Goal: Task Accomplishment & Management: Manage account settings

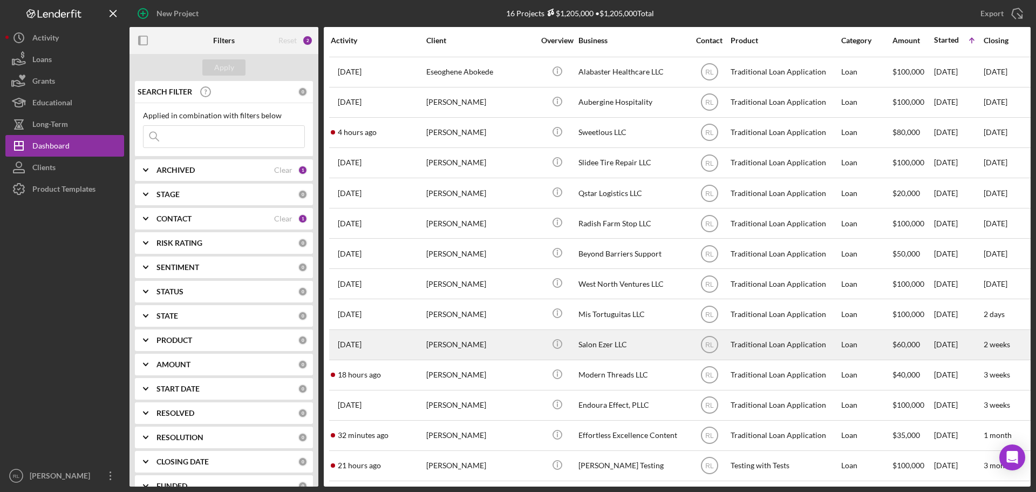
scroll to position [66, 0]
click at [471, 335] on div "[PERSON_NAME]" at bounding box center [480, 344] width 108 height 29
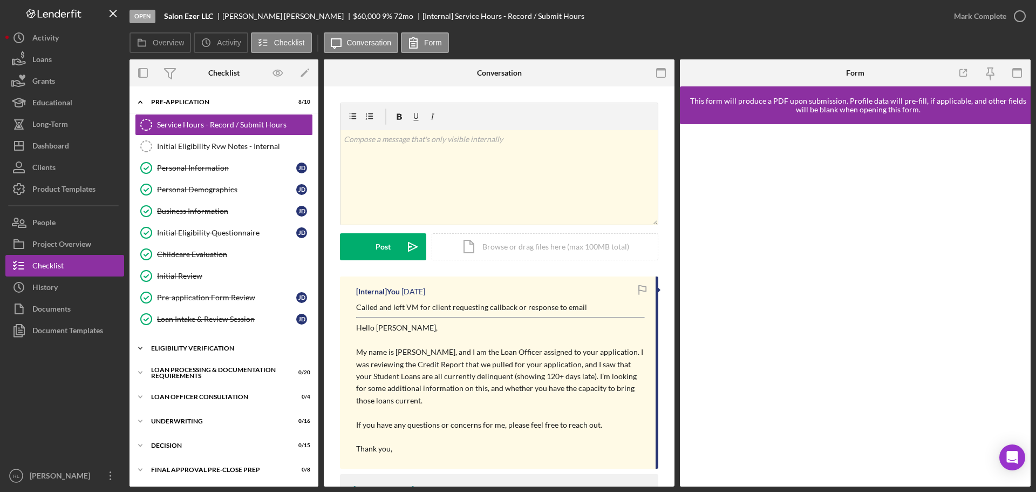
click at [202, 349] on div "Eligibility Verification" at bounding box center [228, 348] width 154 height 6
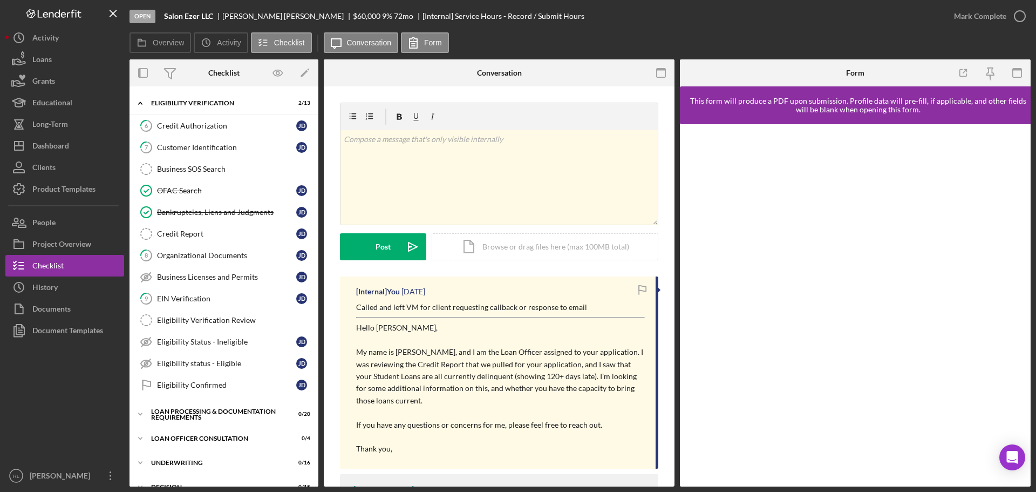
scroll to position [270, 0]
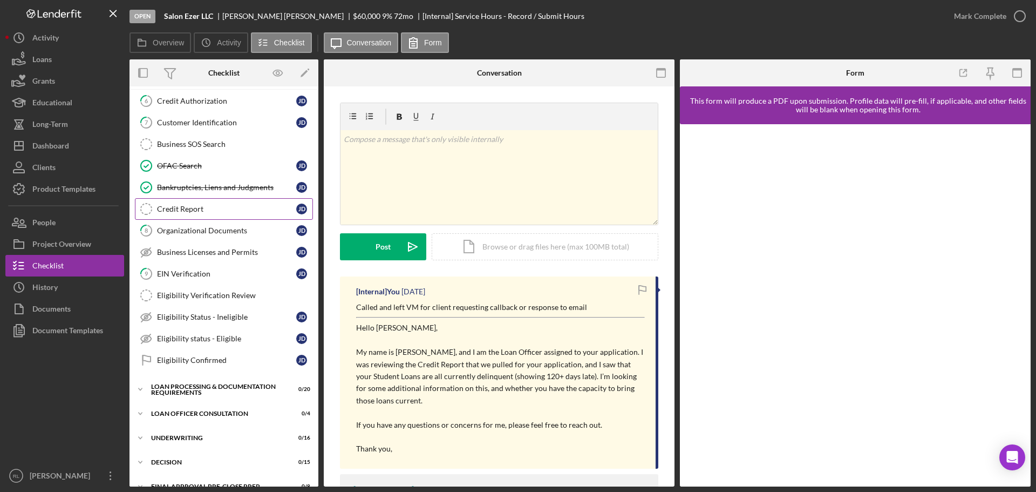
click at [218, 207] on div "Credit Report" at bounding box center [226, 209] width 139 height 9
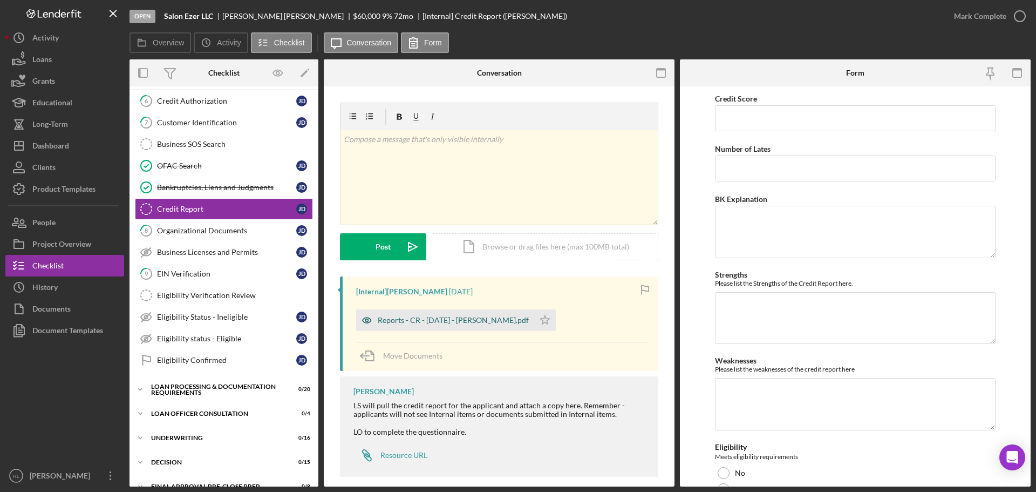
click at [433, 320] on div "Reports - CR - [DATE] - [PERSON_NAME].pdf" at bounding box center [453, 320] width 151 height 9
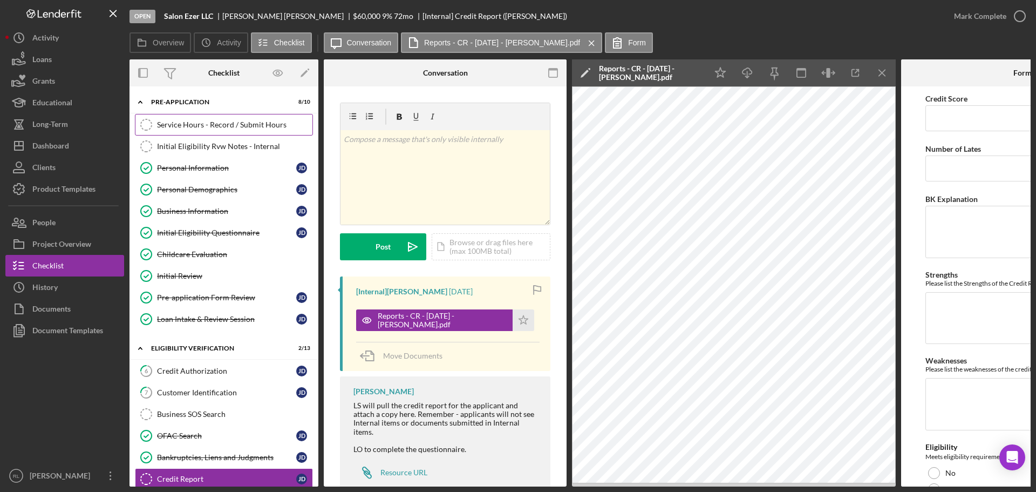
click at [209, 122] on div "Service Hours - Record / Submit Hours" at bounding box center [234, 124] width 155 height 9
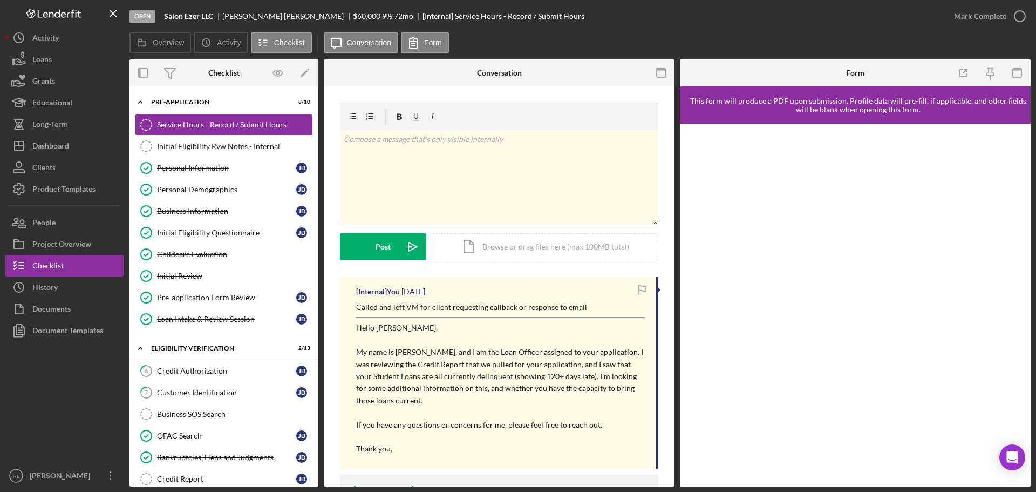
click at [453, 305] on p "Called and left VM for client requesting callback or response to email" at bounding box center [500, 307] width 289 height 12
click at [456, 306] on p "Called and left VM for client requesting callback or response to email" at bounding box center [500, 307] width 289 height 12
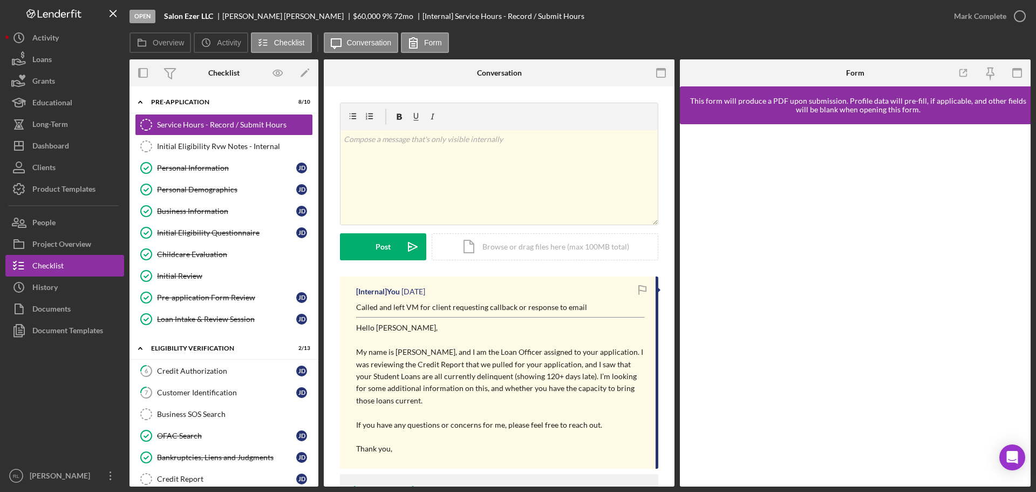
click at [456, 306] on p "Called and left VM for client requesting callback or response to email" at bounding box center [500, 307] width 289 height 12
click at [447, 305] on p "Called and left VM for client requesting callback or response to email" at bounding box center [500, 307] width 289 height 12
click at [468, 308] on p "Called and left VM for client requesting callback or response to email" at bounding box center [500, 307] width 289 height 12
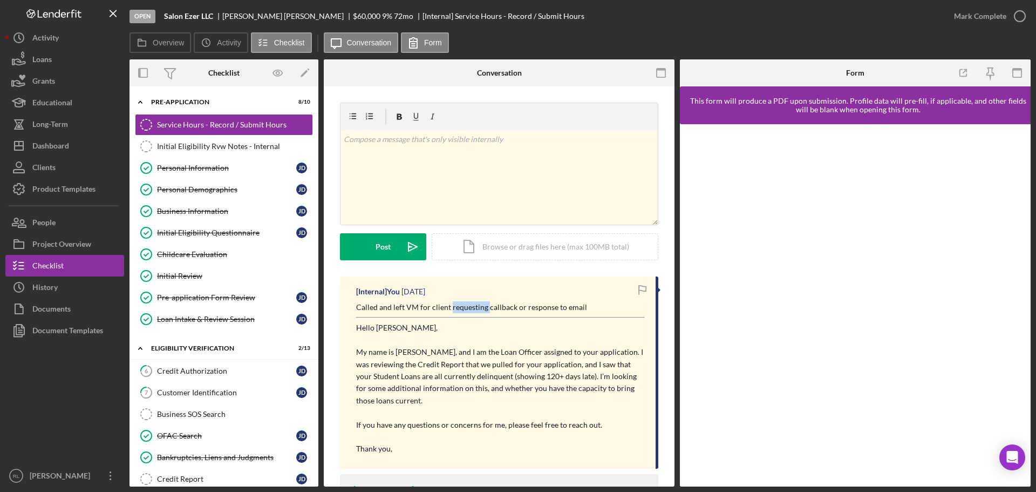
click at [468, 308] on p "Called and left VM for client requesting callback or response to email" at bounding box center [500, 307] width 289 height 12
click at [451, 308] on p "Called and left VM for client requesting callback or response to email" at bounding box center [500, 307] width 289 height 12
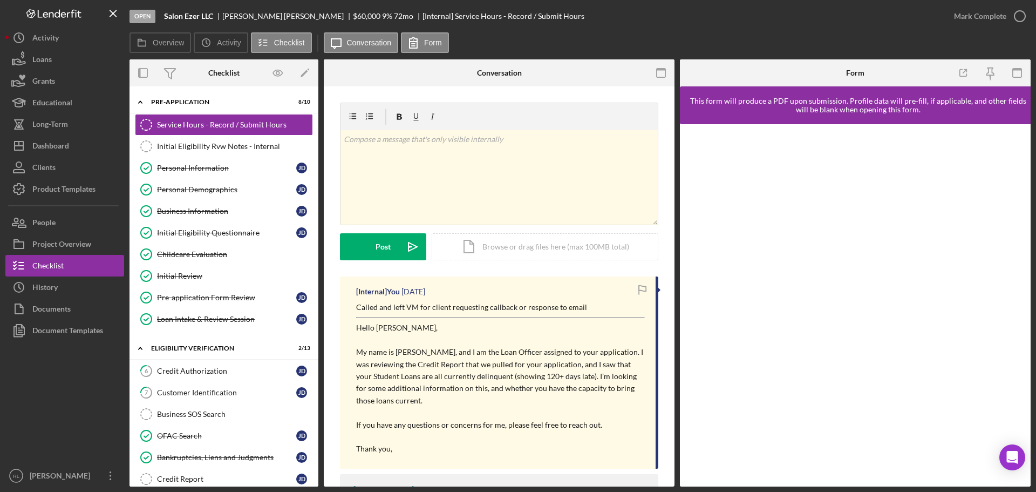
click at [446, 308] on p "Called and left VM for client requesting callback or response to email" at bounding box center [500, 307] width 289 height 12
click at [190, 172] on div "Personal Information" at bounding box center [226, 168] width 139 height 9
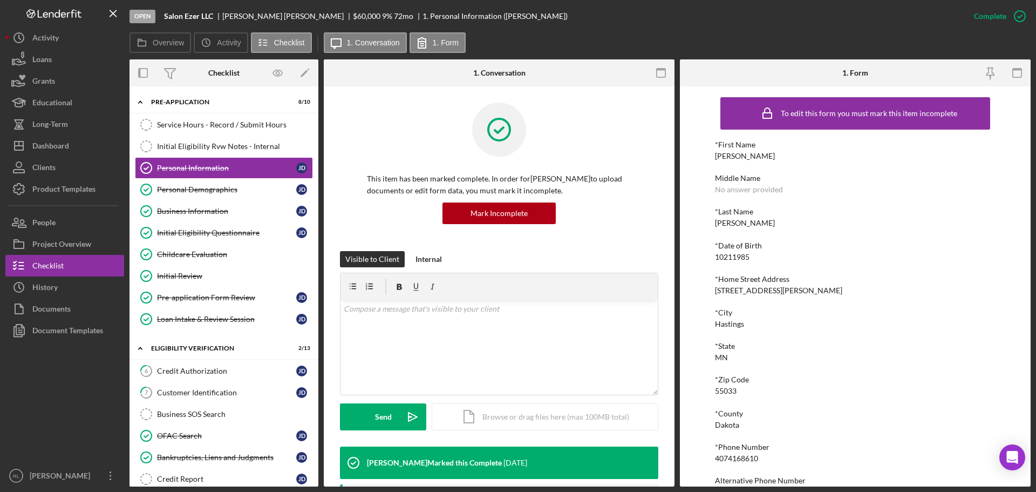
click at [791, 350] on div "*State" at bounding box center [855, 346] width 281 height 9
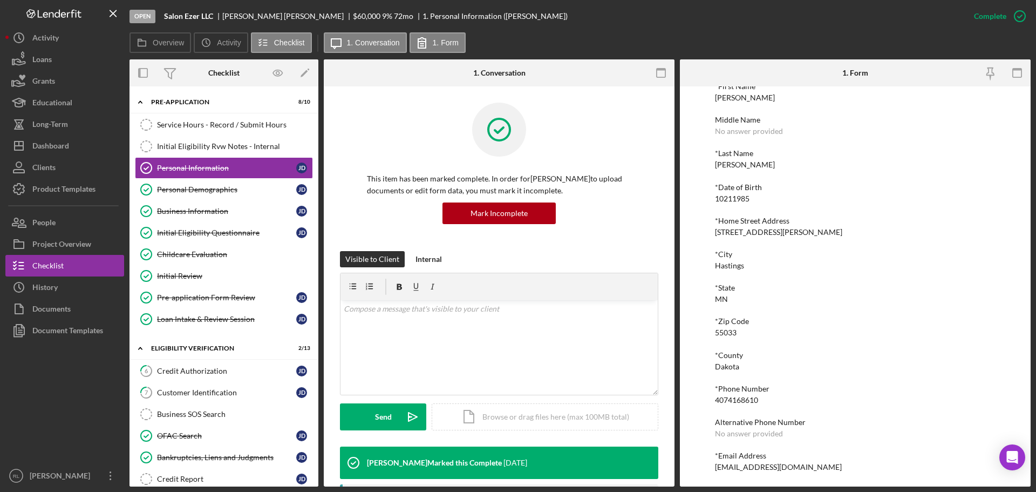
scroll to position [59, 0]
click at [757, 462] on div "[EMAIL_ADDRESS][DOMAIN_NAME]" at bounding box center [778, 466] width 127 height 9
copy div "[EMAIL_ADDRESS][DOMAIN_NAME] Logo-Reversed Created with Sketch. Icon/Menu Close…"
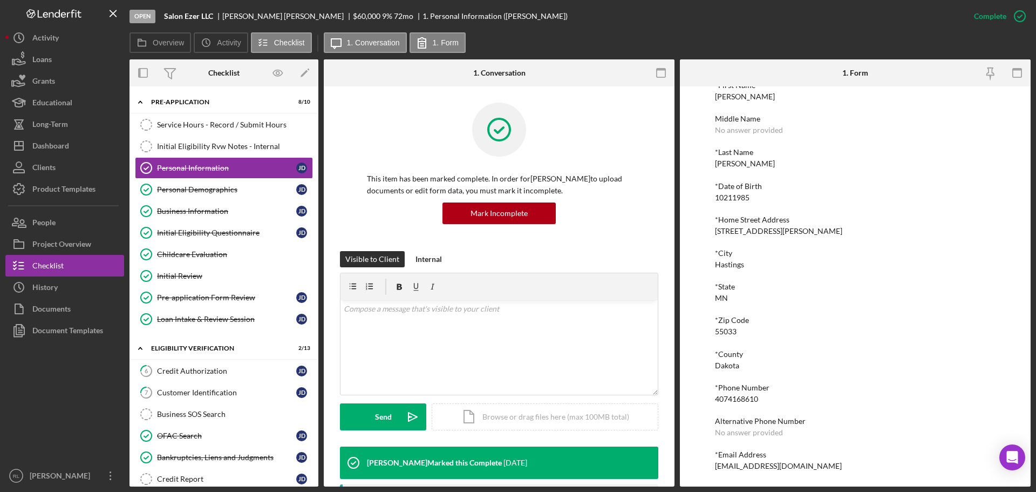
click at [803, 354] on div "*County" at bounding box center [855, 354] width 281 height 9
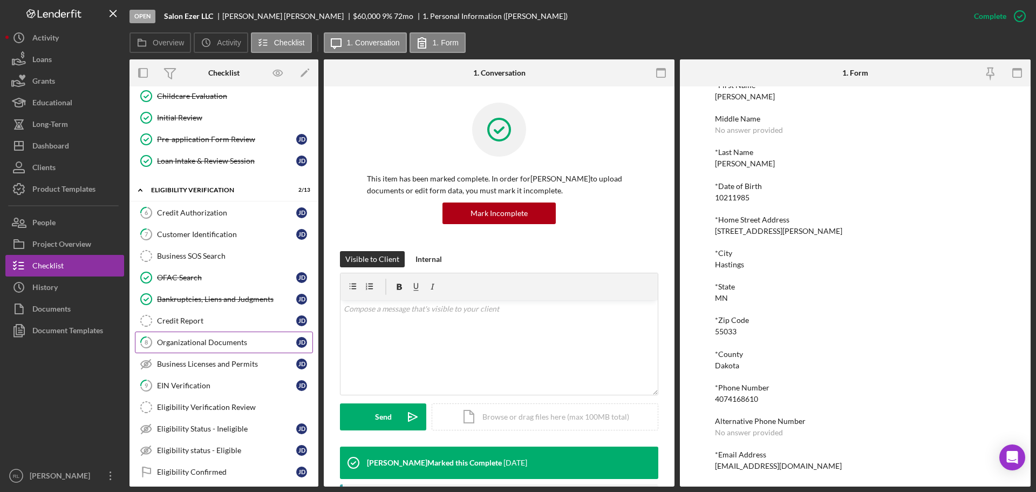
scroll to position [162, 0]
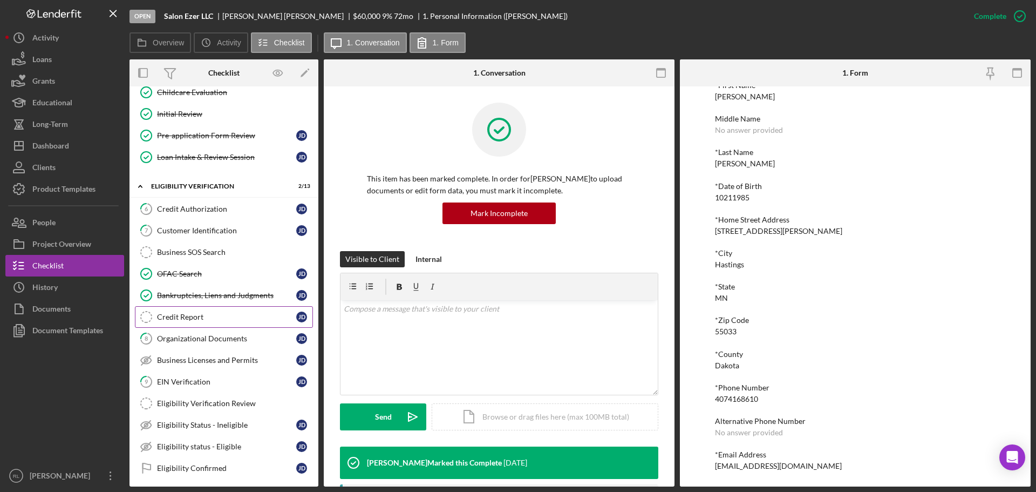
click at [202, 322] on link "Credit Report Credit Report [PERSON_NAME]" at bounding box center [224, 317] width 178 height 22
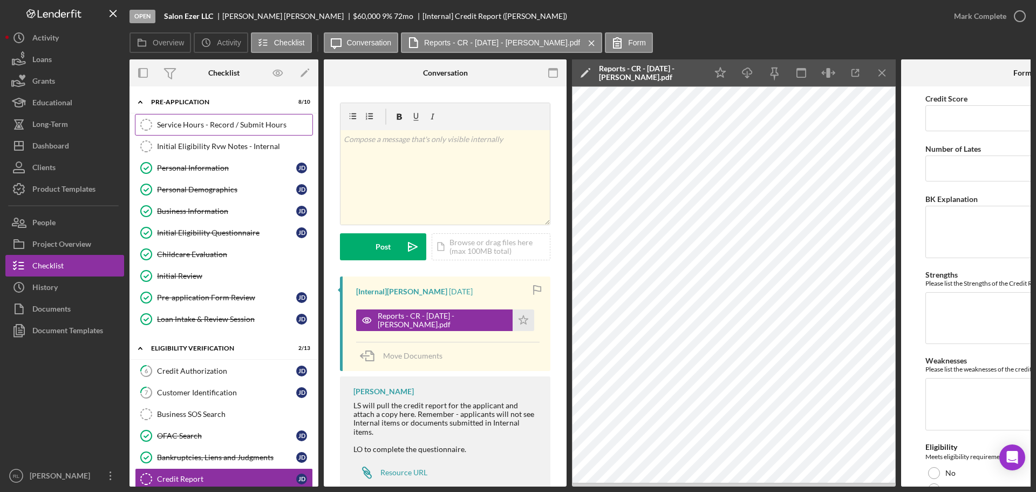
click at [196, 119] on link "Service Hours - Record / Submit Hours Service Hours - Record / Submit Hours" at bounding box center [224, 125] width 178 height 22
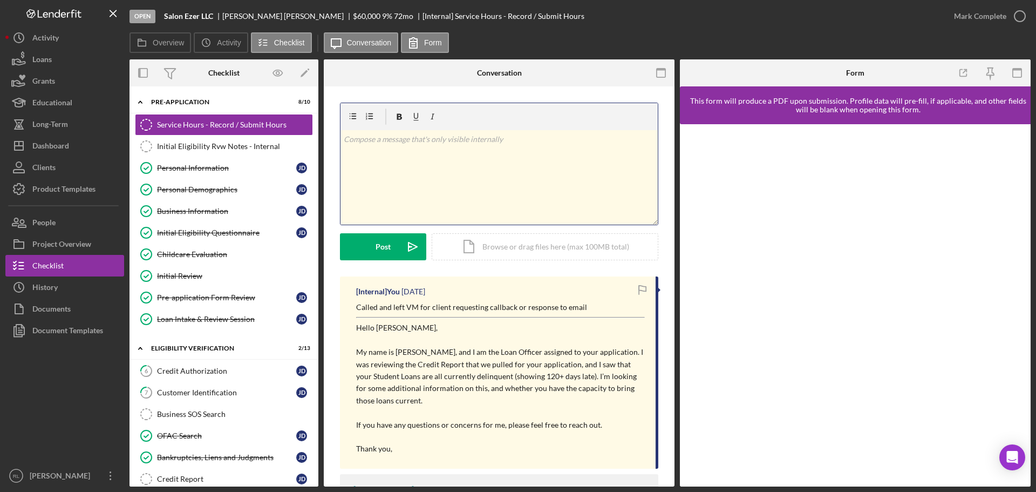
click at [479, 192] on div "v Color teal Color pink Remove color Add row above Add row below Add column bef…" at bounding box center [499, 177] width 317 height 94
click at [424, 166] on div "v Color teal Color pink Remove color Add row above Add row below Add column bef…" at bounding box center [499, 177] width 317 height 94
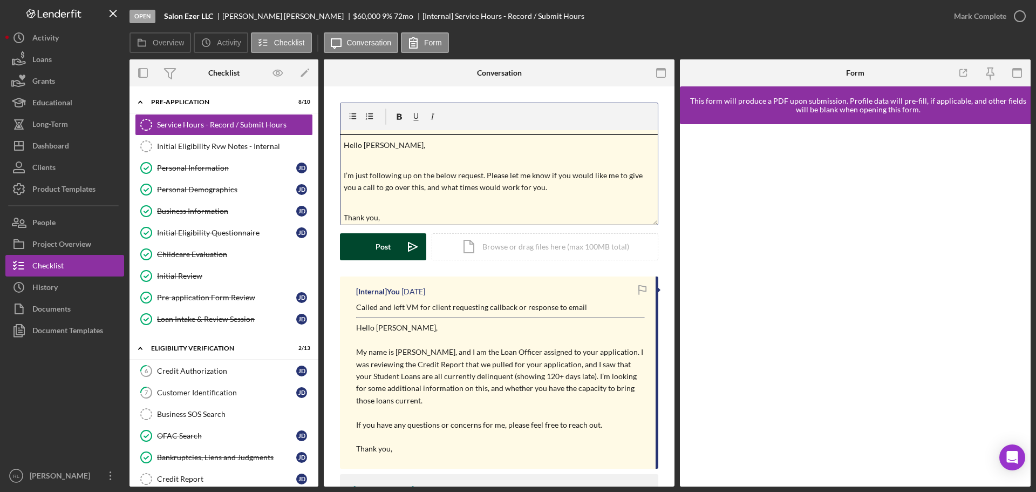
click at [381, 250] on div "Post" at bounding box center [383, 246] width 15 height 27
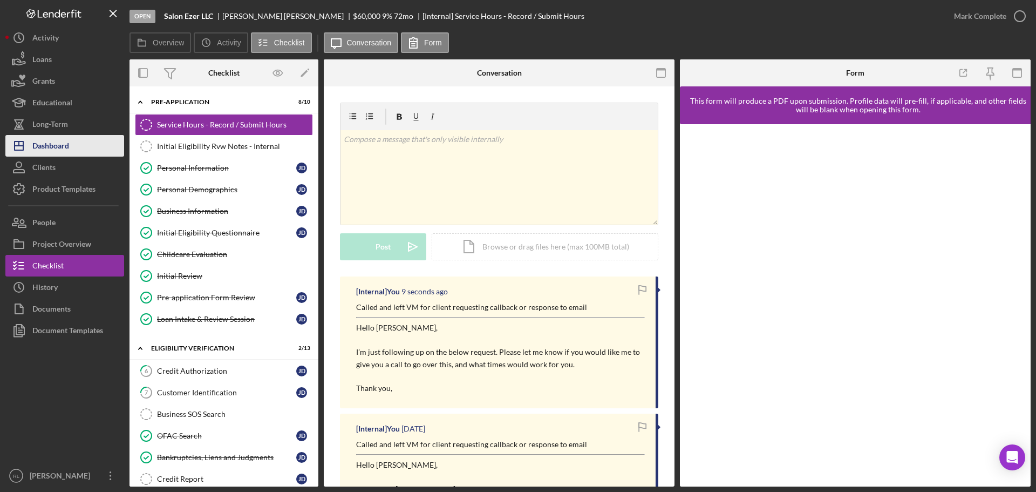
click at [70, 148] on button "Icon/Dashboard Dashboard" at bounding box center [64, 146] width 119 height 22
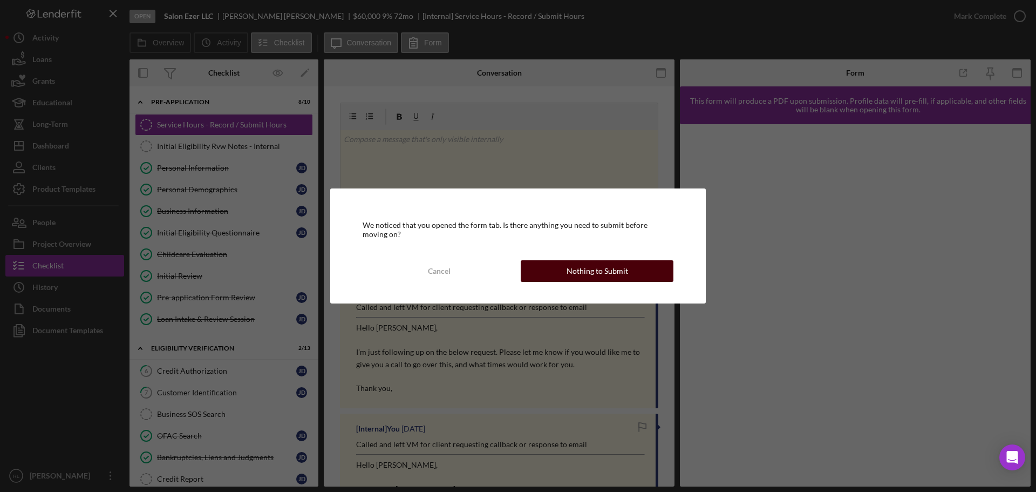
click at [578, 281] on div "Nothing to Submit" at bounding box center [598, 271] width 62 height 22
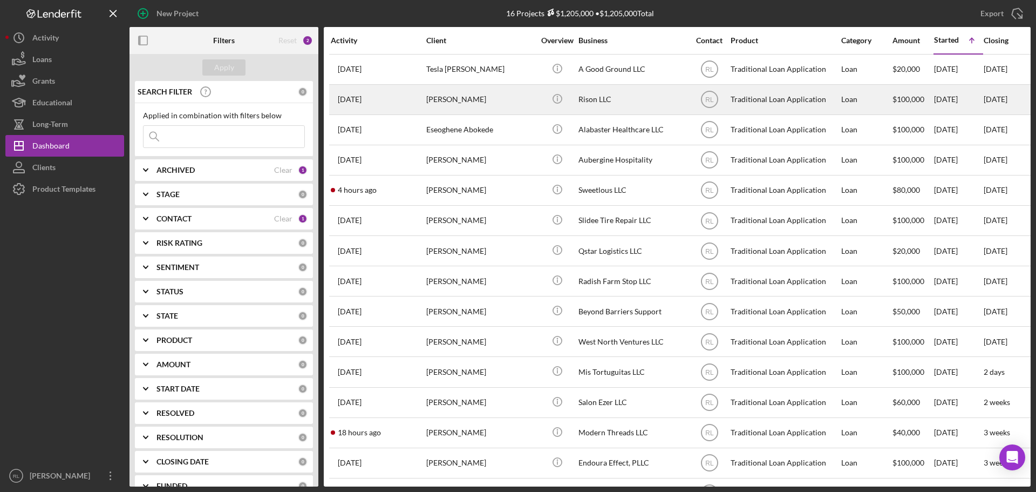
click at [483, 96] on div "[PERSON_NAME]" at bounding box center [480, 99] width 108 height 29
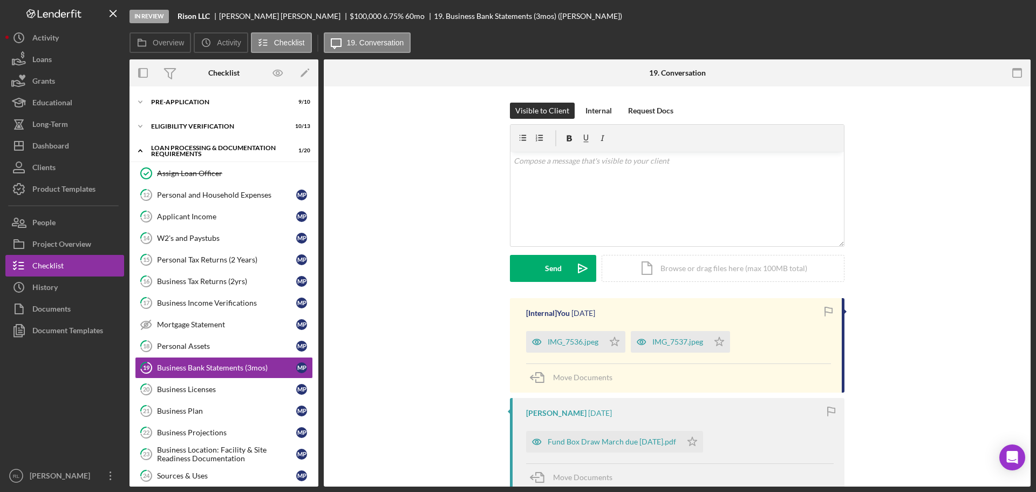
scroll to position [81, 0]
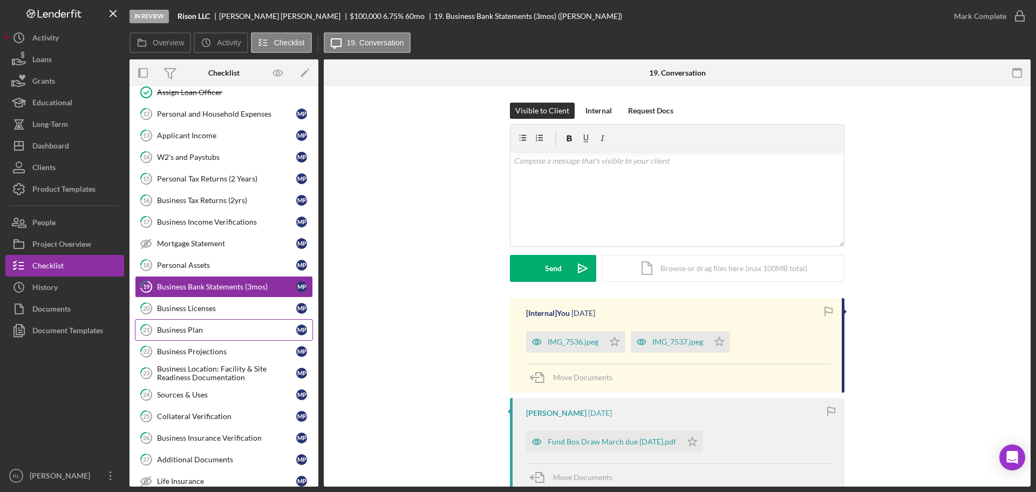
click at [194, 324] on link "21 Business Plan M P" at bounding box center [224, 330] width 178 height 22
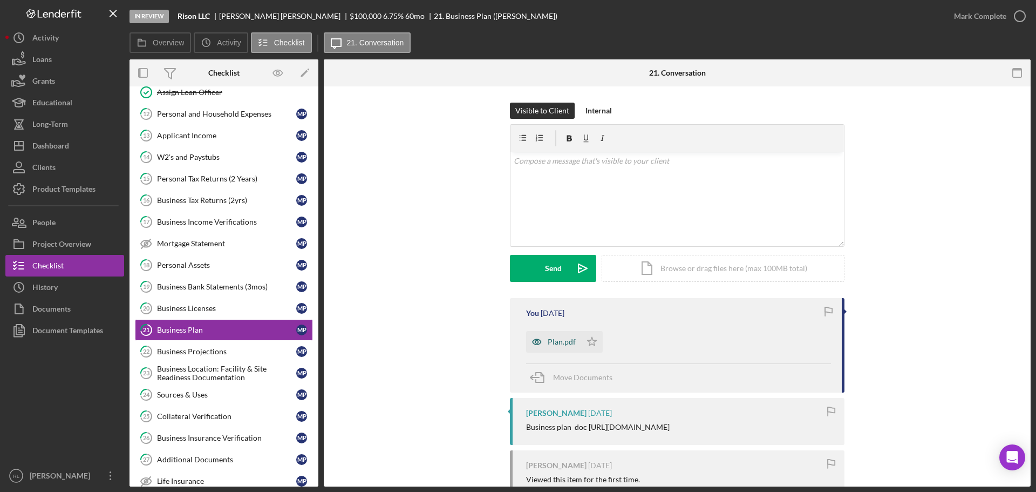
click at [550, 347] on div "Plan.pdf" at bounding box center [553, 342] width 55 height 22
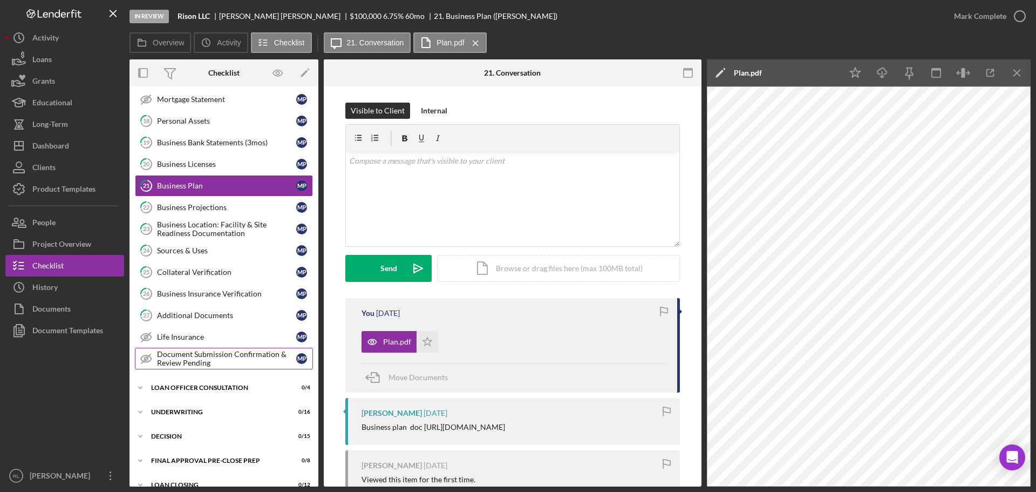
scroll to position [243, 0]
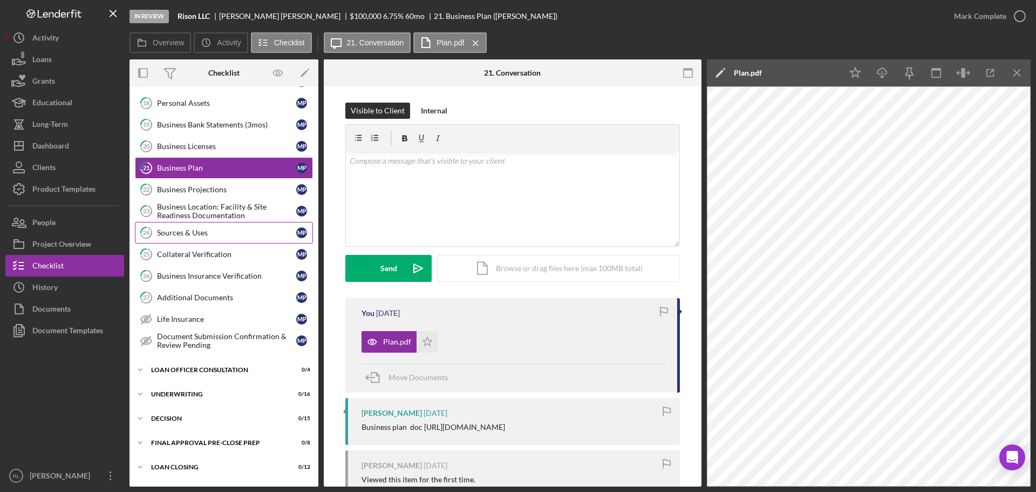
click at [215, 232] on div "Sources & Uses" at bounding box center [226, 232] width 139 height 9
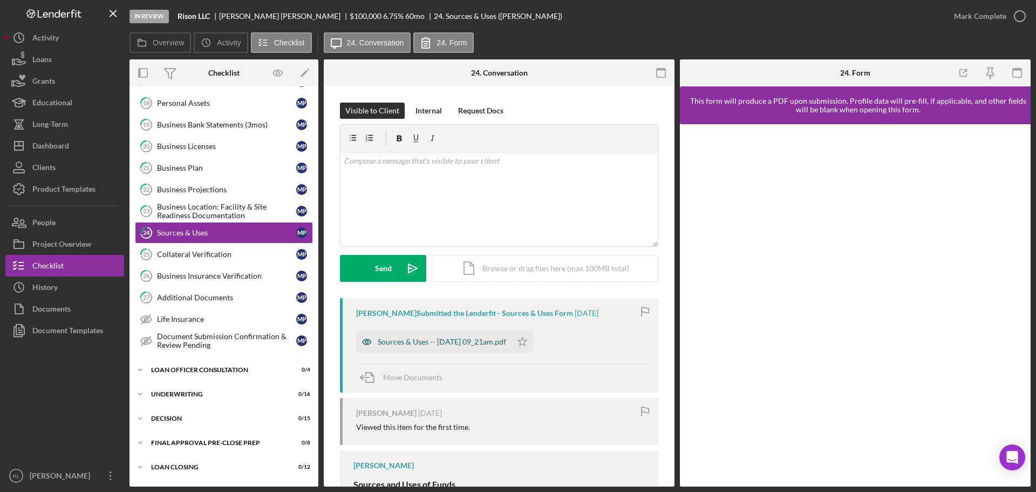
click at [478, 336] on div "Sources & Uses -- [DATE] 09_21am.pdf" at bounding box center [433, 342] width 155 height 22
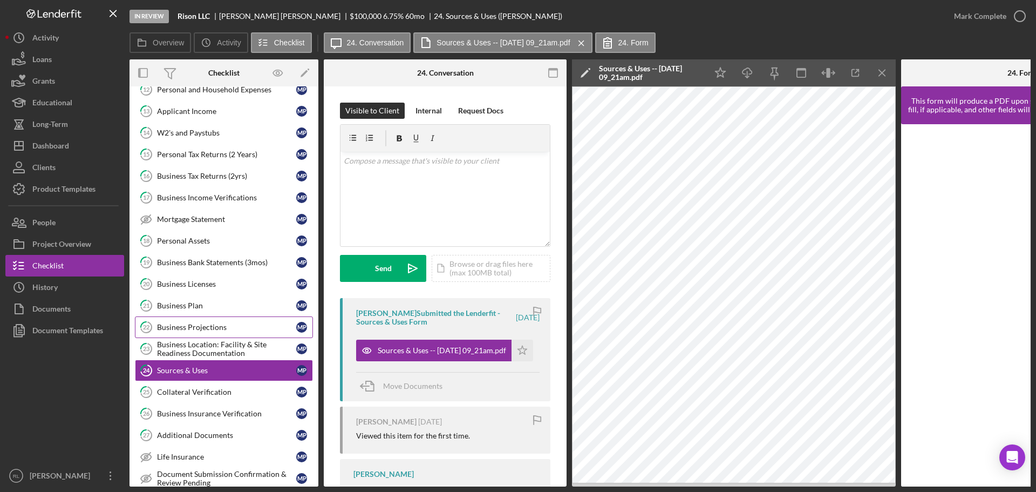
scroll to position [81, 0]
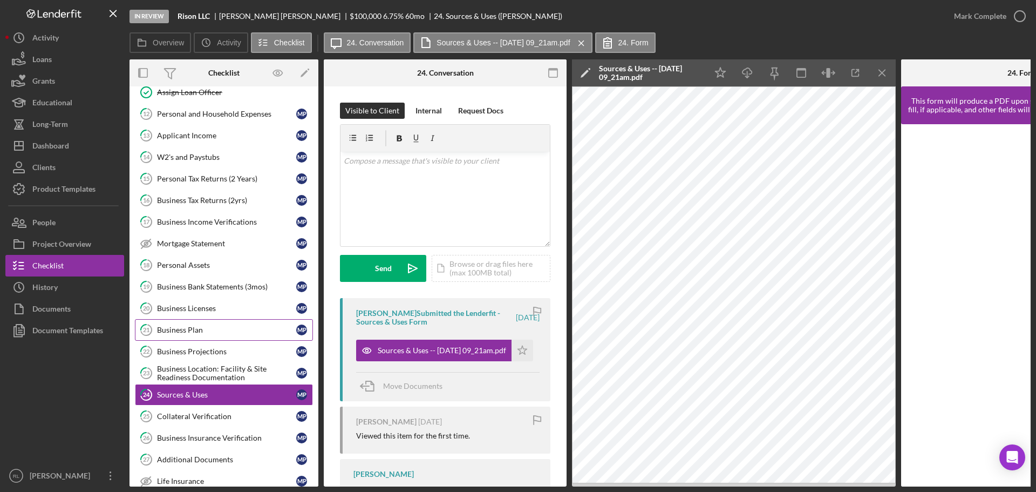
click at [218, 329] on div "Business Plan" at bounding box center [226, 329] width 139 height 9
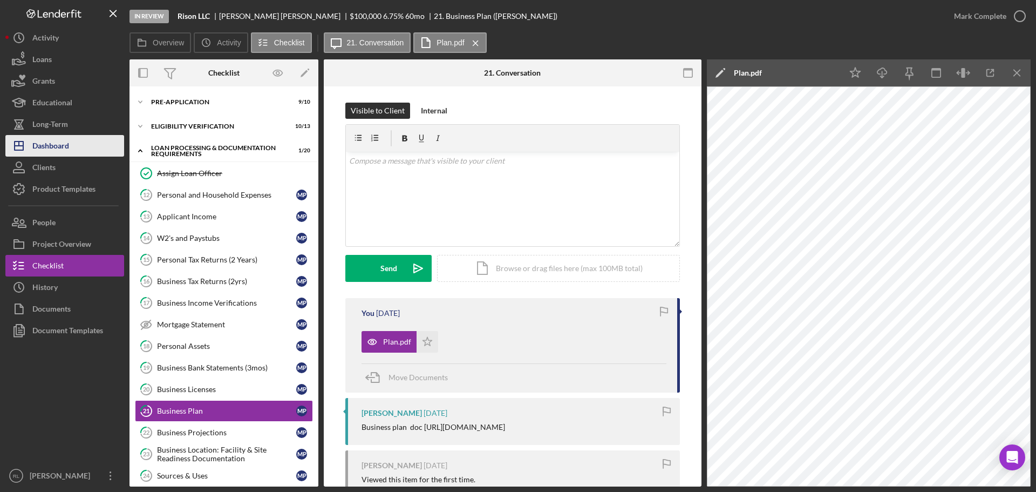
click at [60, 143] on div "Dashboard" at bounding box center [50, 147] width 37 height 24
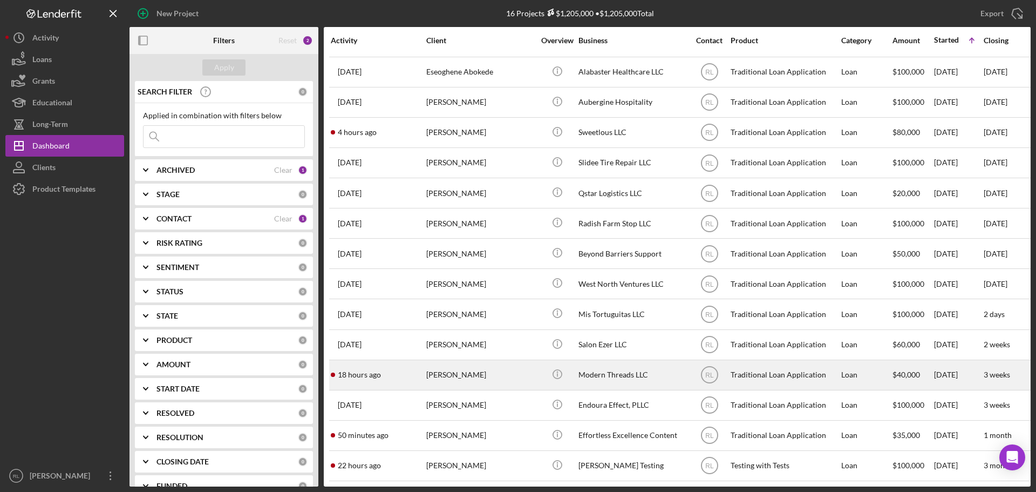
scroll to position [66, 0]
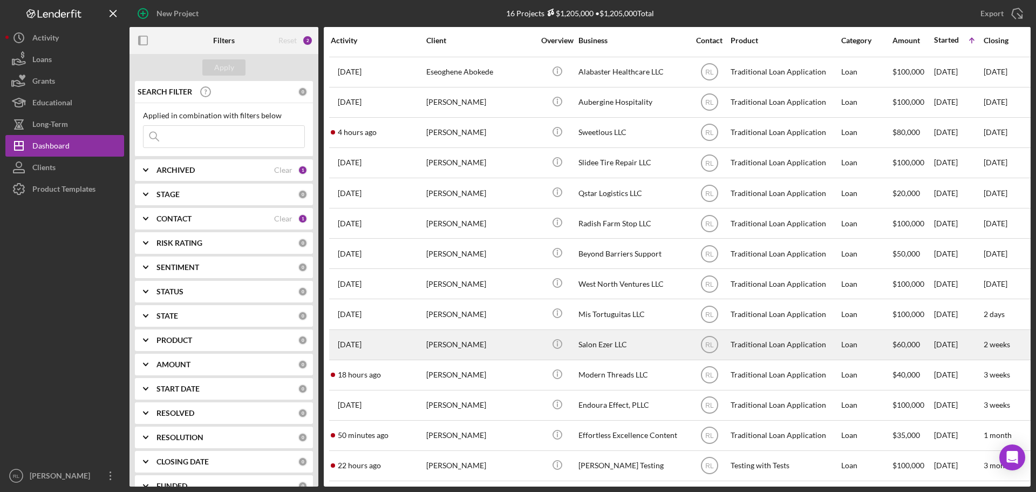
click at [505, 338] on div "[PERSON_NAME]" at bounding box center [480, 344] width 108 height 29
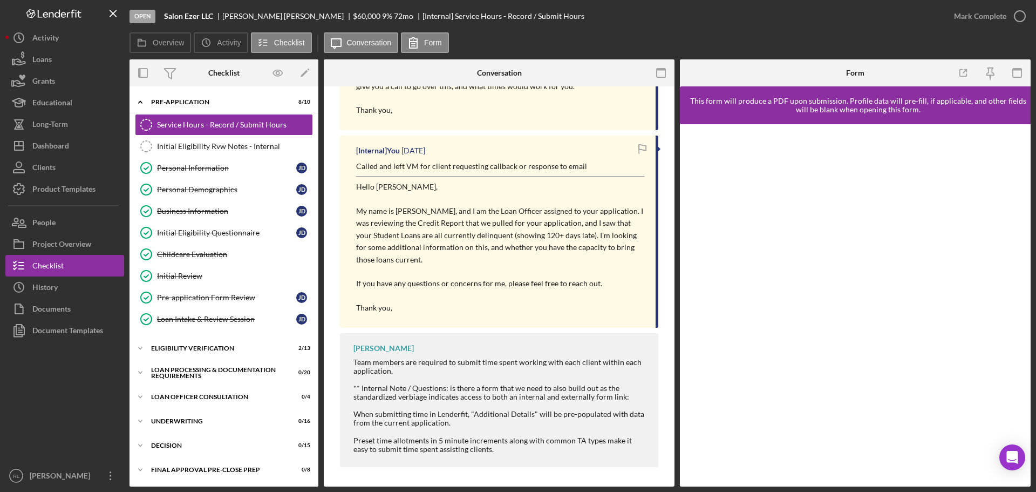
scroll to position [280, 0]
click at [197, 165] on div "Personal Information" at bounding box center [226, 168] width 139 height 9
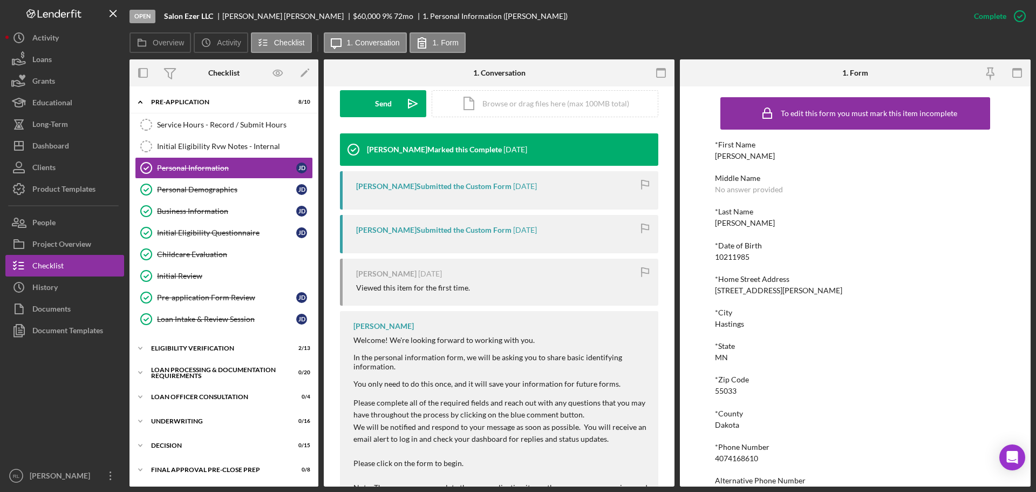
scroll to position [259, 0]
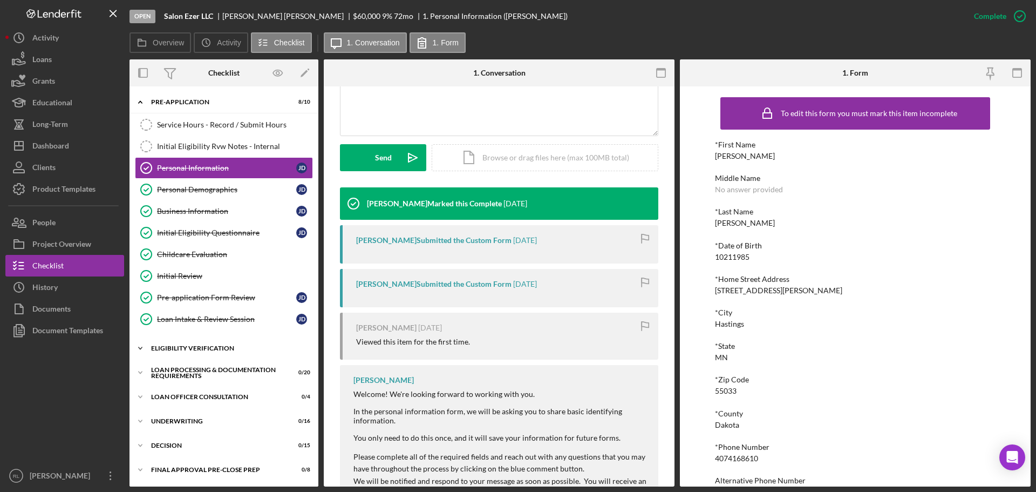
click at [206, 345] on div "Eligibility Verification" at bounding box center [228, 348] width 154 height 6
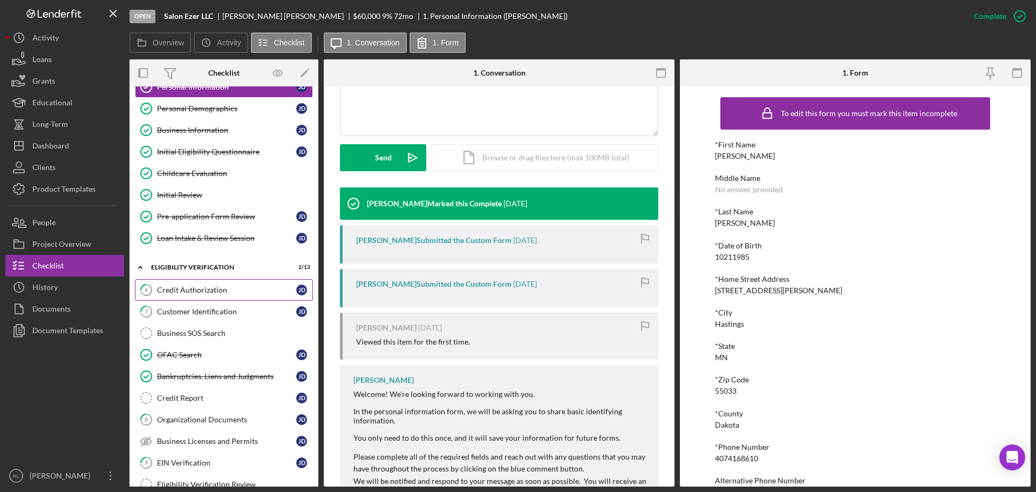
scroll to position [108, 0]
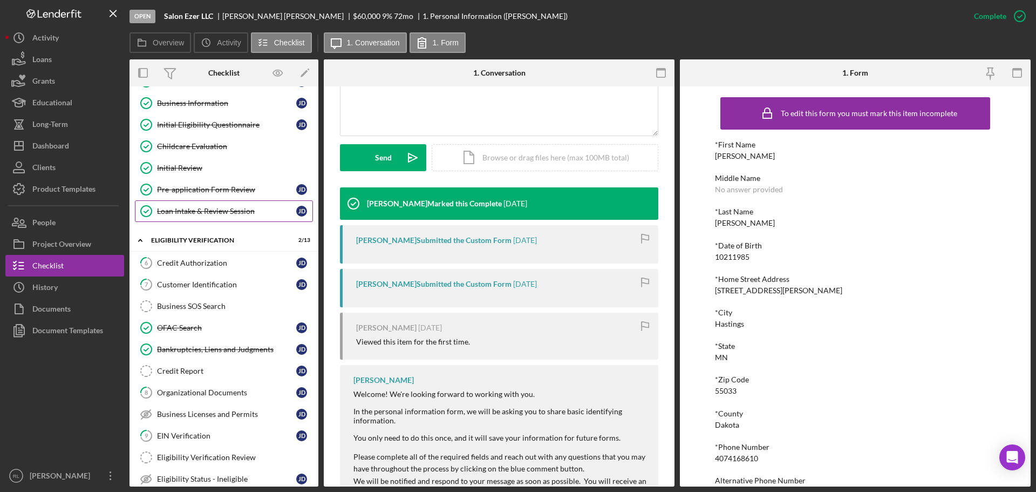
click at [207, 216] on link "Loan Intake & Review Session Loan Intake & Review Session [PERSON_NAME]" at bounding box center [224, 211] width 178 height 22
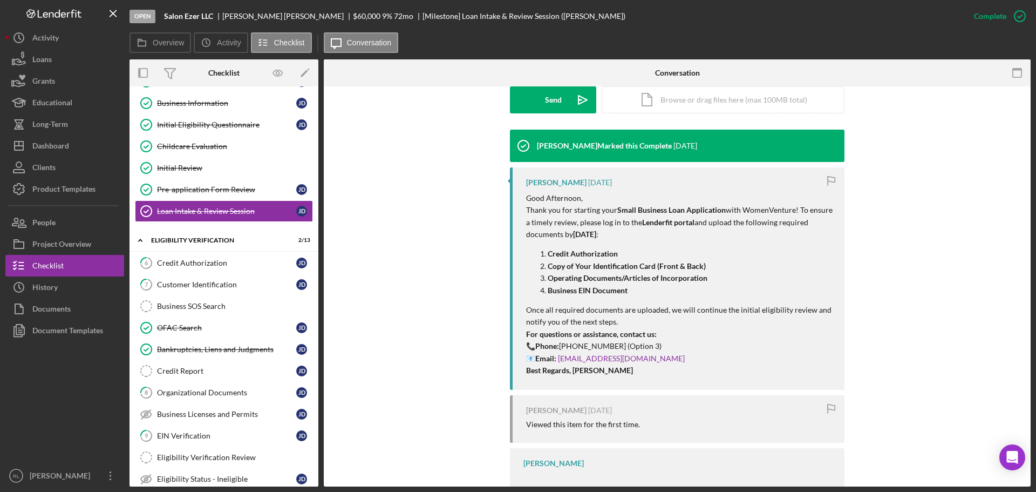
scroll to position [324, 0]
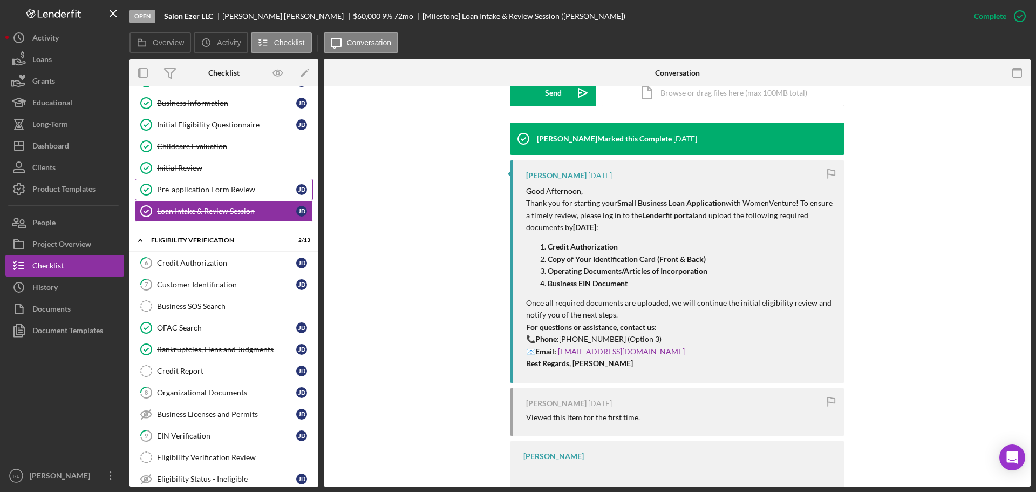
click at [218, 189] on div "Pre-application Form Review" at bounding box center [226, 189] width 139 height 9
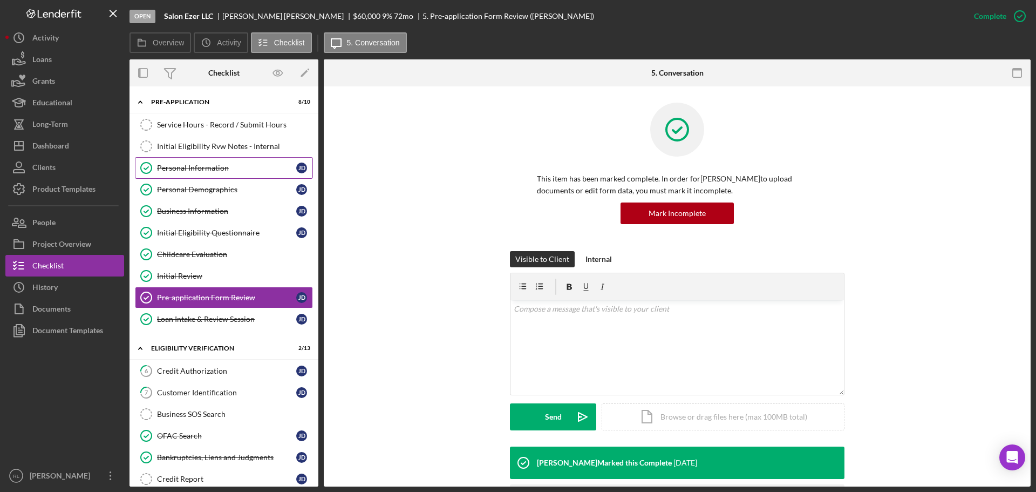
click at [211, 167] on div "Personal Information" at bounding box center [226, 168] width 139 height 9
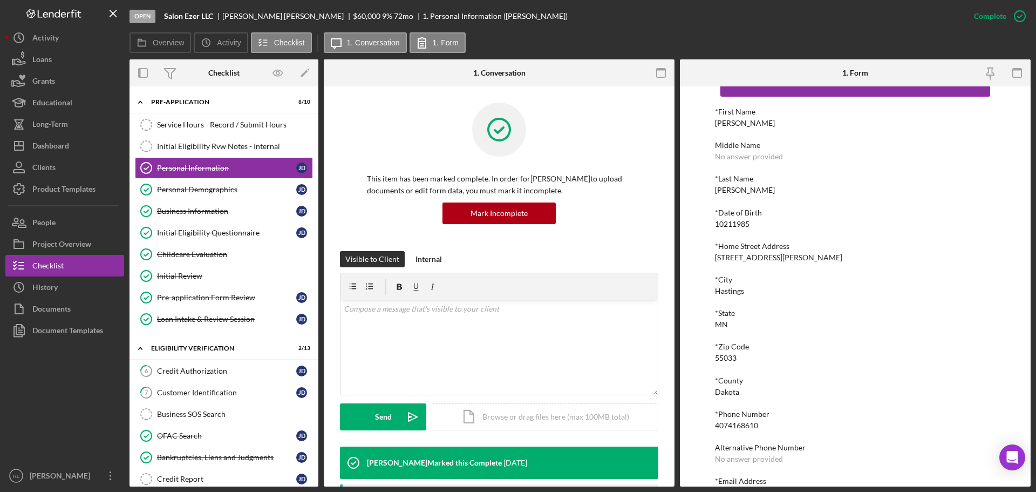
scroll to position [59, 0]
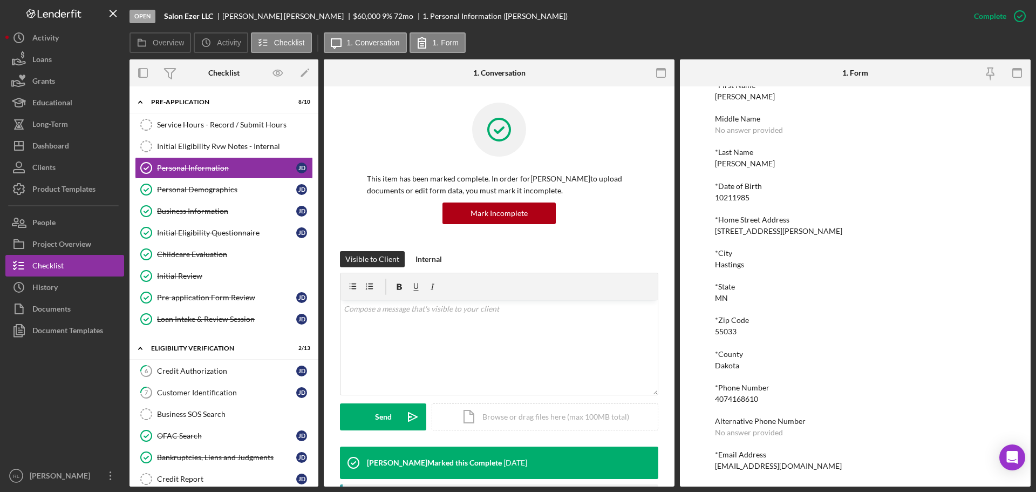
click at [756, 470] on div "[EMAIL_ADDRESS][DOMAIN_NAME]" at bounding box center [778, 466] width 127 height 9
copy div "[EMAIL_ADDRESS][DOMAIN_NAME] Logo-Reversed Created with Sketch. Icon/Menu Close…"
click at [213, 291] on link "Pre-application Form Review Pre-application Form Review [PERSON_NAME]" at bounding box center [224, 298] width 178 height 22
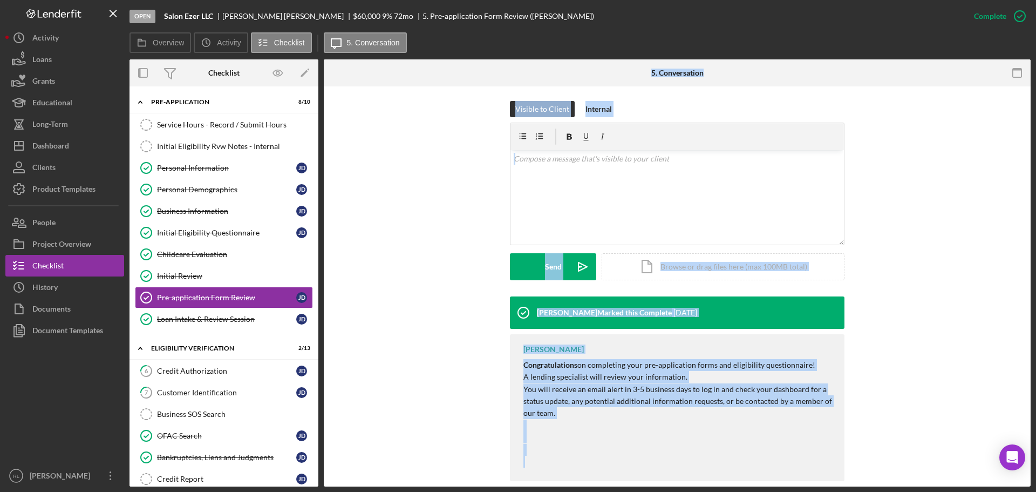
scroll to position [166, 0]
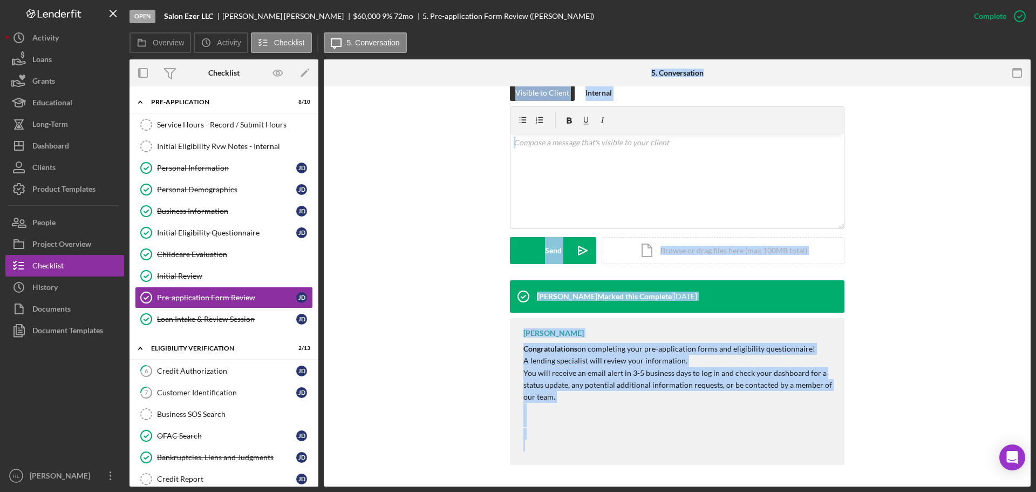
click at [402, 322] on div "[PERSON_NAME] Marked this Complete [DATE] [PERSON_NAME] Congratulations on comp…" at bounding box center [677, 375] width 675 height 191
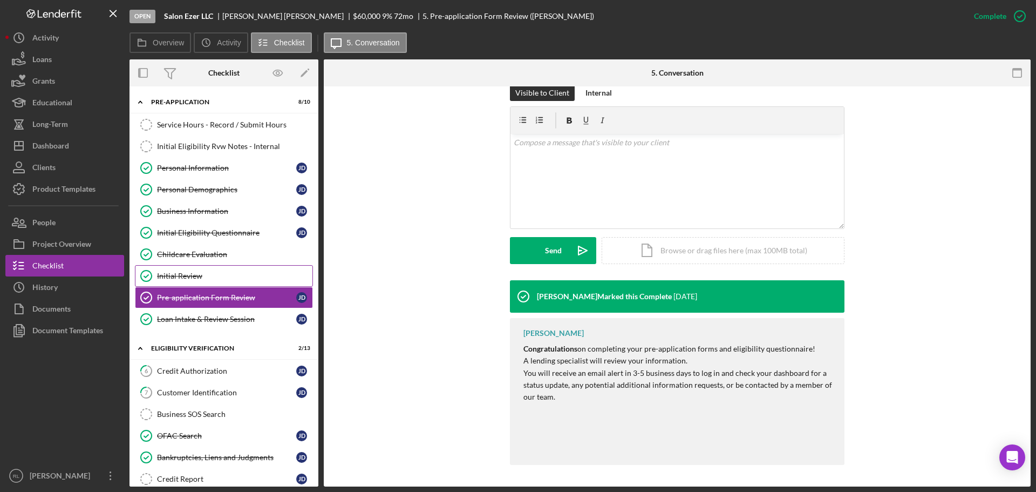
click at [199, 283] on link "Initial Review Initial Review" at bounding box center [224, 276] width 178 height 22
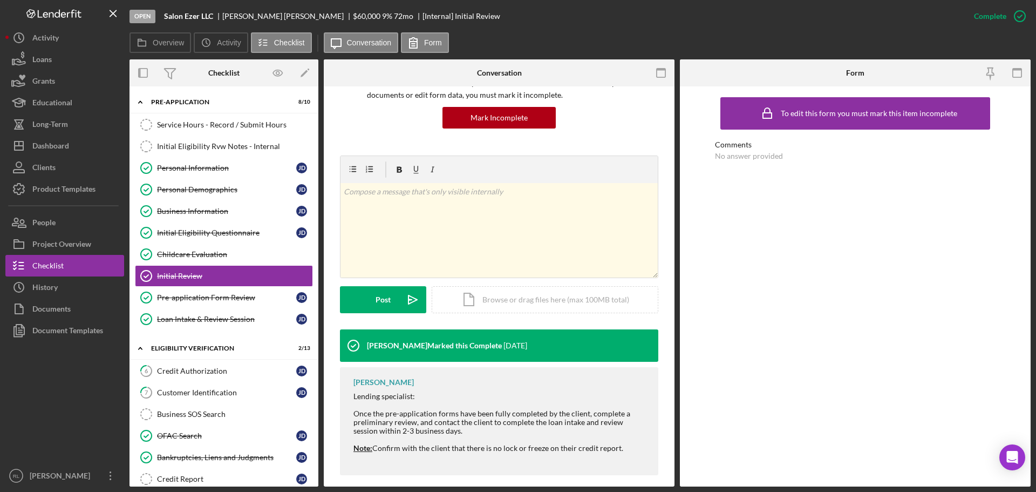
scroll to position [106, 0]
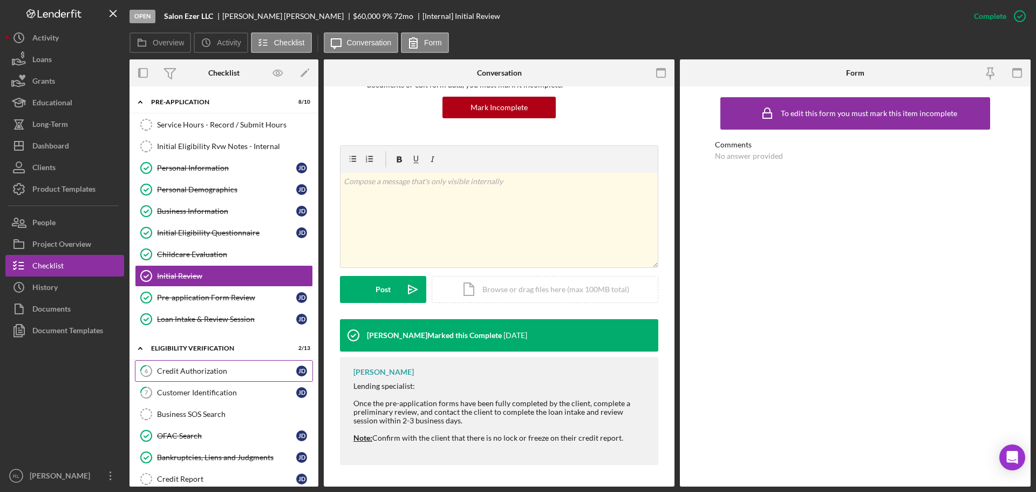
click at [200, 375] on div "Credit Authorization" at bounding box center [226, 371] width 139 height 9
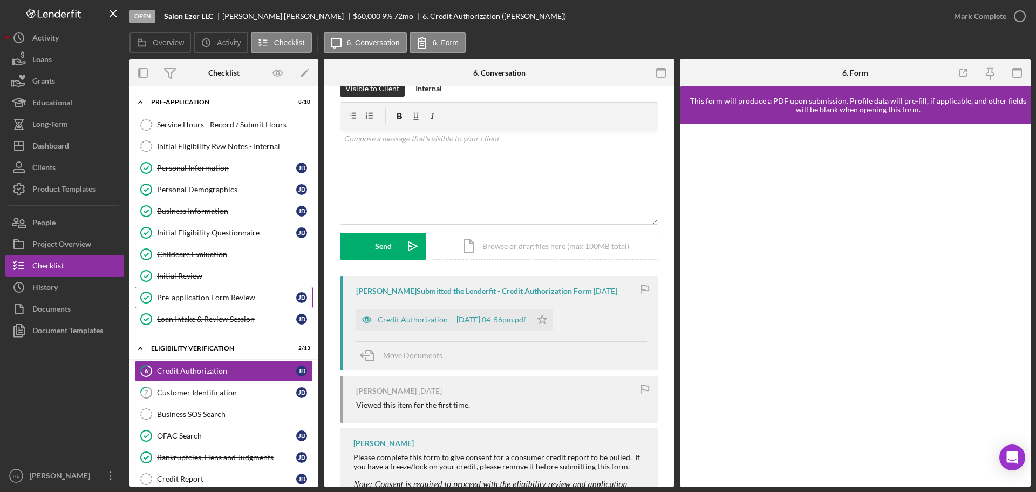
scroll to position [10, 0]
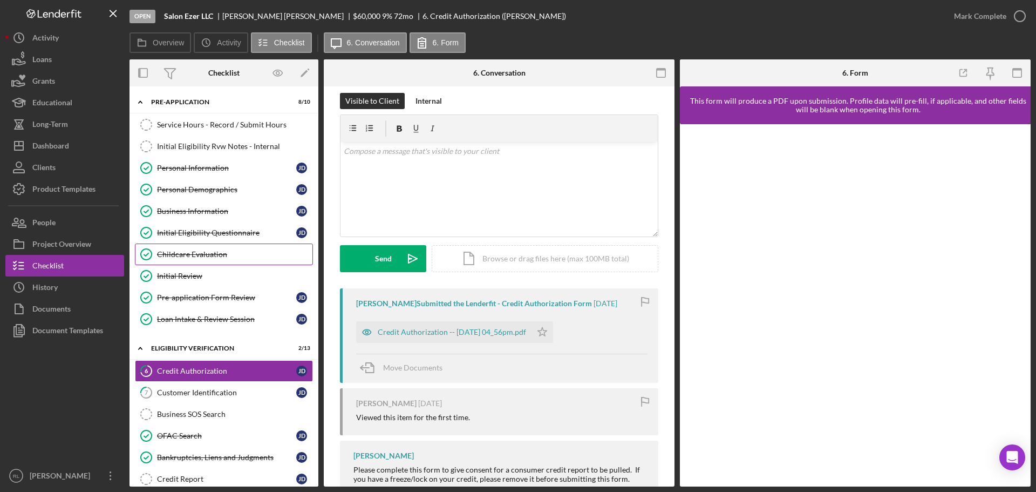
click at [226, 253] on div "Childcare Evaluation" at bounding box center [234, 254] width 155 height 9
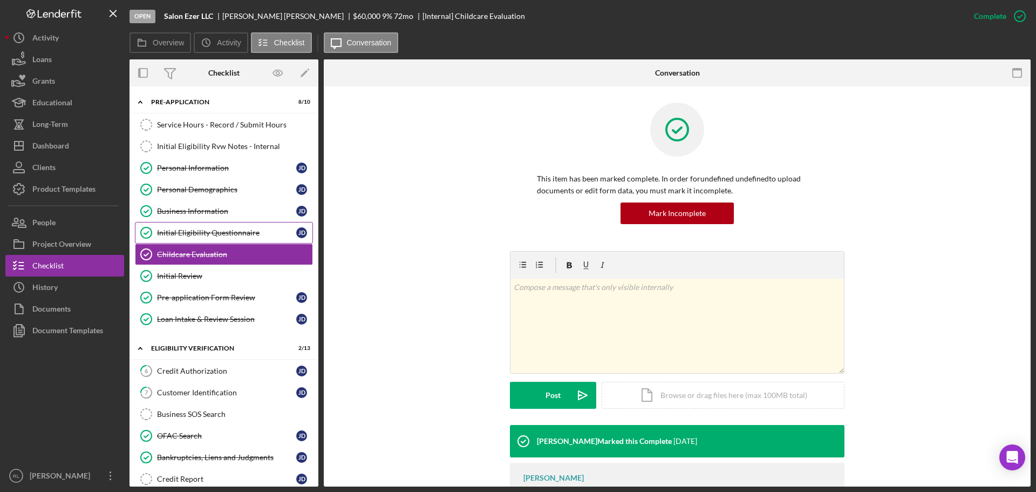
click at [228, 232] on div "Initial Eligibility Questionnaire" at bounding box center [226, 232] width 139 height 9
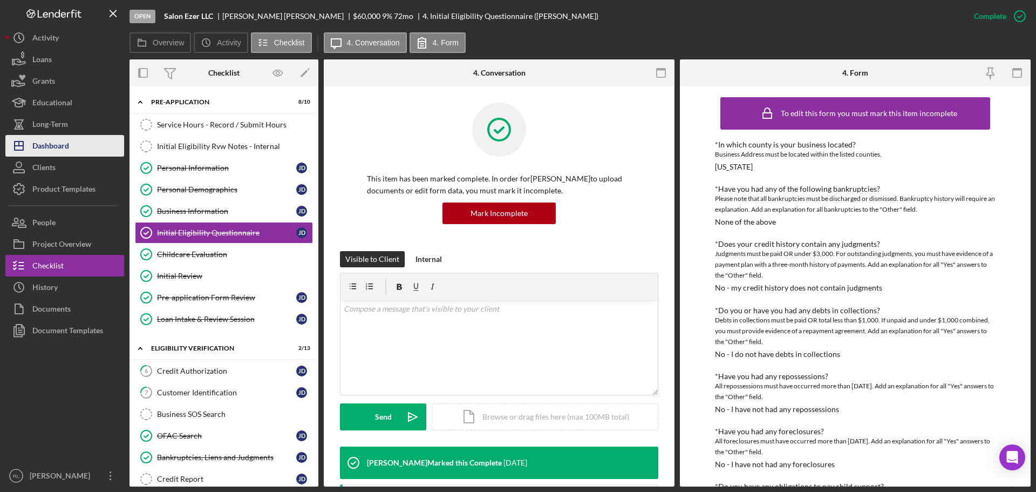
click at [64, 145] on div "Dashboard" at bounding box center [50, 147] width 37 height 24
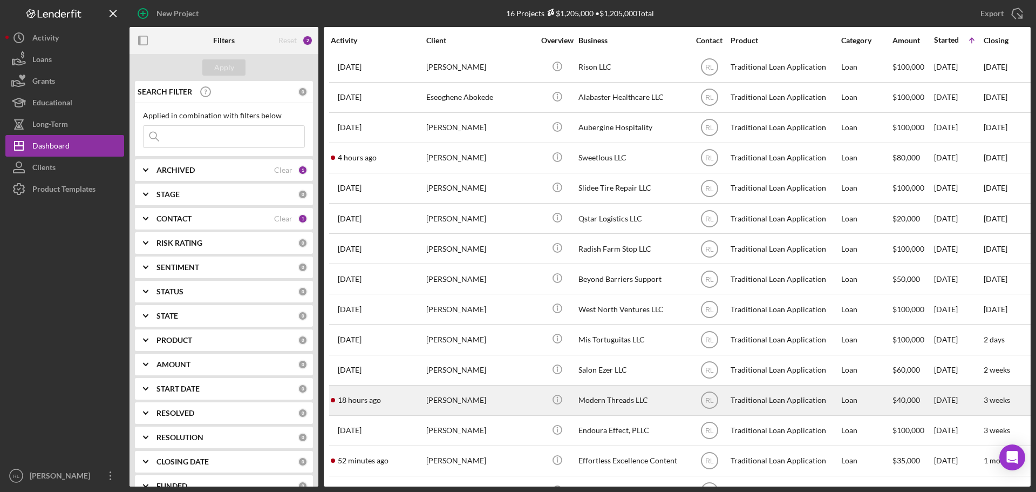
scroll to position [66, 0]
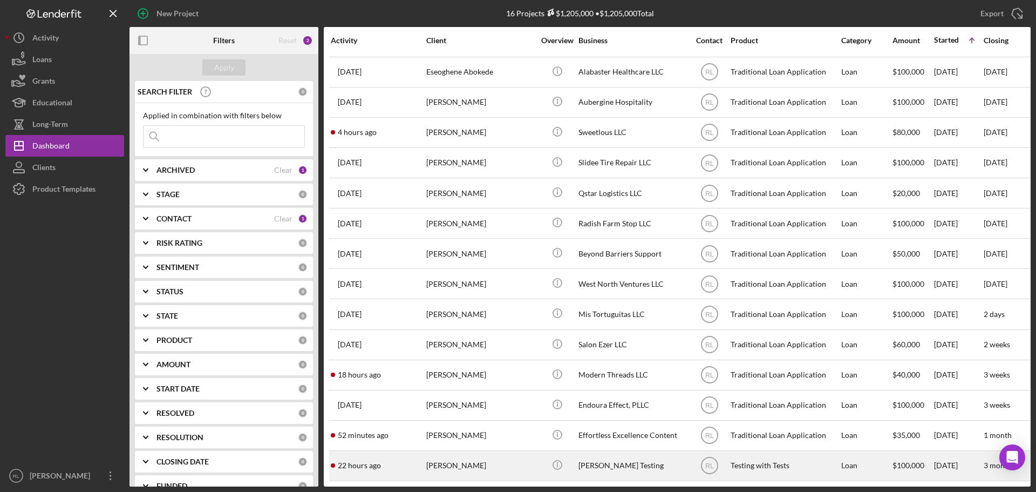
click at [668, 459] on div "[PERSON_NAME] Testing" at bounding box center [633, 465] width 108 height 29
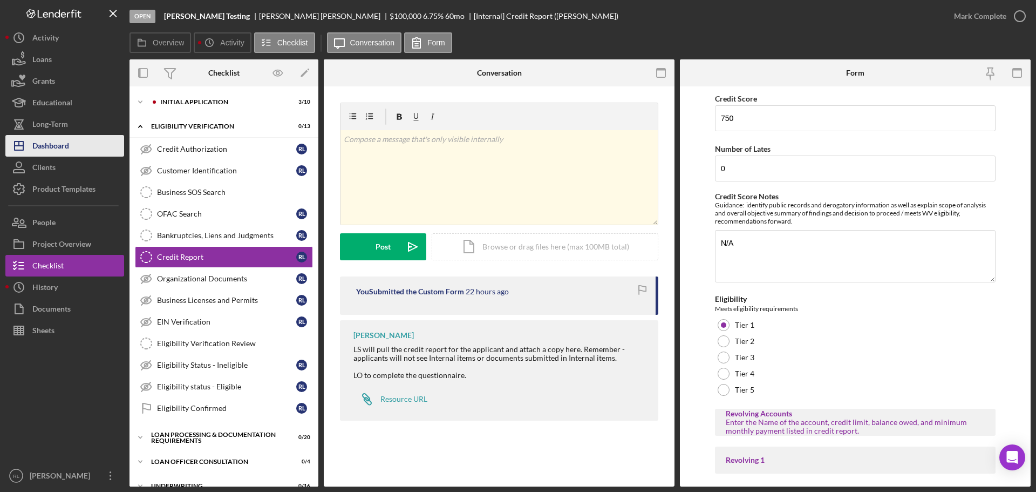
click at [58, 148] on div "Dashboard" at bounding box center [50, 147] width 37 height 24
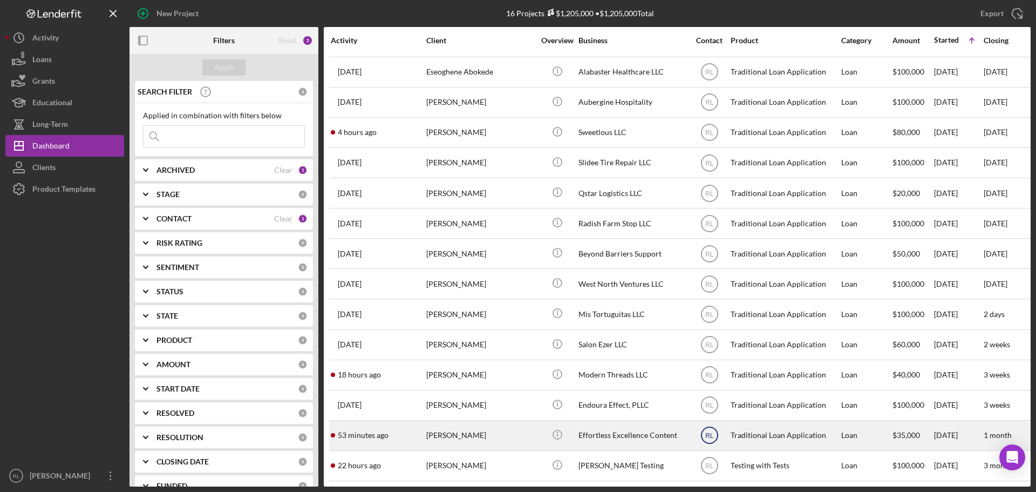
scroll to position [66, 0]
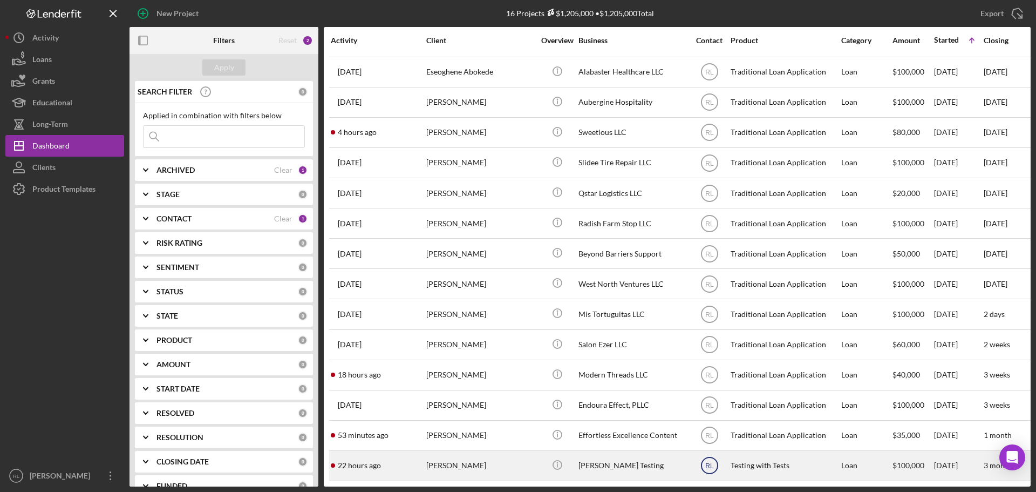
click at [710, 462] on text "RL" at bounding box center [710, 466] width 9 height 8
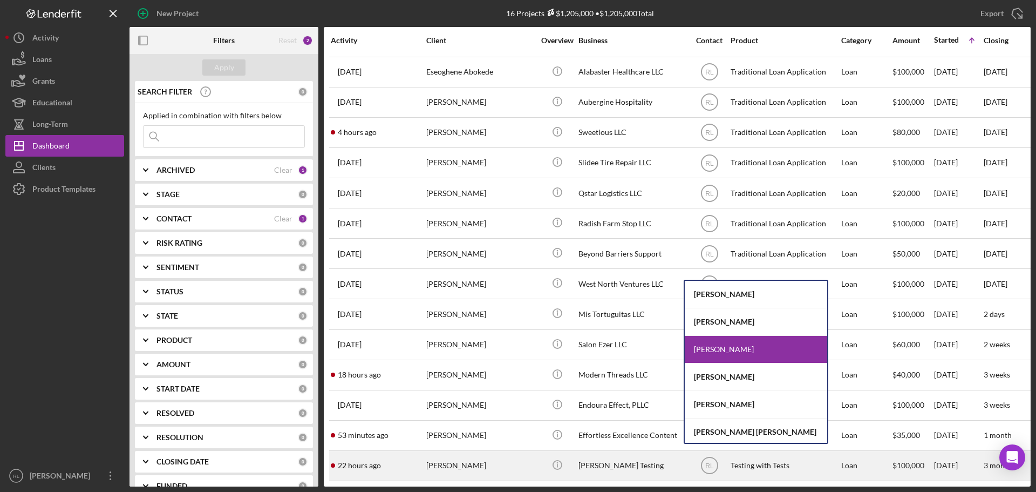
click at [679, 459] on div "[PERSON_NAME] Testing" at bounding box center [633, 465] width 108 height 29
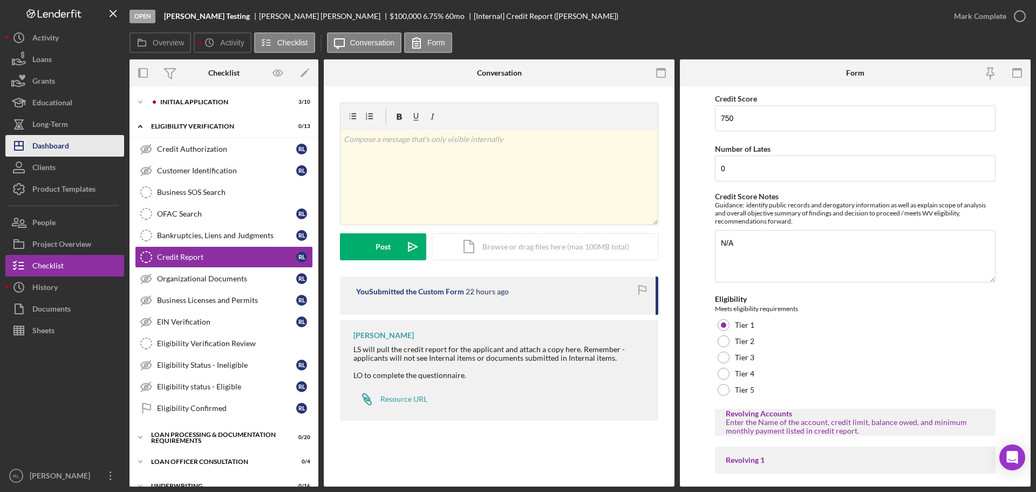
click at [59, 153] on div "Dashboard" at bounding box center [50, 147] width 37 height 24
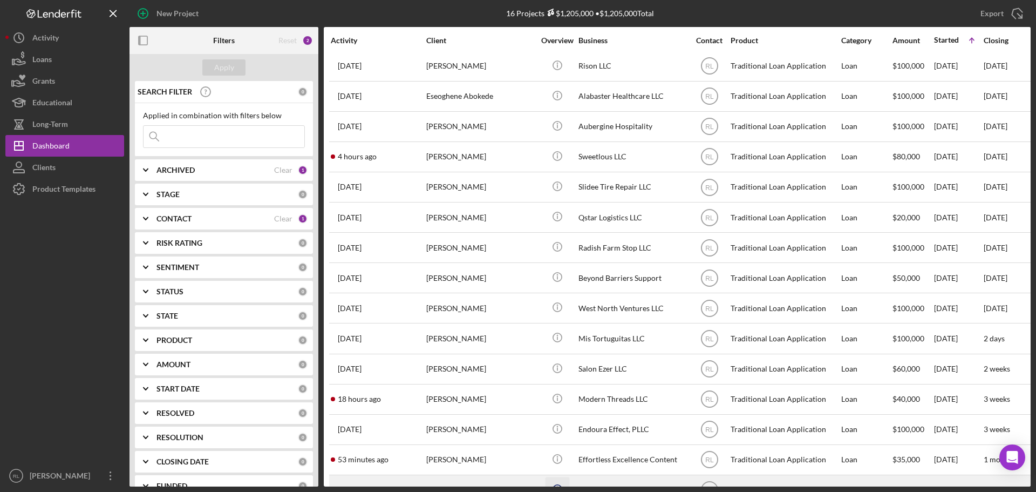
scroll to position [66, 0]
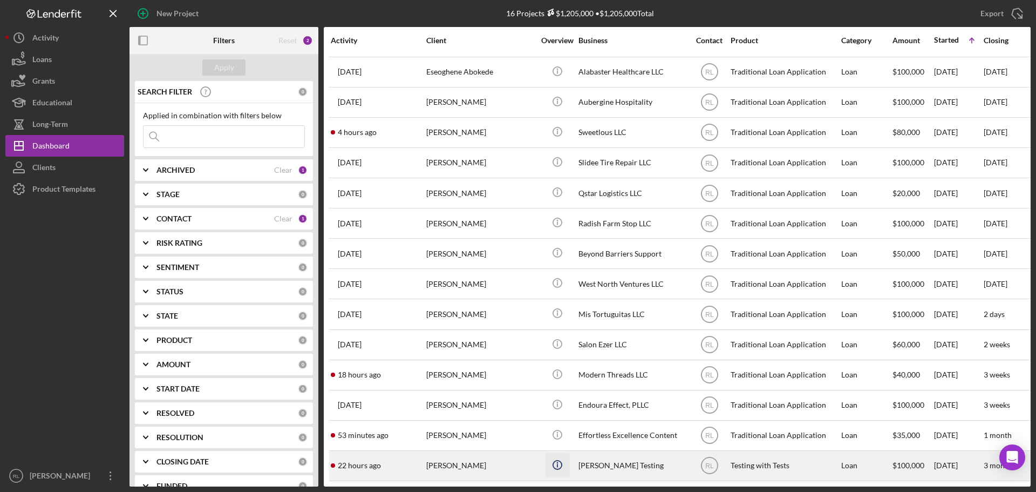
click at [558, 452] on icon "Icon/Info" at bounding box center [557, 464] width 24 height 24
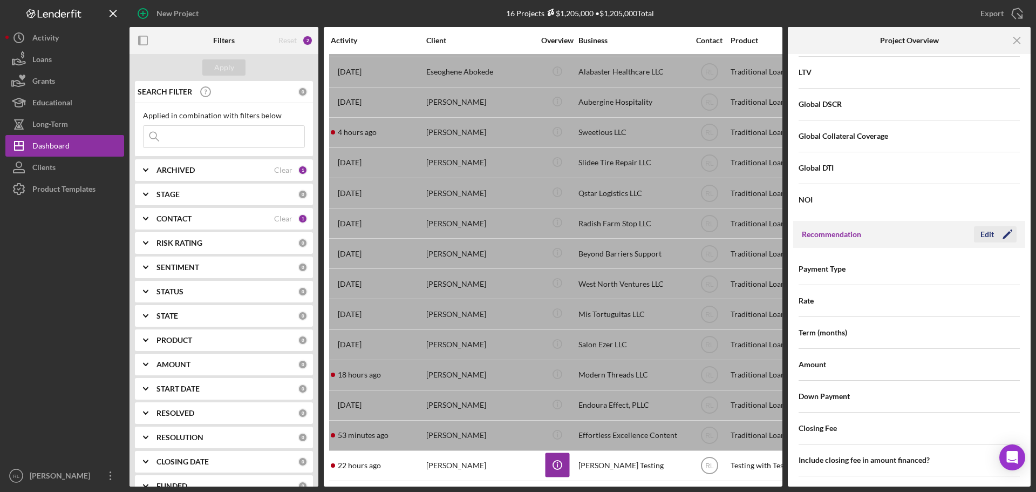
click at [987, 240] on div "Edit" at bounding box center [987, 234] width 13 height 16
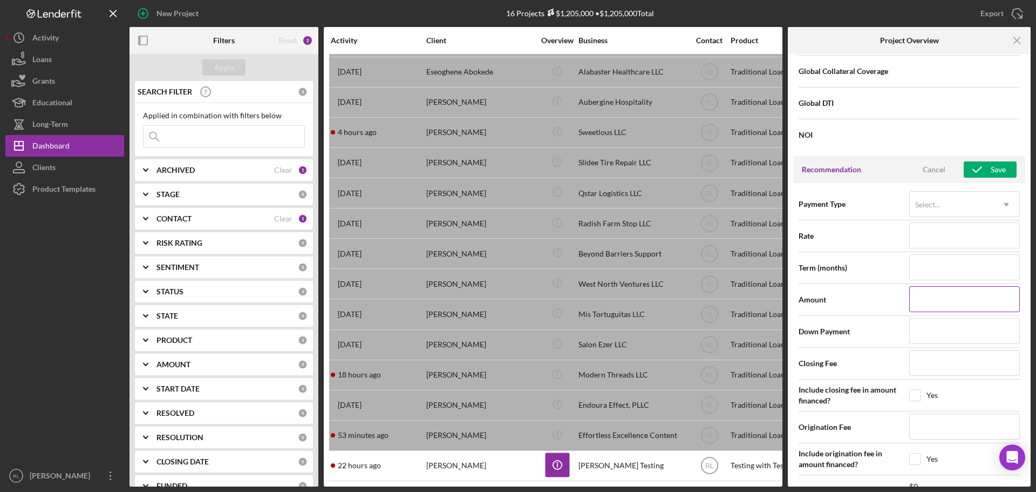
scroll to position [918, 0]
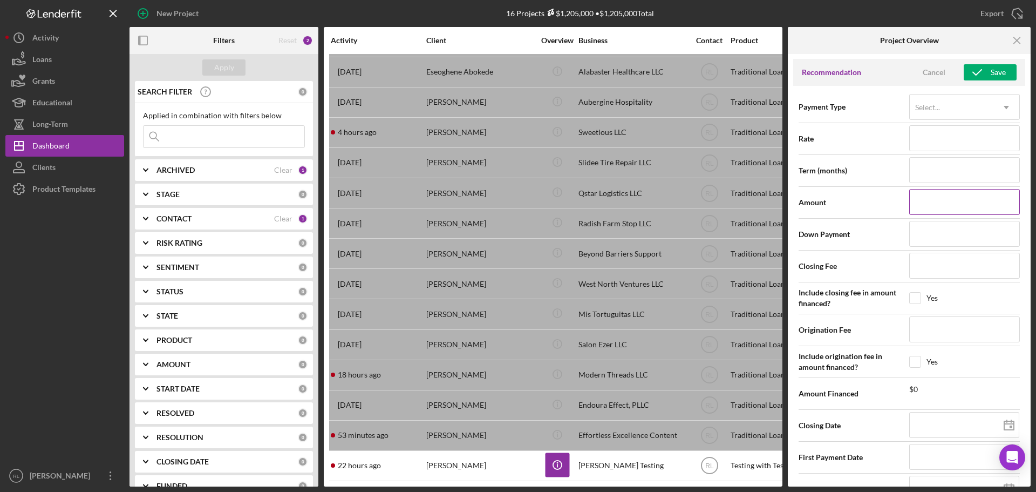
click at [934, 206] on input at bounding box center [965, 202] width 111 height 26
type input "$0"
click at [992, 73] on div "Save" at bounding box center [998, 72] width 15 height 16
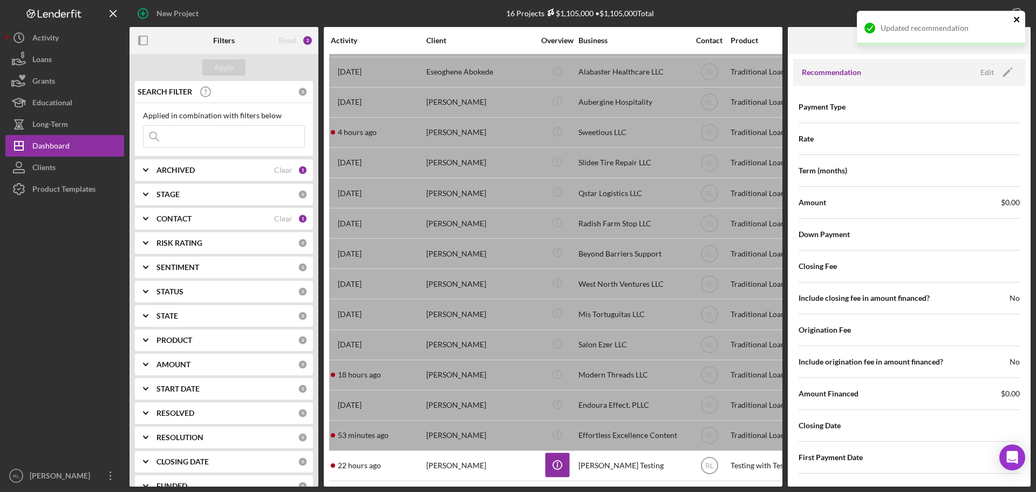
click at [1016, 20] on icon "close" at bounding box center [1016, 19] width 5 height 5
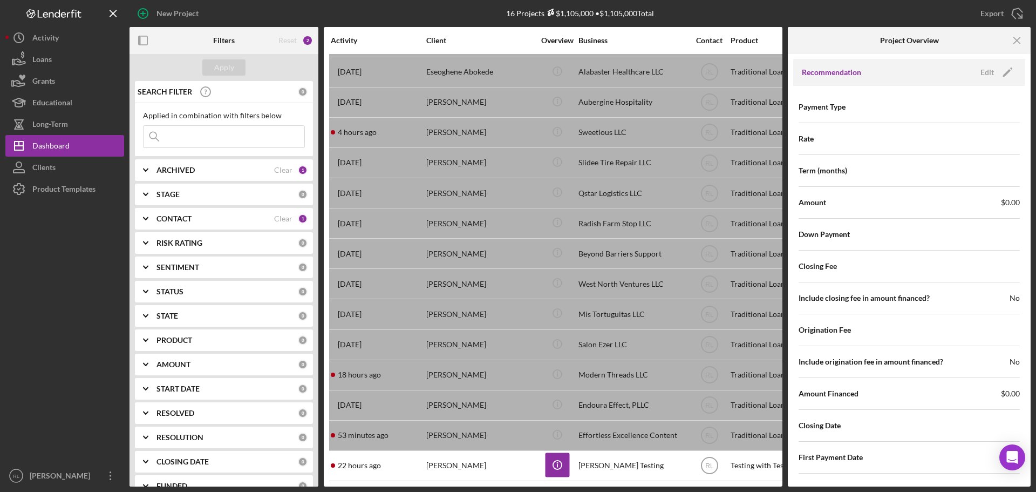
click at [1015, 45] on icon "Icon/Menu Close" at bounding box center [1018, 41] width 24 height 24
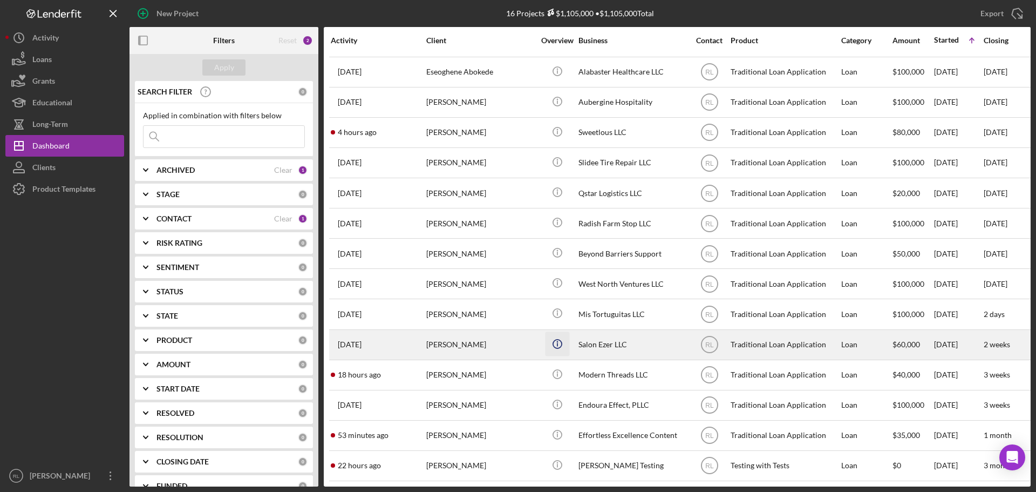
click at [560, 339] on circle "button" at bounding box center [557, 343] width 9 height 9
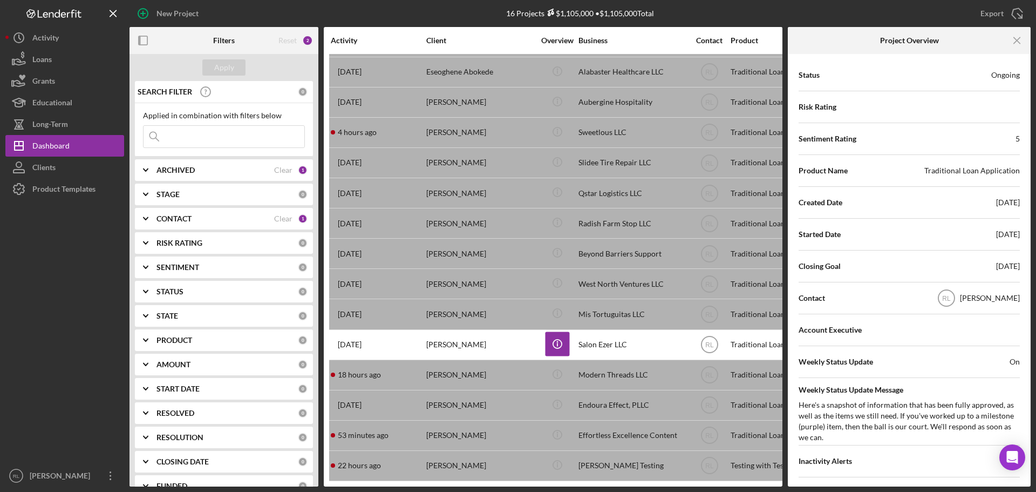
scroll to position [162, 0]
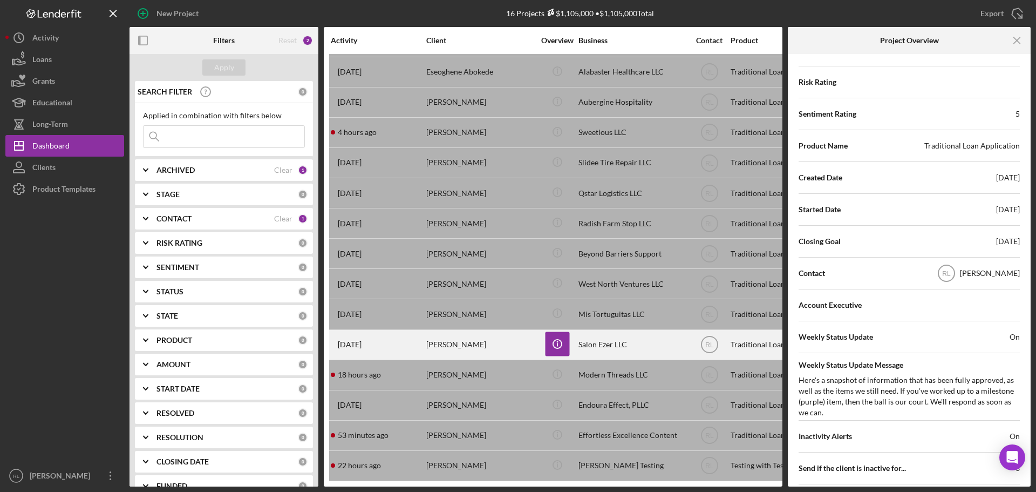
click at [463, 338] on div "[PERSON_NAME]" at bounding box center [480, 344] width 108 height 29
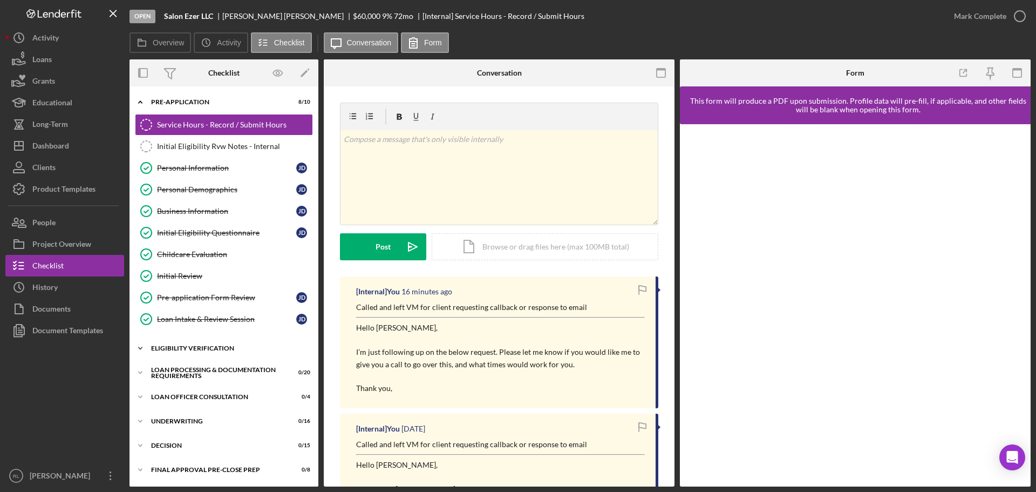
click at [216, 345] on div "Eligibility Verification" at bounding box center [228, 348] width 154 height 6
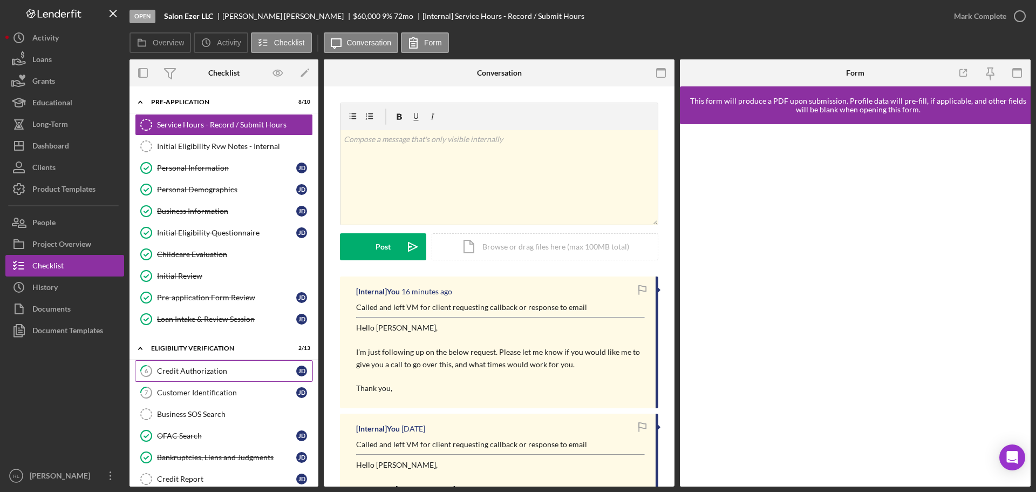
click at [220, 374] on div "Credit Authorization" at bounding box center [226, 371] width 139 height 9
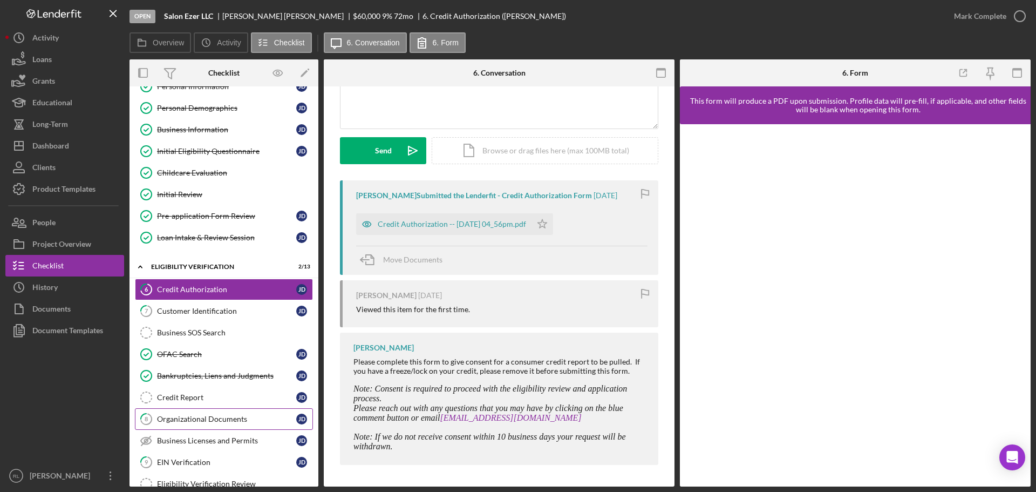
scroll to position [108, 0]
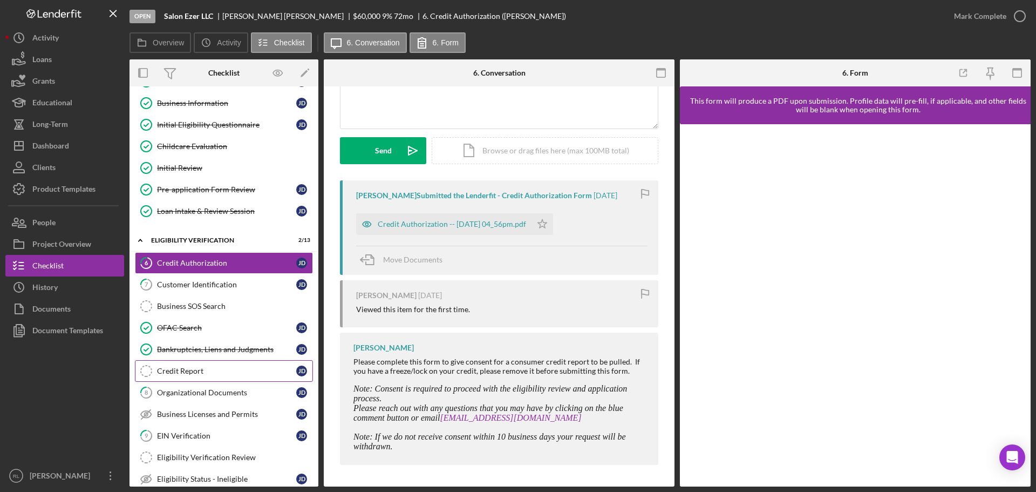
click at [212, 378] on link "Credit Report Credit Report [PERSON_NAME]" at bounding box center [224, 371] width 178 height 22
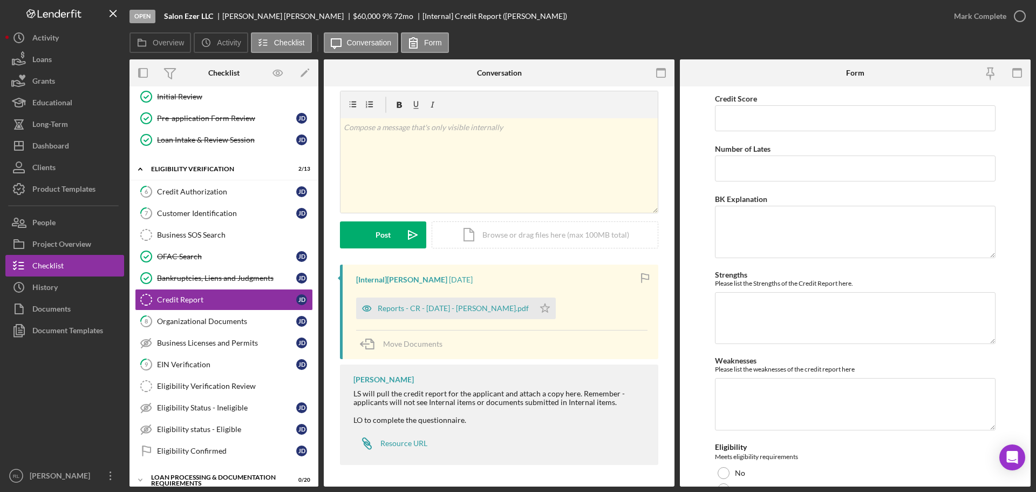
scroll to position [162, 0]
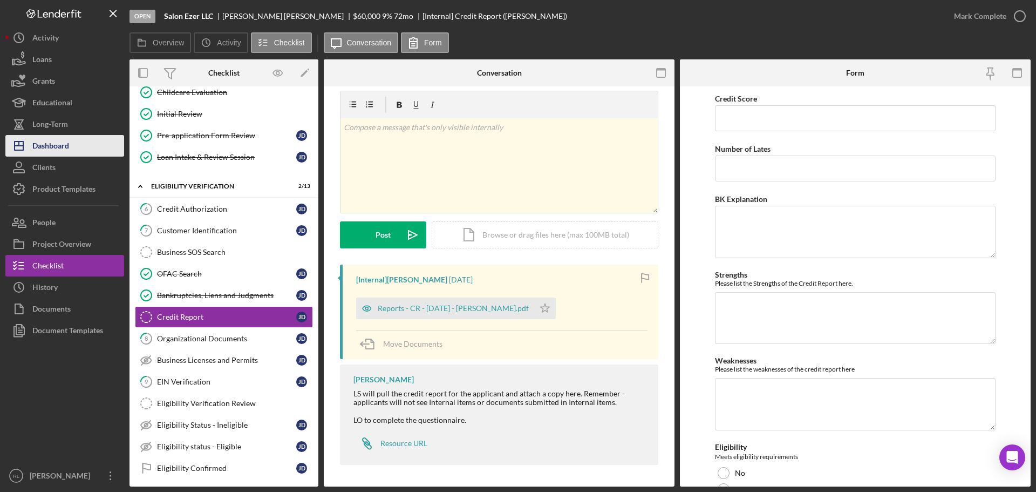
click at [76, 145] on button "Icon/Dashboard Dashboard" at bounding box center [64, 146] width 119 height 22
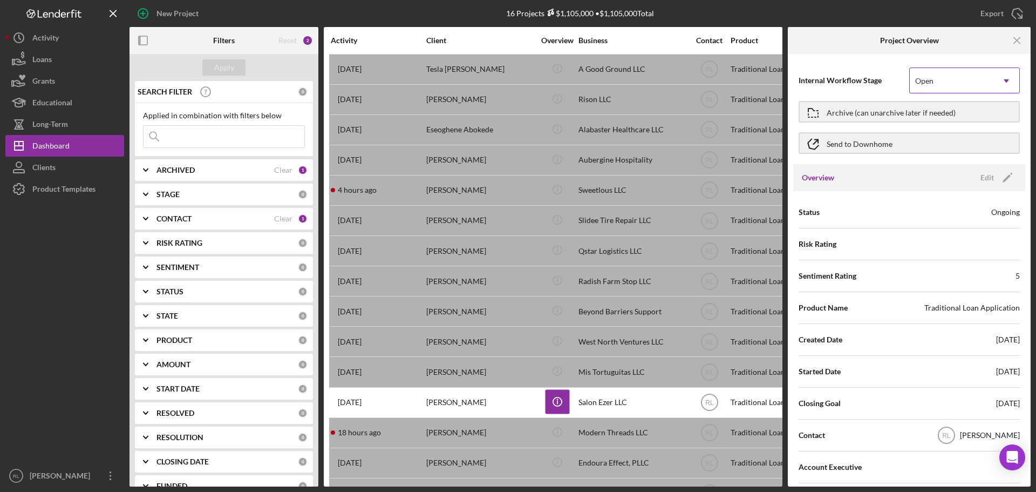
click at [994, 79] on icon "Icon/Dropdown Arrow" at bounding box center [1007, 81] width 26 height 26
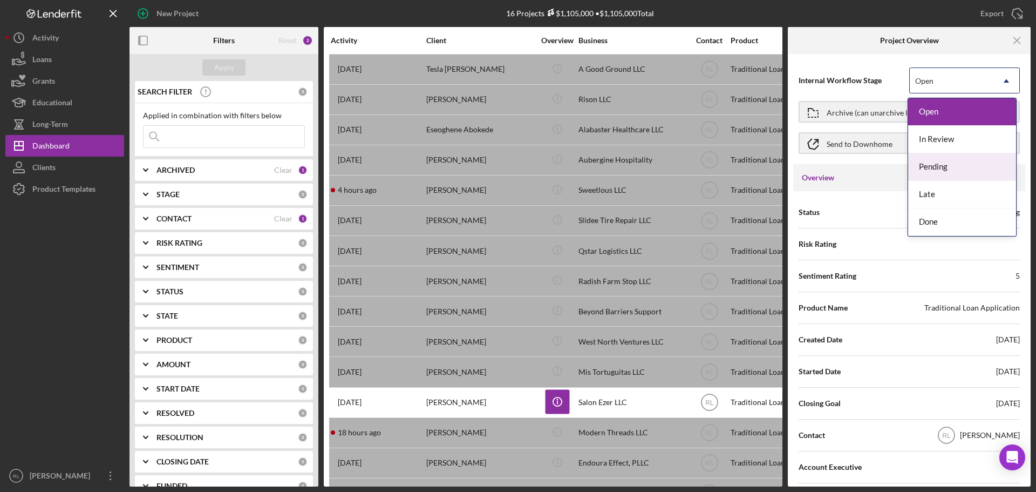
click at [957, 164] on div "Pending" at bounding box center [962, 167] width 108 height 28
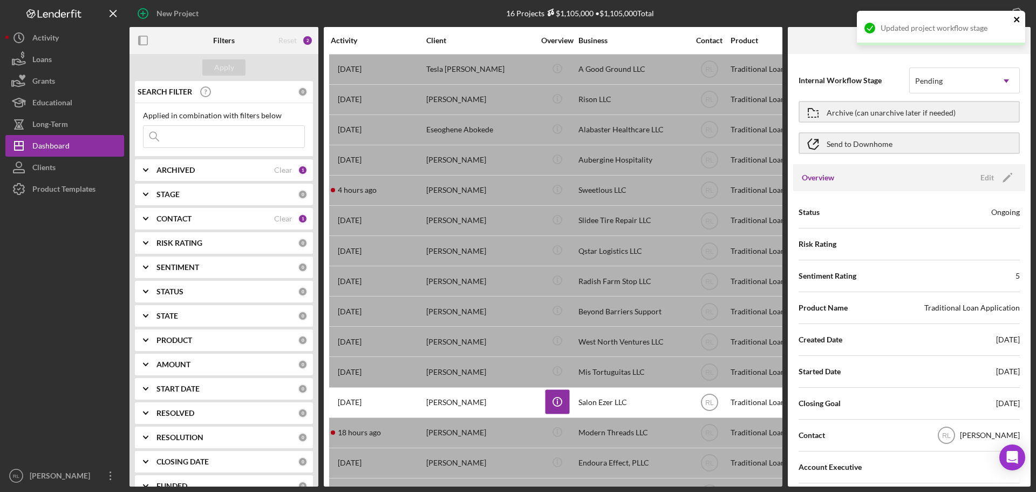
click at [1018, 19] on icon "close" at bounding box center [1016, 19] width 5 height 5
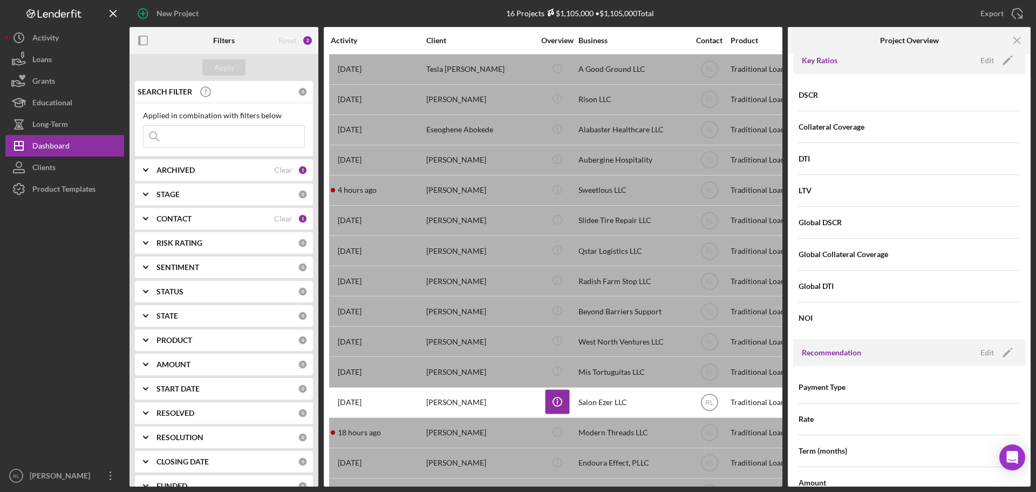
scroll to position [918, 0]
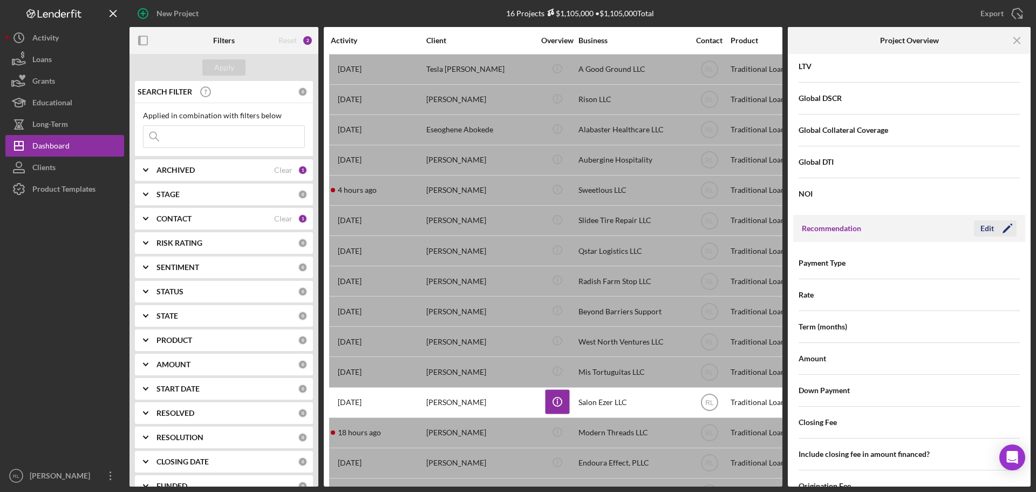
click at [985, 229] on div "Edit" at bounding box center [987, 228] width 13 height 16
click at [944, 366] on input at bounding box center [965, 358] width 111 height 26
type input "$0"
click at [976, 229] on icon "button" at bounding box center [977, 228] width 27 height 27
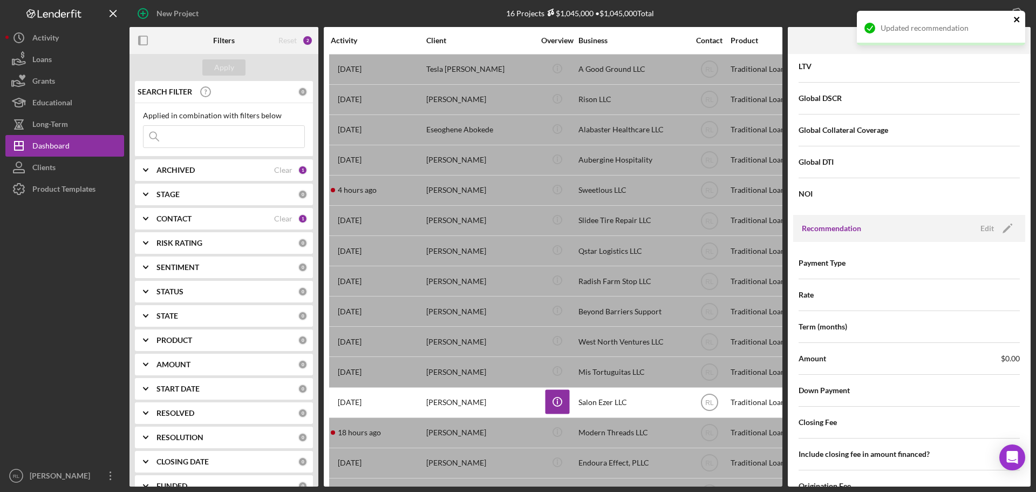
click at [1016, 18] on icon "close" at bounding box center [1016, 19] width 5 height 5
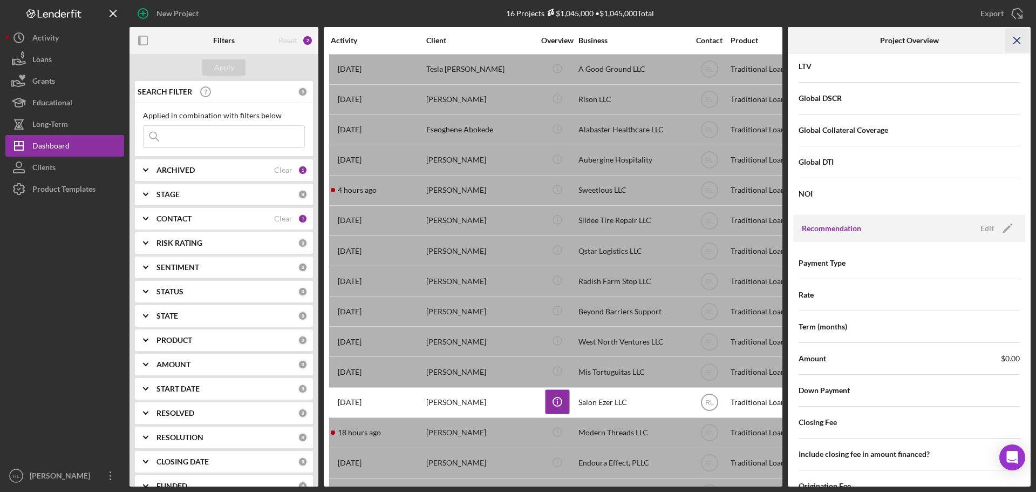
click at [1019, 44] on icon "Icon/Menu Close" at bounding box center [1018, 41] width 24 height 24
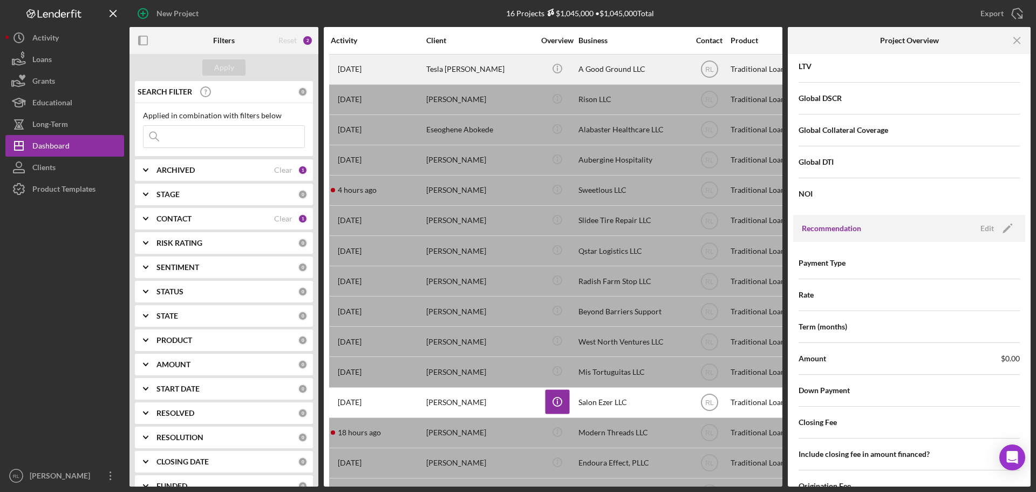
scroll to position [0, 0]
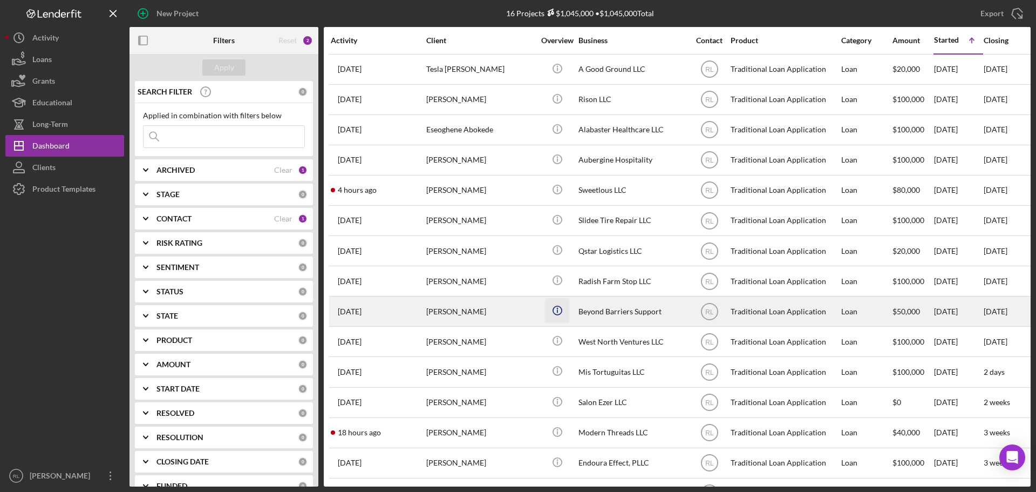
click at [561, 311] on icon "Icon/Info" at bounding box center [557, 311] width 24 height 24
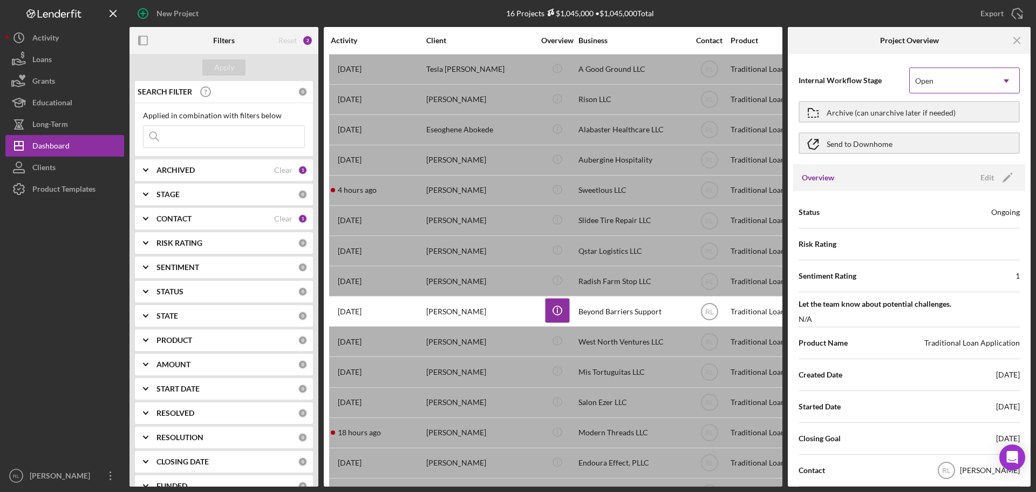
click at [996, 82] on icon "Icon/Dropdown Arrow" at bounding box center [1007, 81] width 26 height 26
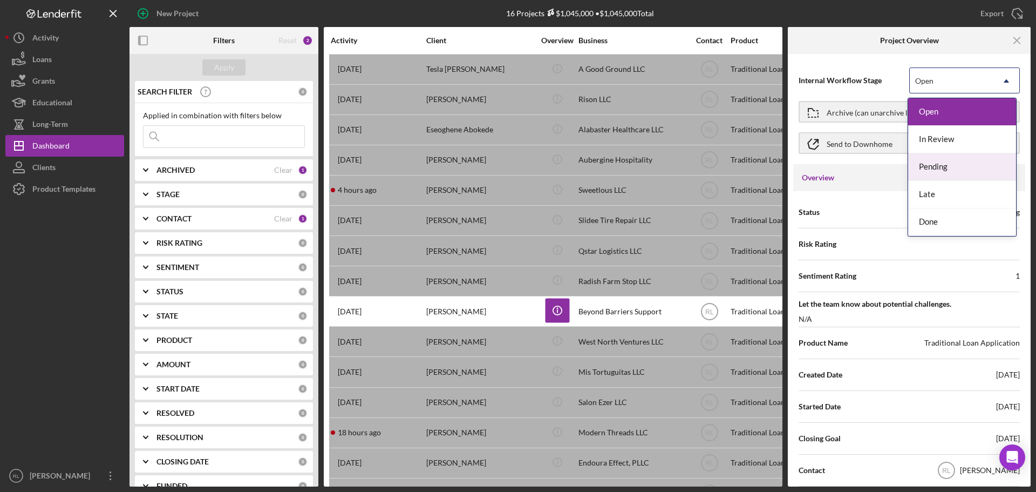
click at [952, 171] on div "Pending" at bounding box center [962, 167] width 108 height 28
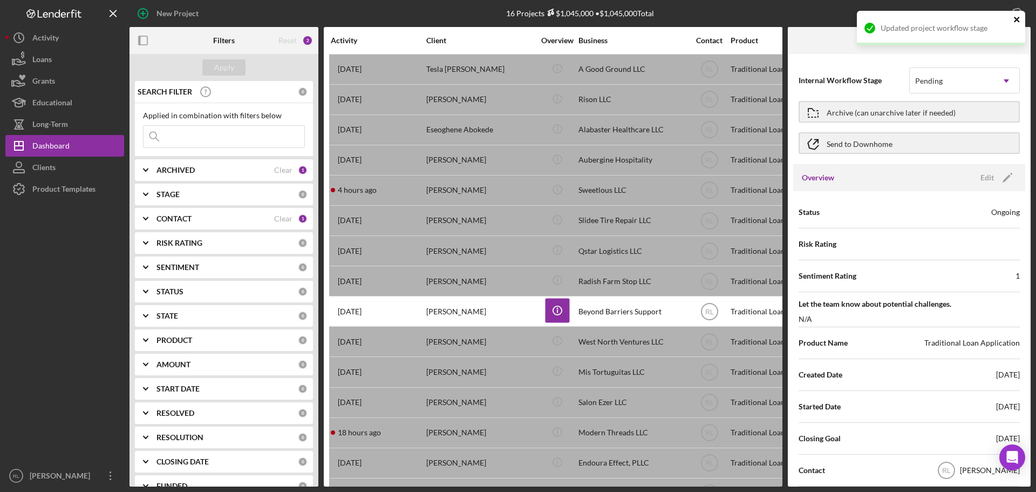
click at [1018, 20] on icon "close" at bounding box center [1016, 19] width 5 height 5
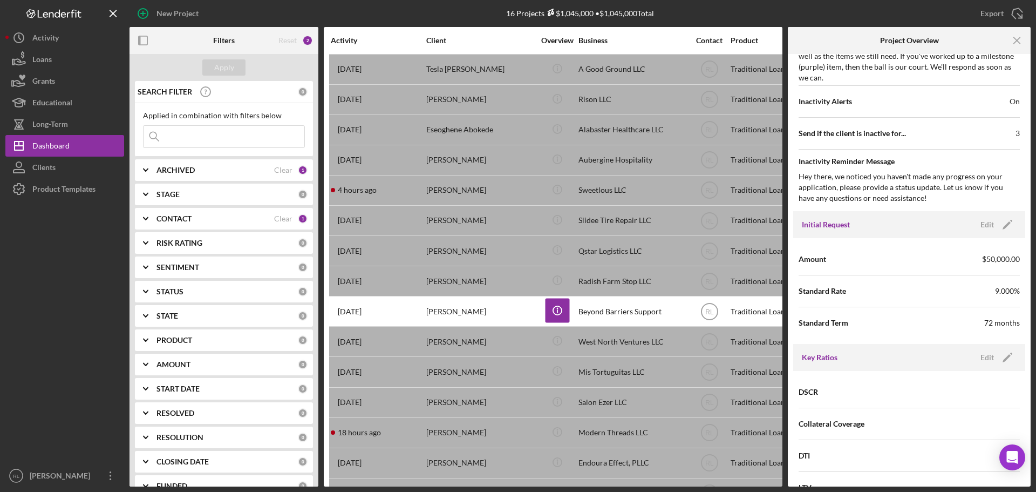
scroll to position [648, 0]
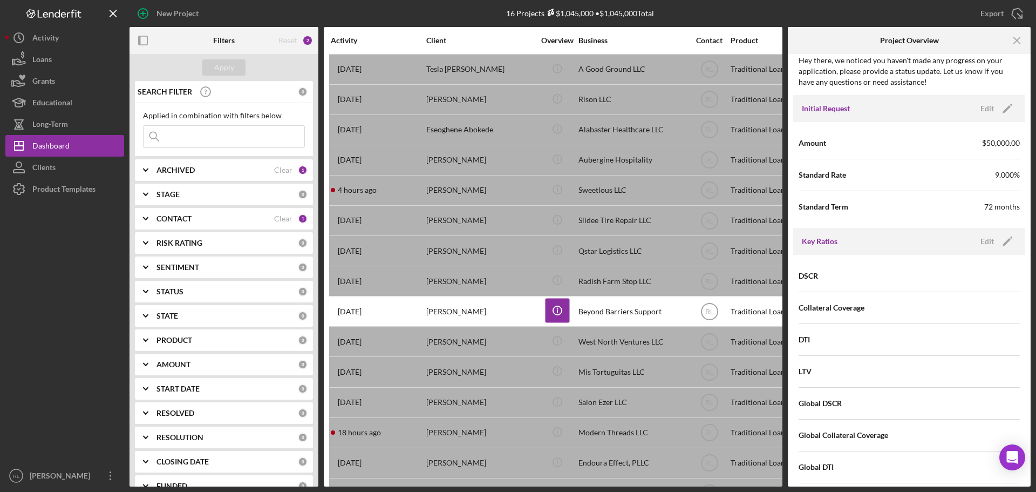
click at [997, 233] on div "Key Ratios Edit Icon/Edit" at bounding box center [909, 241] width 232 height 27
click at [997, 240] on icon "Icon/Edit" at bounding box center [1007, 241] width 27 height 27
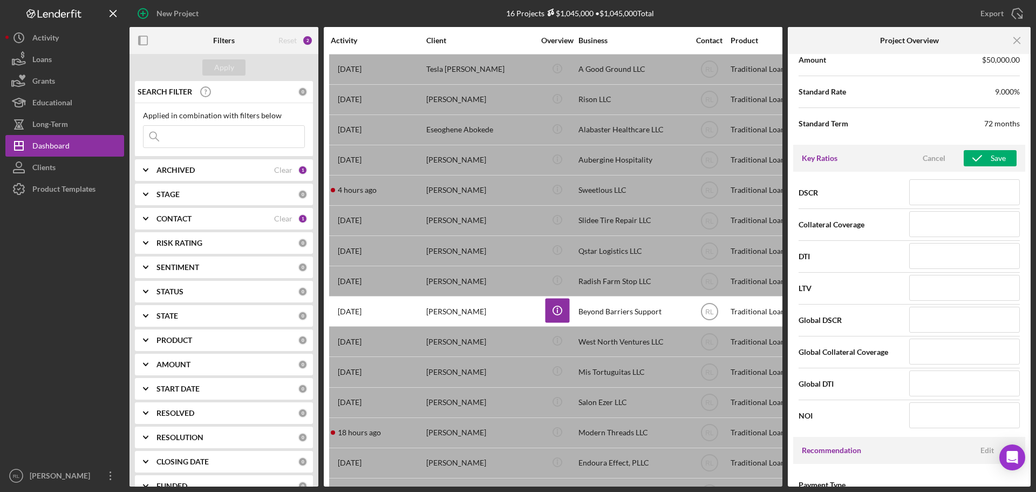
scroll to position [810, 0]
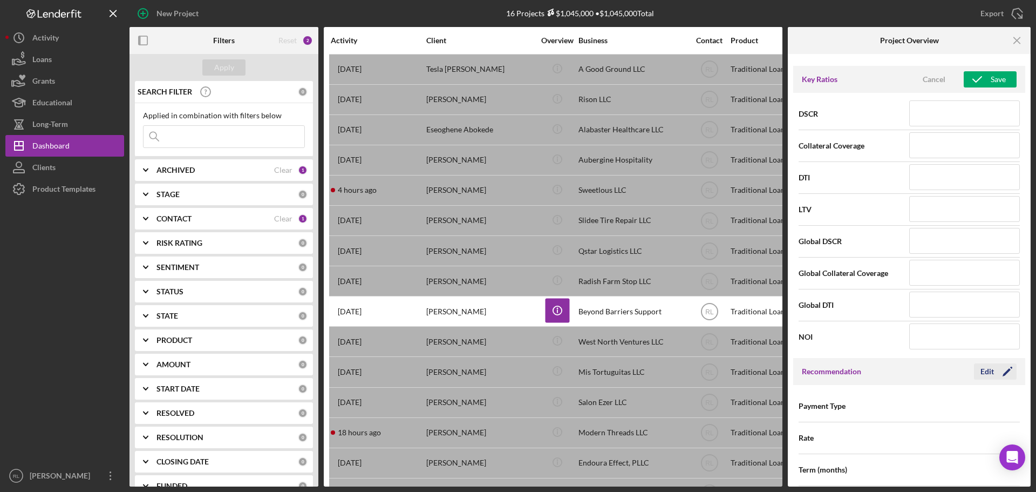
click at [987, 375] on div "Edit" at bounding box center [987, 371] width 13 height 16
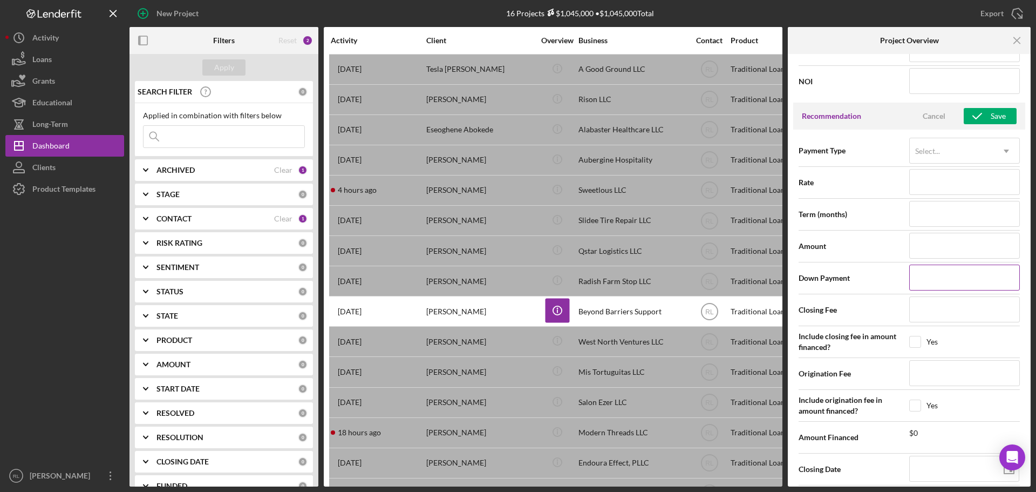
scroll to position [1080, 0]
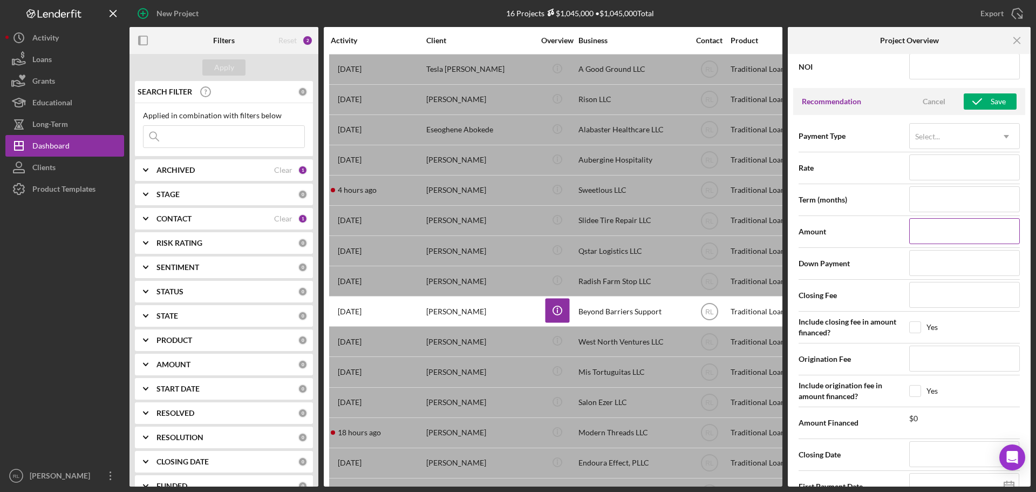
click at [941, 234] on input at bounding box center [965, 231] width 111 height 26
type input "$0"
click at [985, 93] on icon "button" at bounding box center [977, 101] width 27 height 27
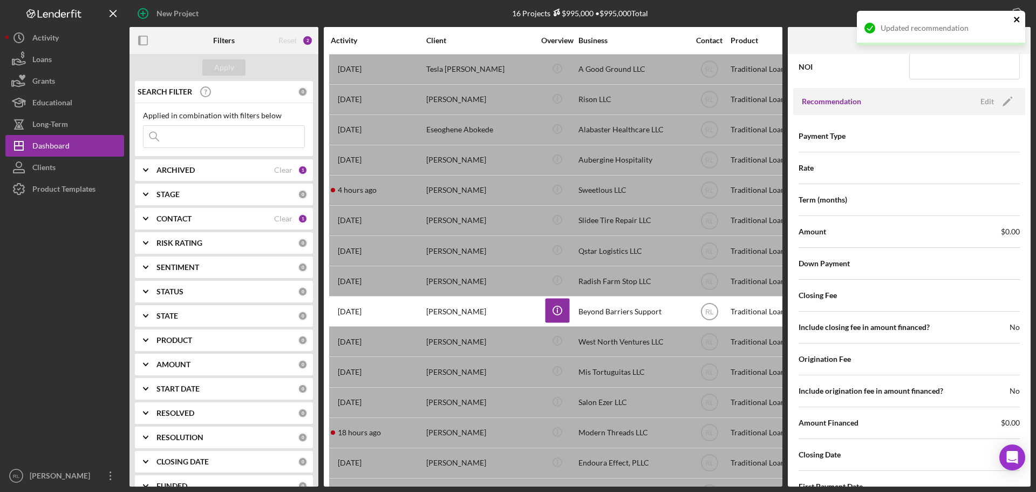
click at [1018, 17] on icon "close" at bounding box center [1018, 19] width 8 height 9
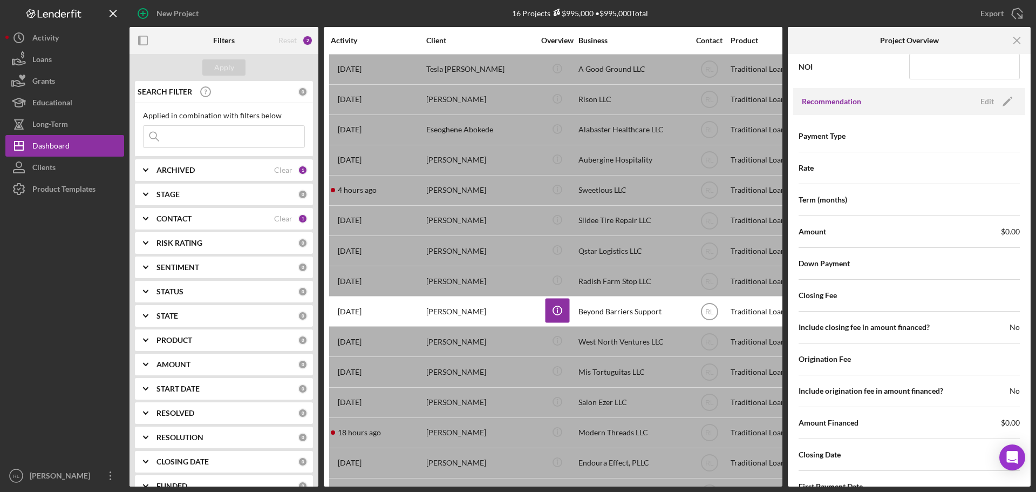
click at [1022, 38] on div "New Project 16 Projects $995,000 • $995,000 Total Export Icon/Export Filters Re…" at bounding box center [518, 246] width 1036 height 492
click at [1016, 40] on icon "Icon/Menu Close" at bounding box center [1018, 41] width 24 height 24
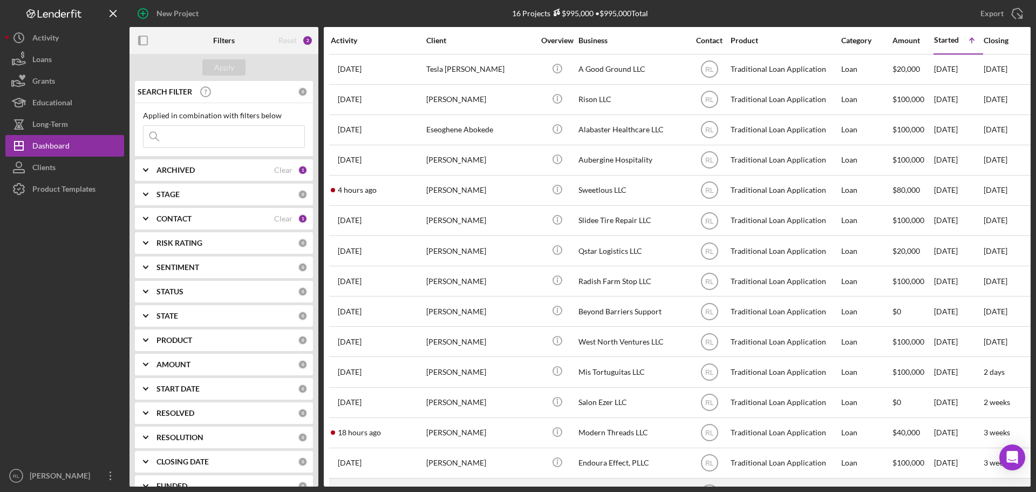
scroll to position [66, 0]
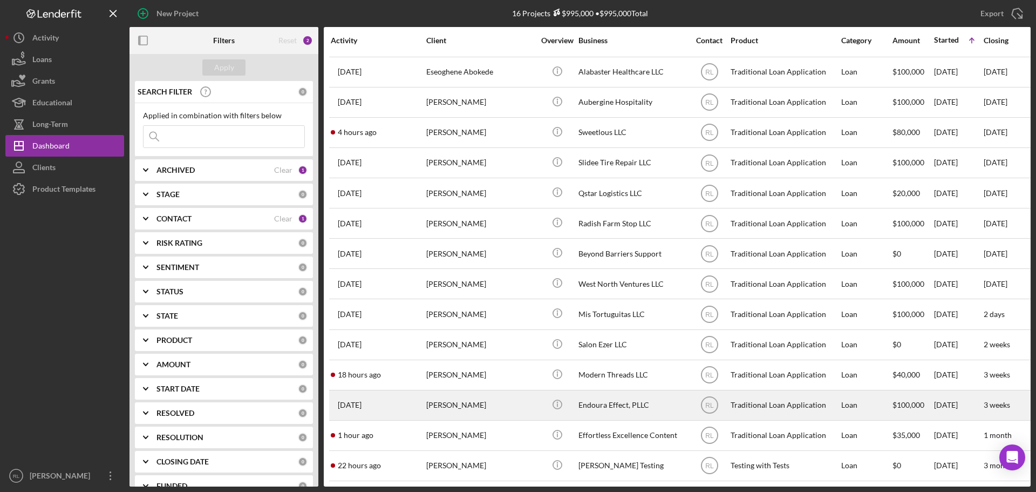
click at [513, 399] on div "[PERSON_NAME]" at bounding box center [480, 405] width 108 height 29
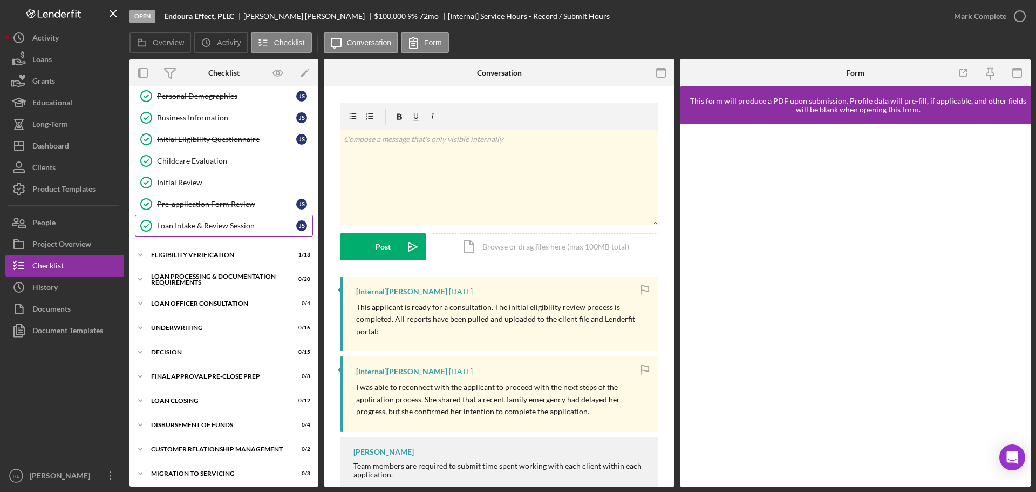
scroll to position [67, 0]
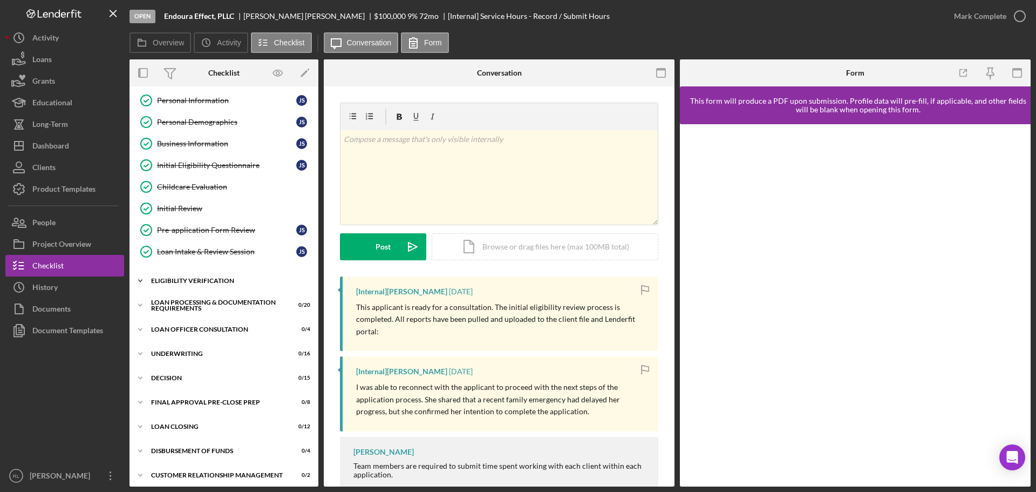
click at [202, 277] on div "Eligibility Verification" at bounding box center [228, 280] width 154 height 6
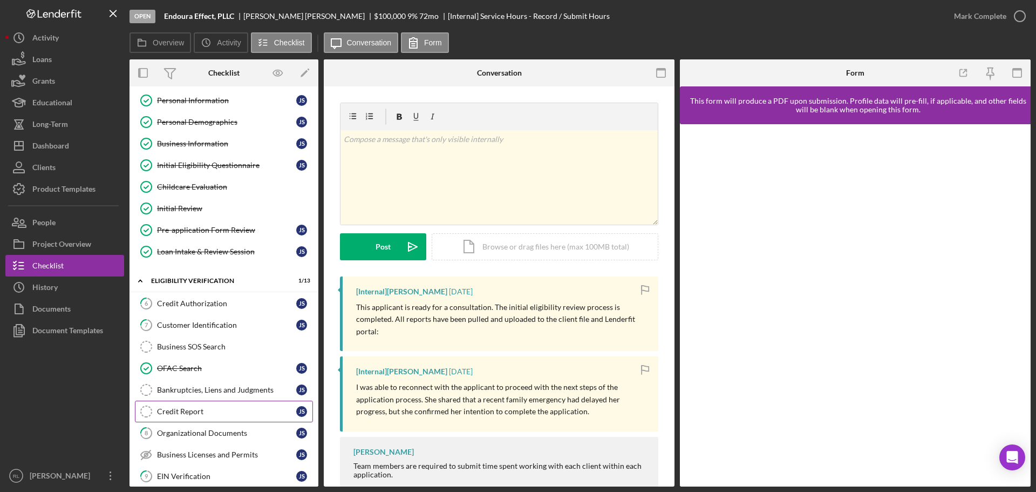
click at [196, 411] on div "Credit Report" at bounding box center [226, 411] width 139 height 9
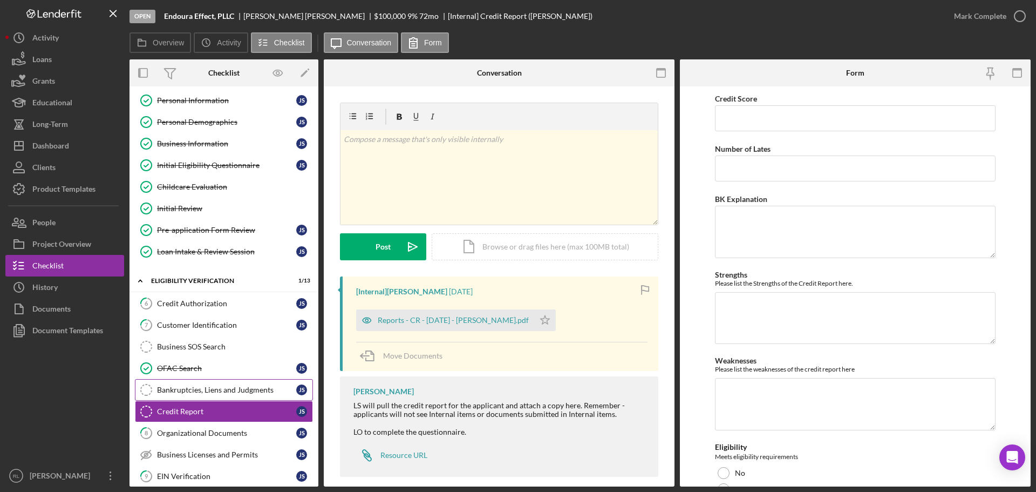
click at [226, 394] on div "Bankruptcies, Liens and Judgments" at bounding box center [226, 389] width 139 height 9
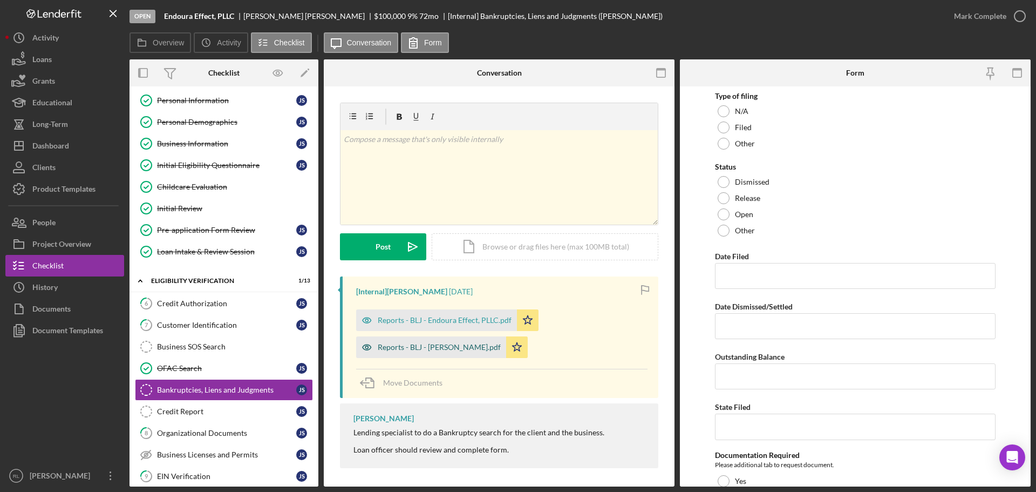
click at [436, 341] on div "Reports - BLJ - [PERSON_NAME].pdf" at bounding box center [431, 347] width 150 height 22
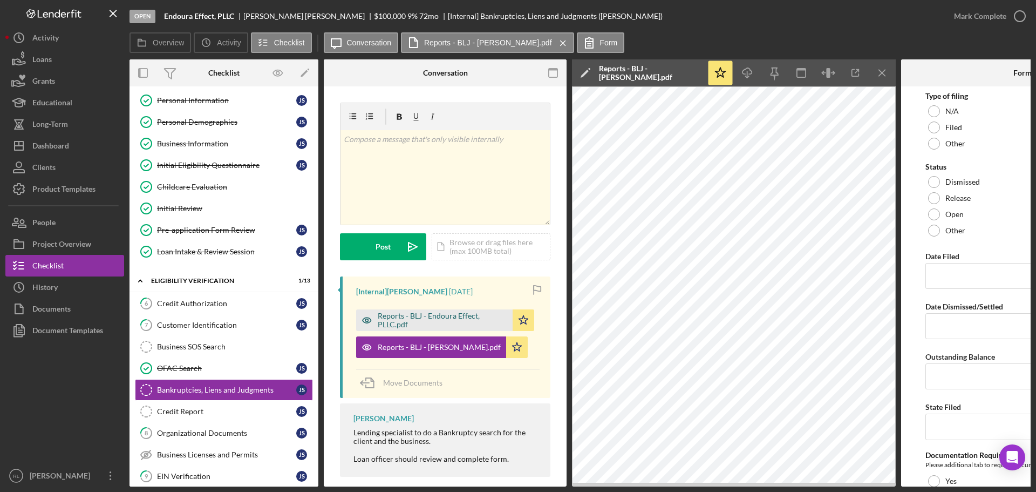
click at [462, 311] on div "Reports - BLJ - Endoura Effect, PLLC.pdf" at bounding box center [434, 320] width 157 height 22
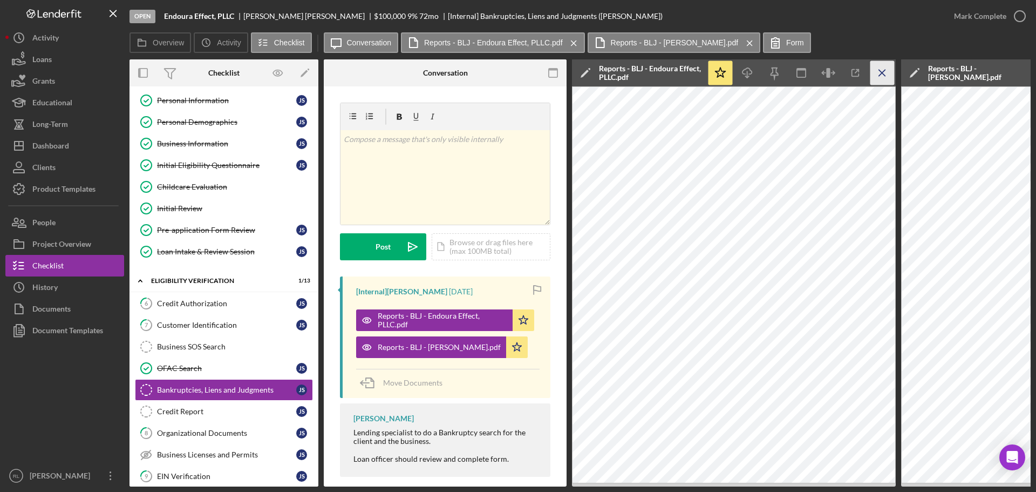
click at [884, 74] on line "button" at bounding box center [882, 73] width 6 height 6
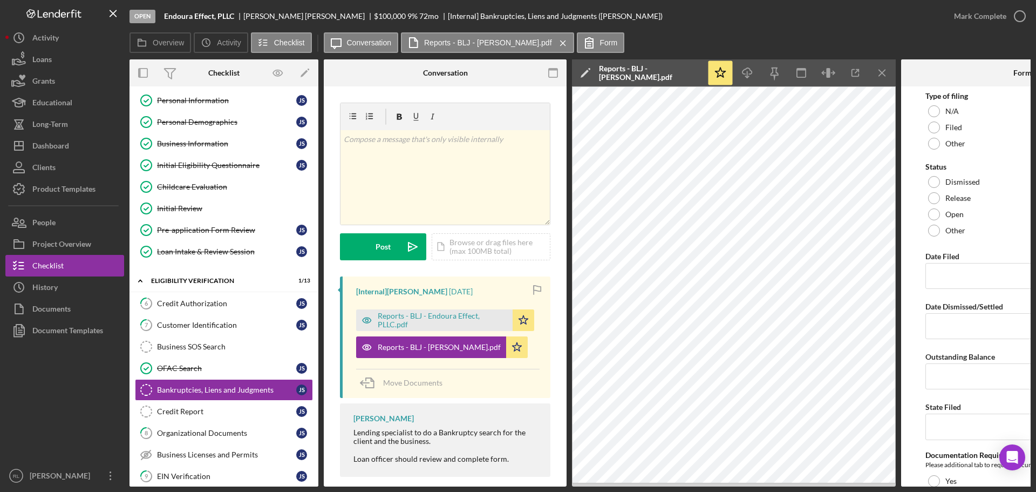
click at [884, 74] on line "button" at bounding box center [882, 73] width 6 height 6
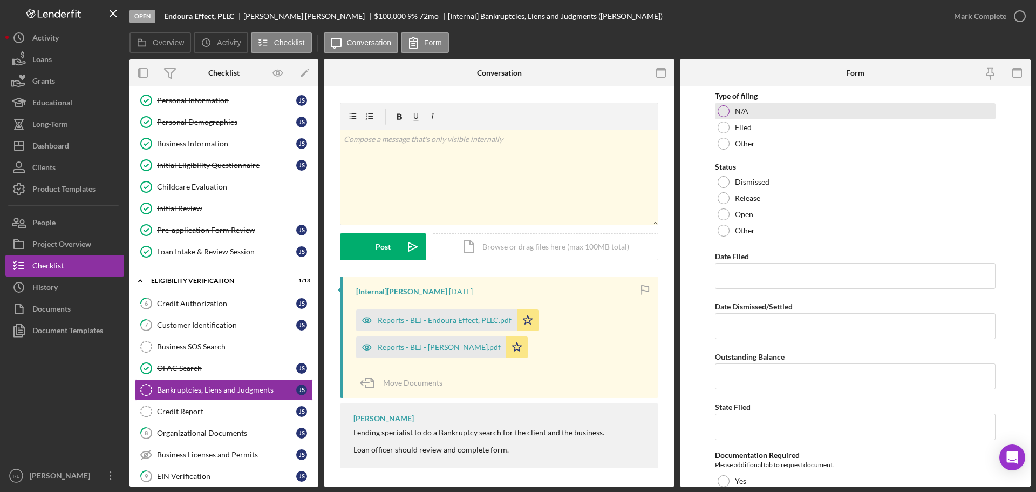
click at [723, 110] on div at bounding box center [724, 111] width 12 height 12
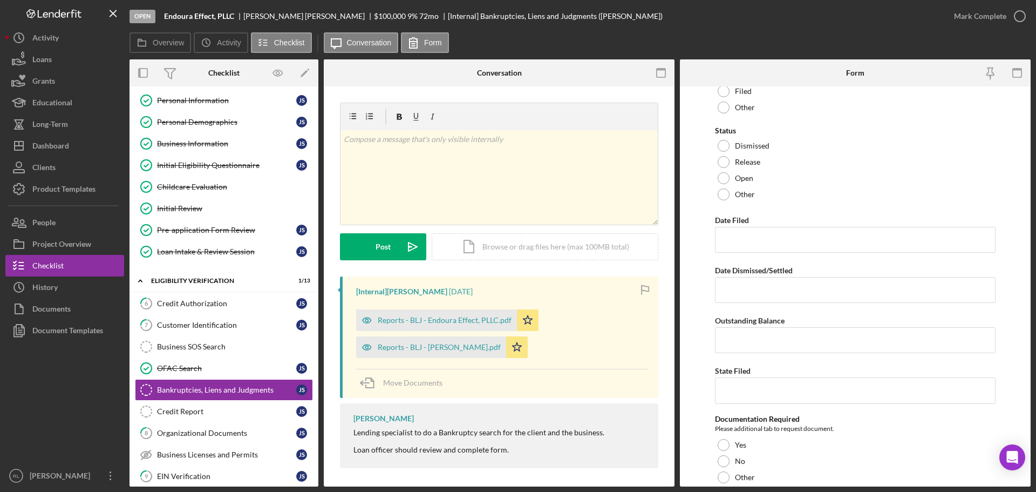
scroll to position [74, 0]
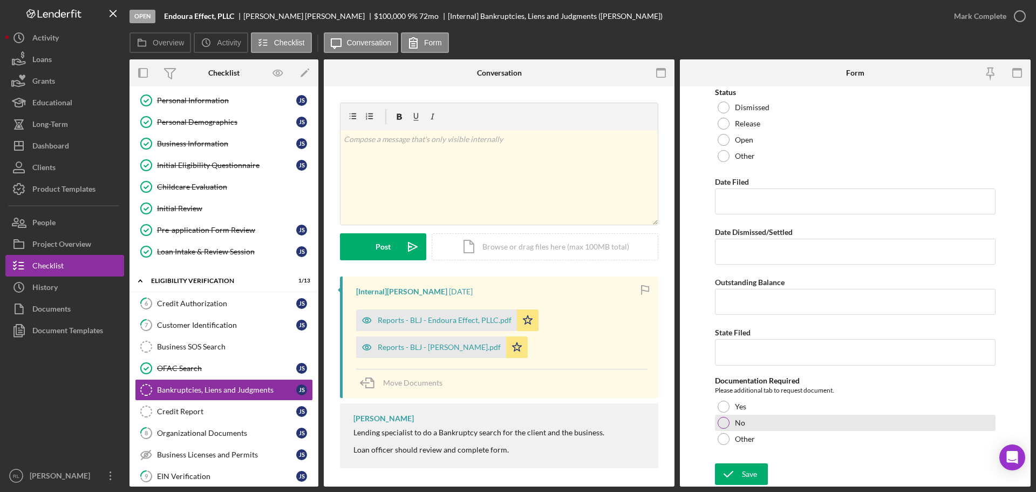
click at [724, 422] on div at bounding box center [724, 423] width 12 height 12
click at [730, 465] on icon "submit" at bounding box center [728, 473] width 27 height 27
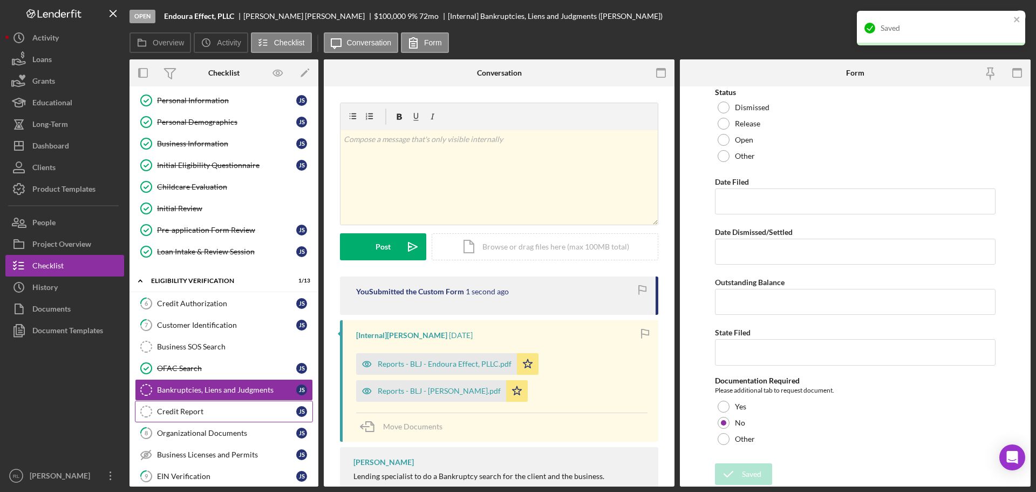
click at [189, 409] on div "Credit Report" at bounding box center [226, 411] width 139 height 9
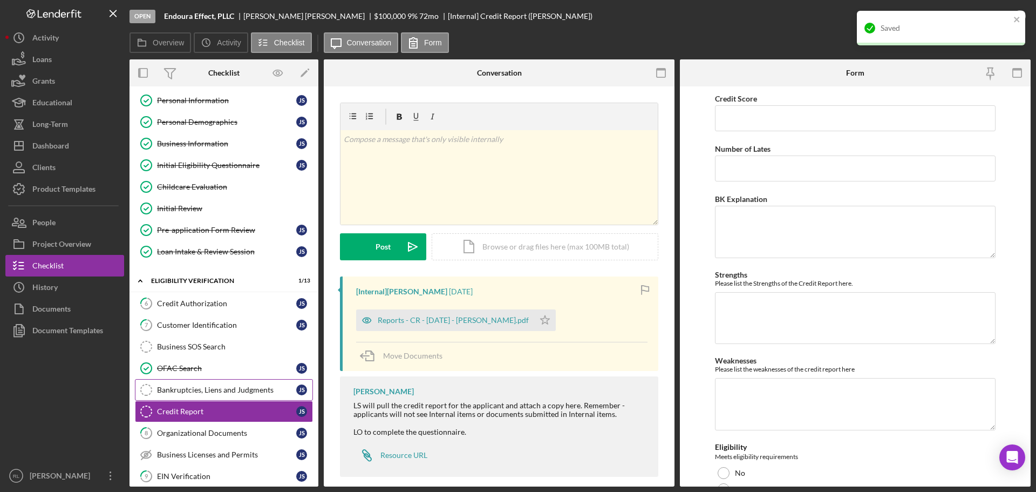
click at [219, 393] on div "Bankruptcies, Liens and Judgments" at bounding box center [226, 389] width 139 height 9
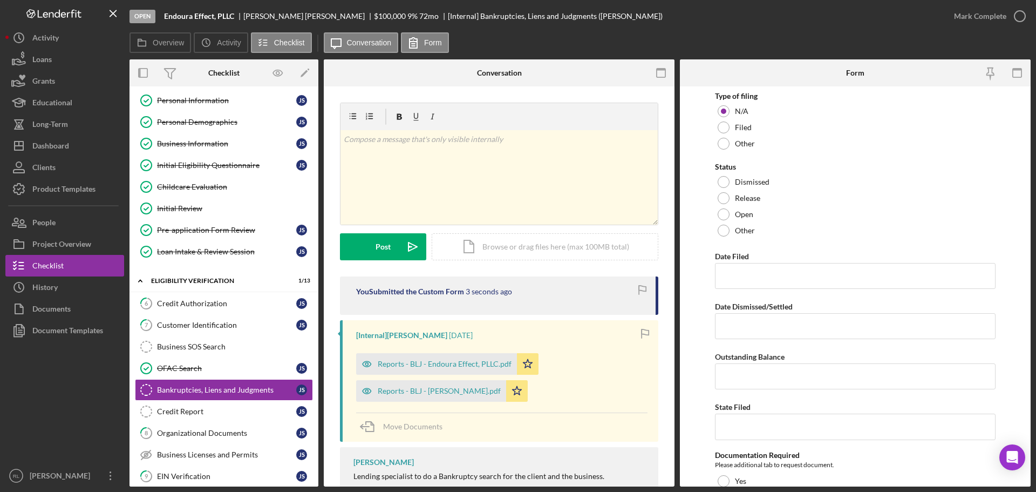
click at [1017, 17] on div "Open Endoura Effect, PLLC [PERSON_NAME] $100,000 $100,000 9 % 72 mo [Internal] …" at bounding box center [518, 246] width 1036 height 492
click at [1004, 10] on div "Mark Complete" at bounding box center [980, 16] width 52 height 22
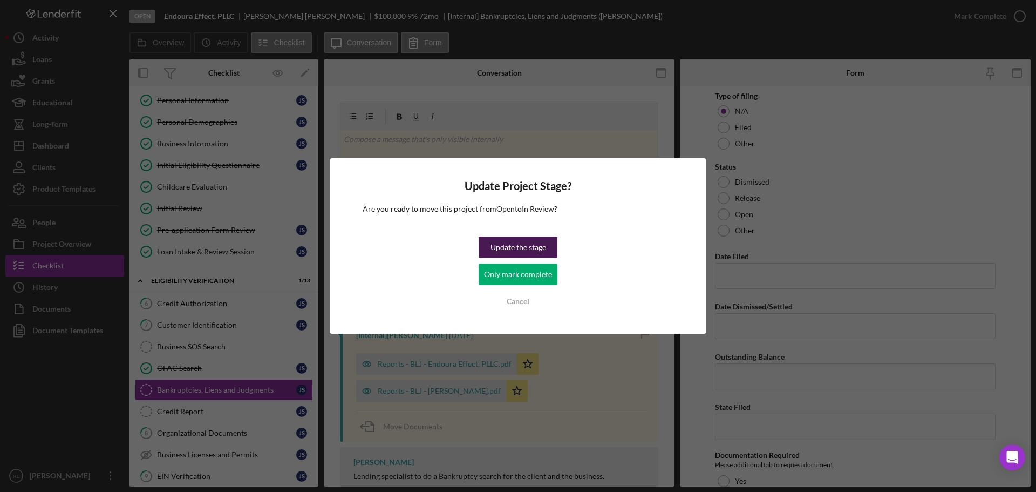
click at [516, 248] on div "Update the stage" at bounding box center [519, 247] width 56 height 22
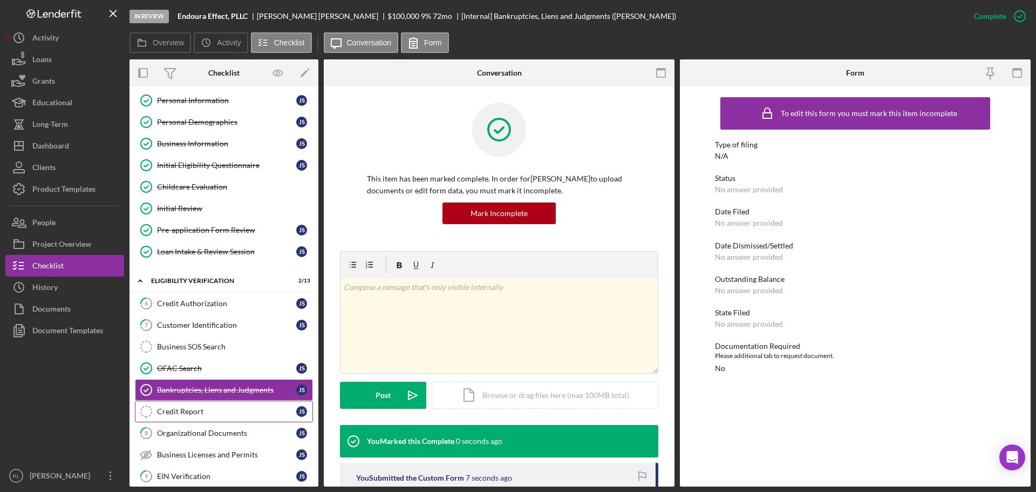
click at [205, 416] on div "Credit Report" at bounding box center [226, 411] width 139 height 9
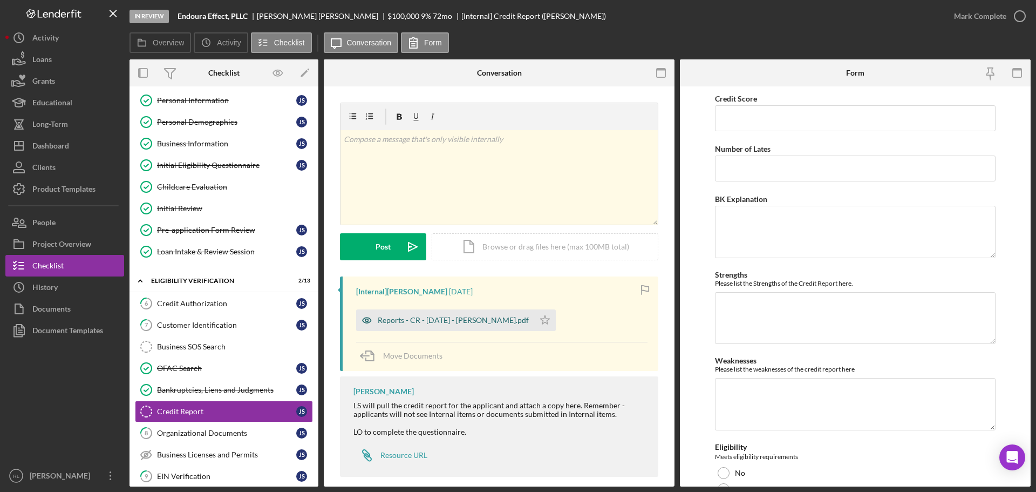
click at [432, 326] on div "Reports - CR - [DATE] - [PERSON_NAME].pdf" at bounding box center [445, 320] width 178 height 22
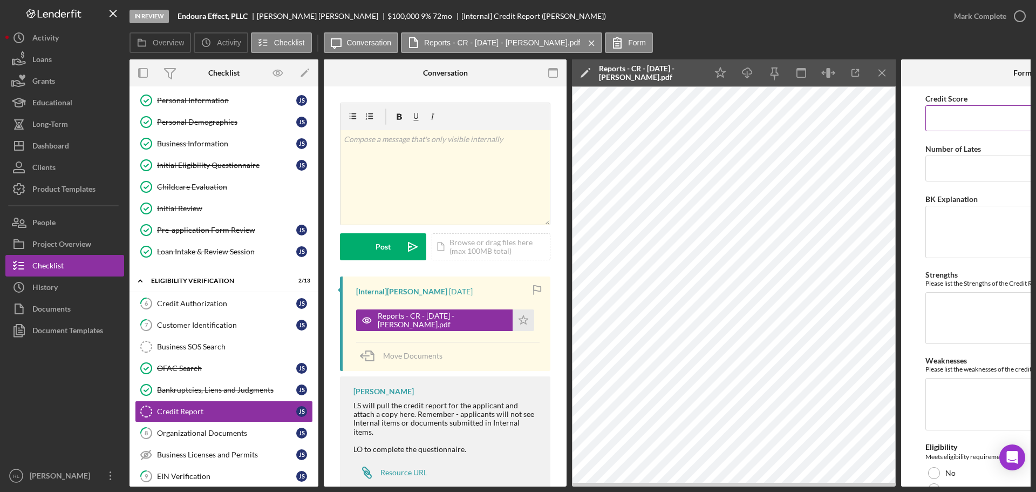
click at [957, 127] on input "Credit Score" at bounding box center [1023, 118] width 194 height 26
type input "797"
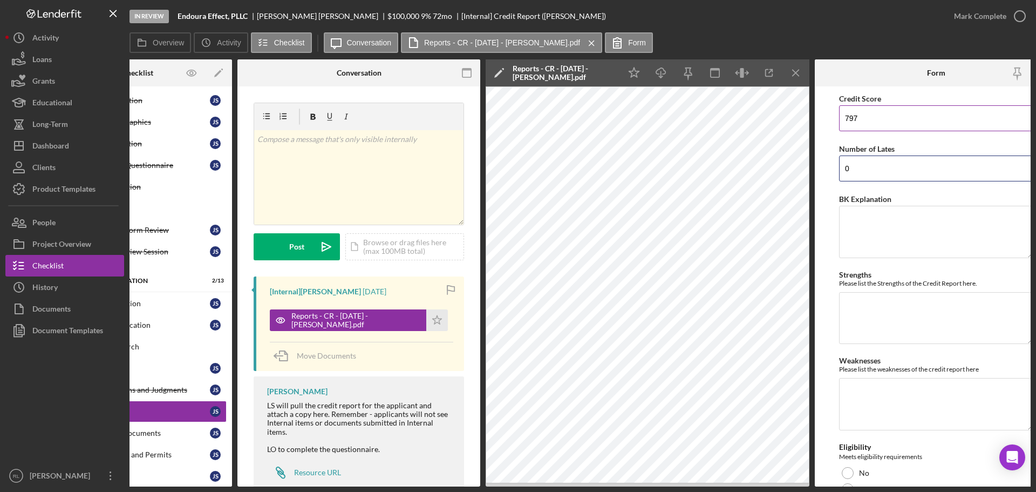
type input "0"
type textarea "N/A"
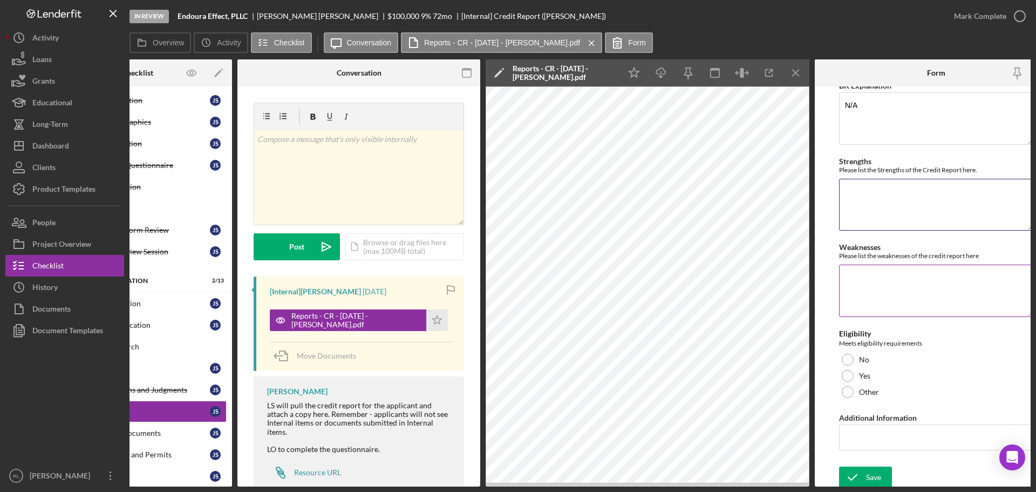
scroll to position [120, 0]
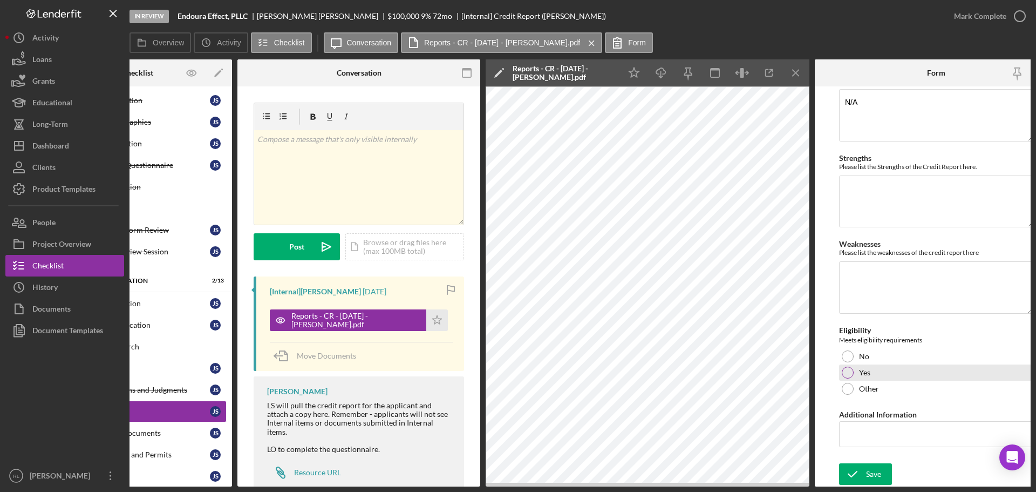
click at [852, 369] on div at bounding box center [848, 373] width 12 height 12
click at [875, 435] on input "Additional Information" at bounding box center [936, 434] width 194 height 26
type input "Tier 1 Eligible"
click at [871, 471] on div "Save" at bounding box center [873, 474] width 15 height 22
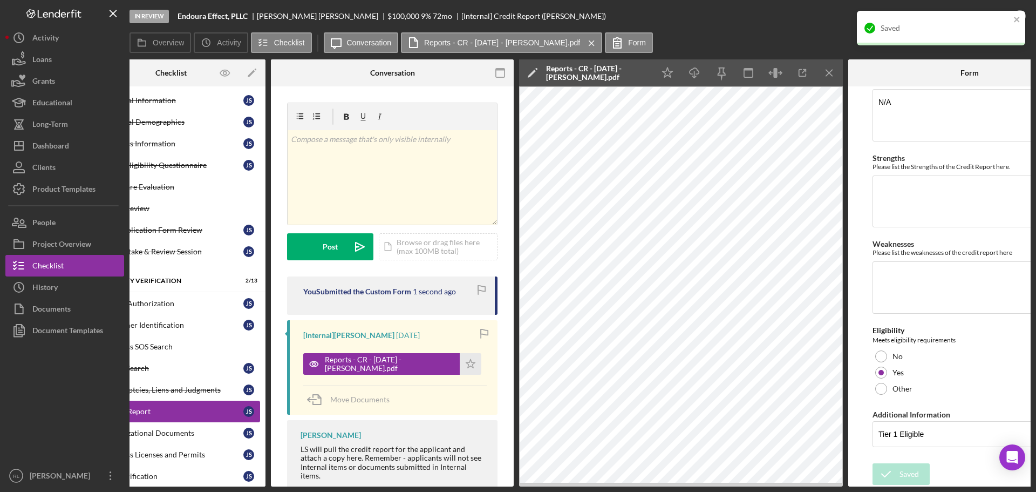
scroll to position [0, 0]
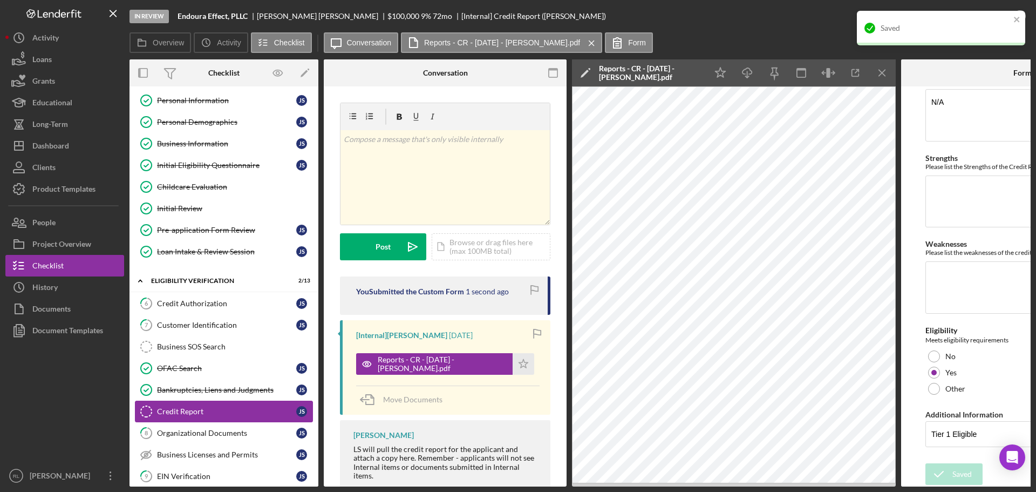
drag, startPoint x: 410, startPoint y: 413, endPoint x: 268, endPoint y: 403, distance: 142.4
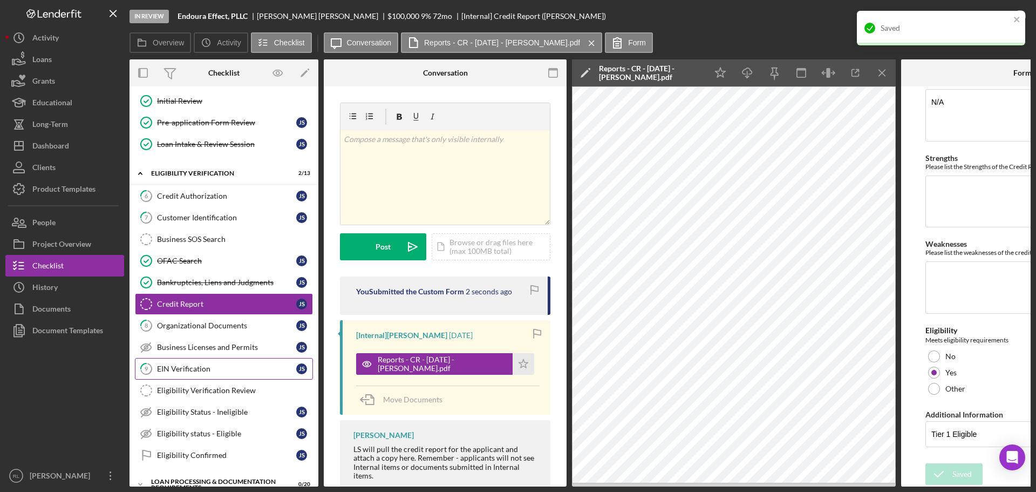
scroll to position [175, 0]
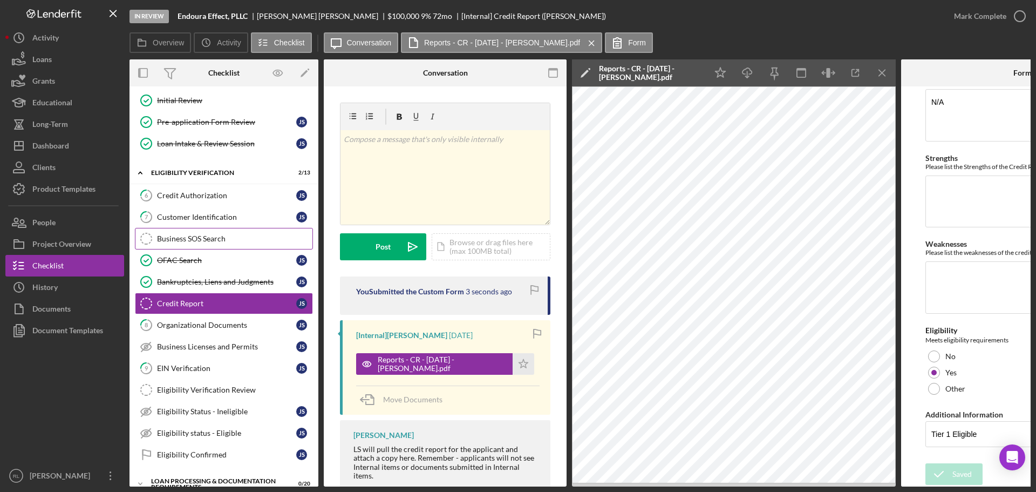
click at [217, 239] on div "Business SOS Search" at bounding box center [234, 238] width 155 height 9
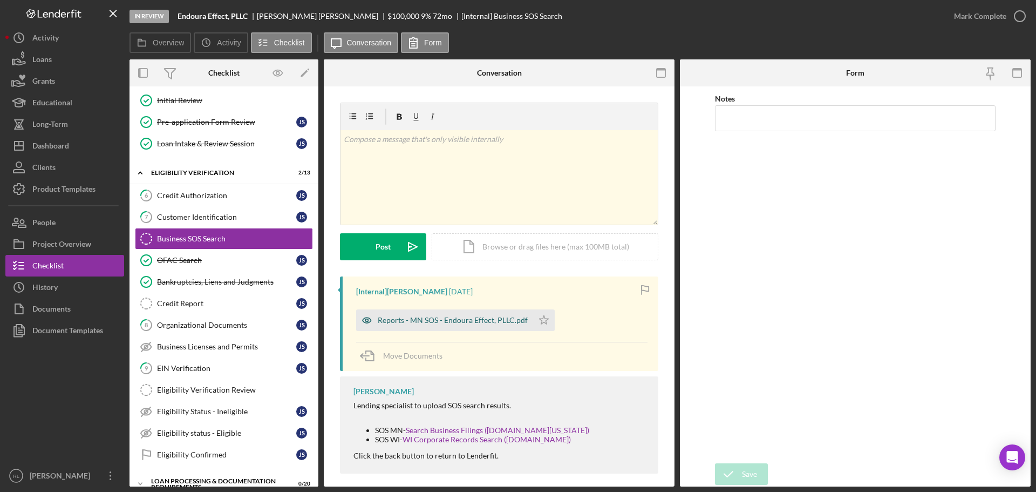
click at [456, 318] on div "Reports - MN SOS - Endoura Effect, PLLC.pdf" at bounding box center [453, 320] width 150 height 9
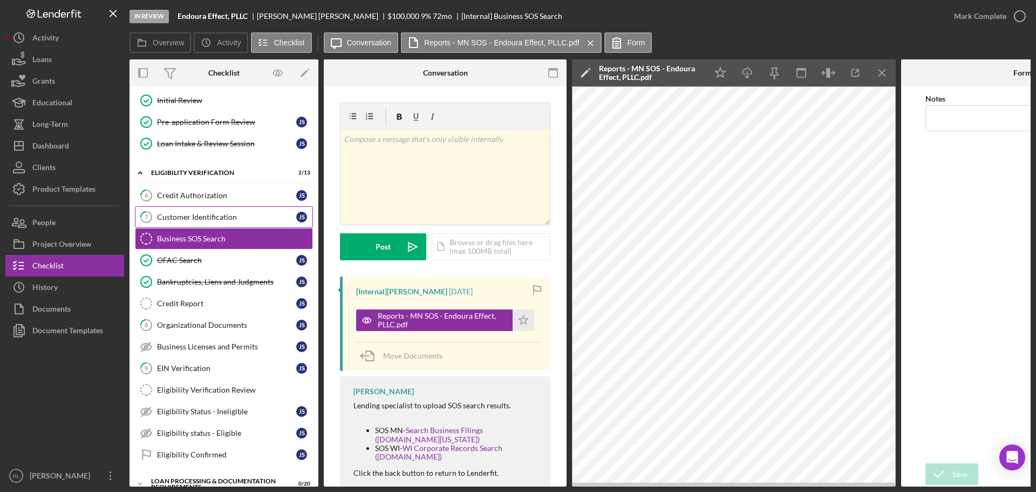
click at [229, 213] on div "Customer Identification" at bounding box center [226, 217] width 139 height 9
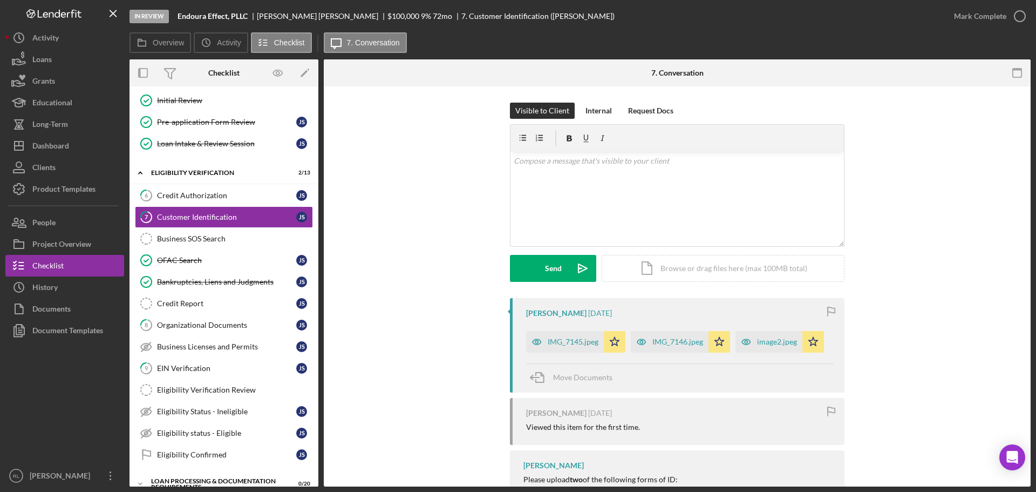
scroll to position [108, 0]
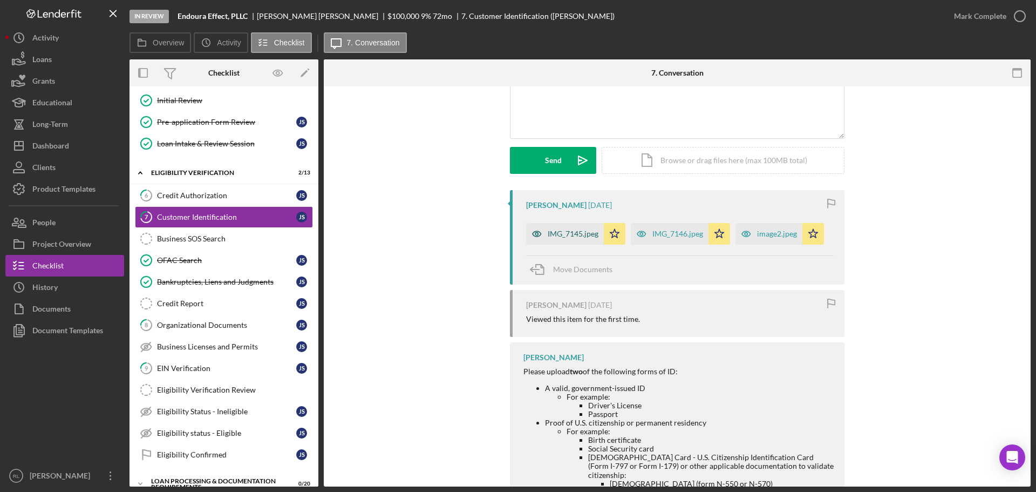
click at [548, 236] on div "IMG_7145.jpeg" at bounding box center [573, 233] width 51 height 9
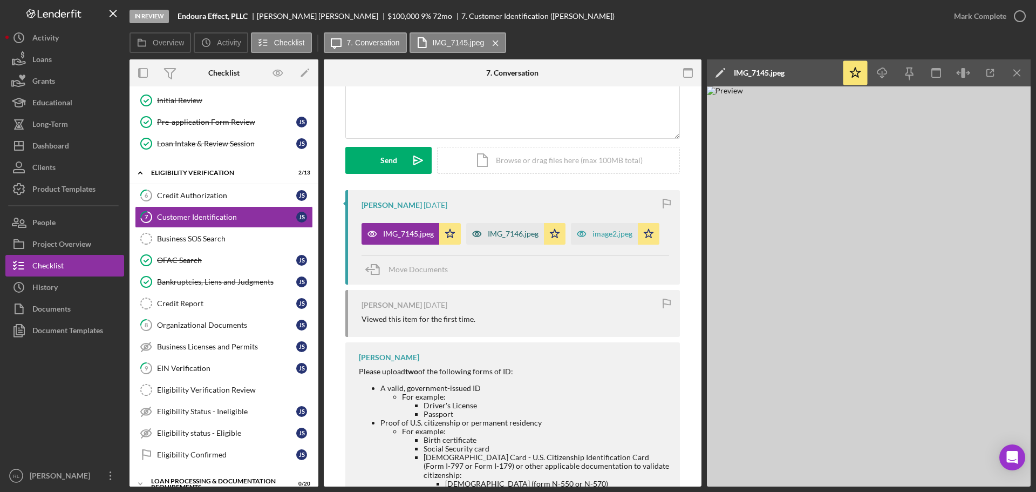
click at [505, 234] on div "IMG_7146.jpeg" at bounding box center [513, 233] width 51 height 9
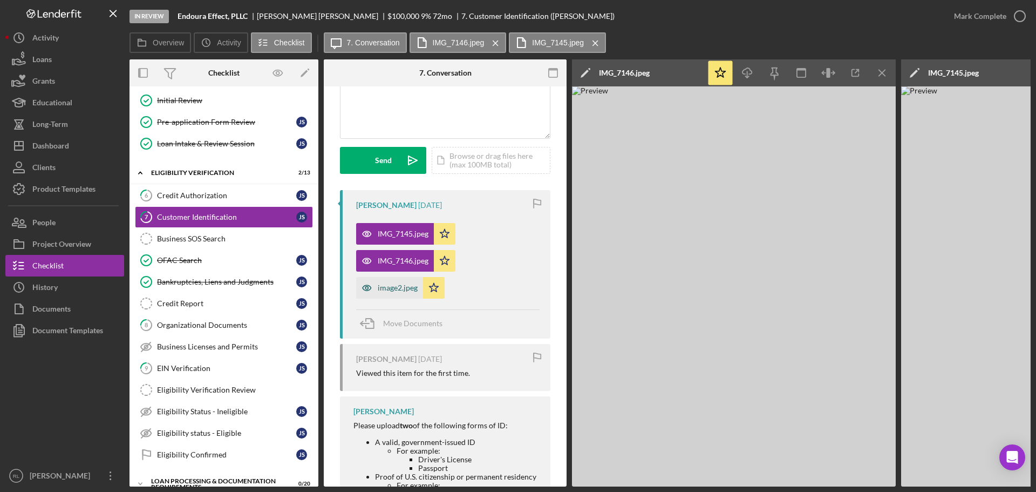
click at [389, 290] on div "image2.jpeg" at bounding box center [398, 287] width 40 height 9
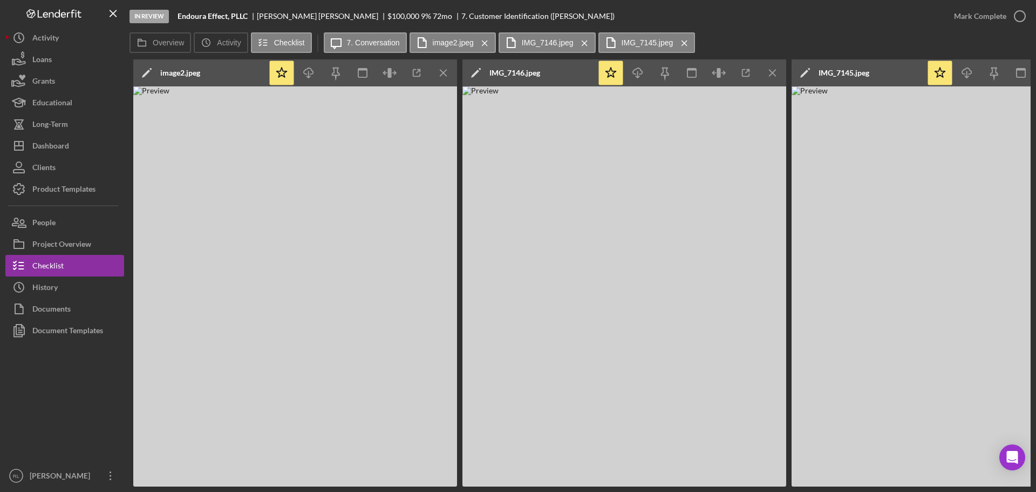
drag, startPoint x: 402, startPoint y: 327, endPoint x: 482, endPoint y: 325, distance: 80.4
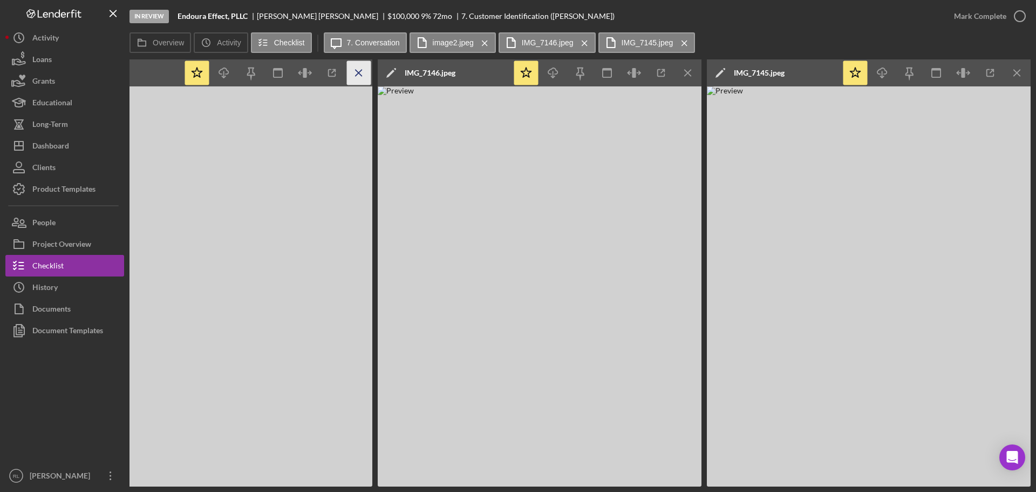
click at [362, 79] on icon "Icon/Menu Close" at bounding box center [359, 73] width 24 height 24
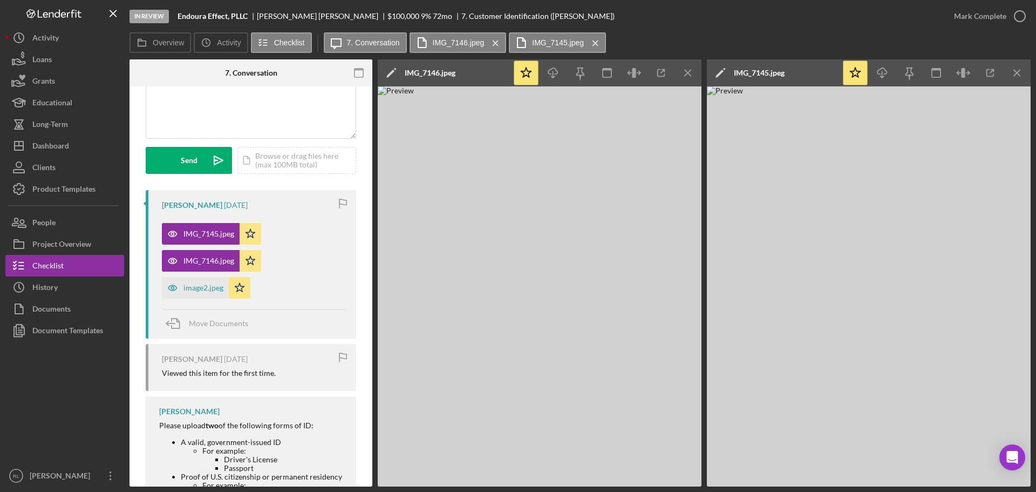
scroll to position [0, 194]
click at [695, 72] on icon "Icon/Menu Close" at bounding box center [688, 73] width 24 height 24
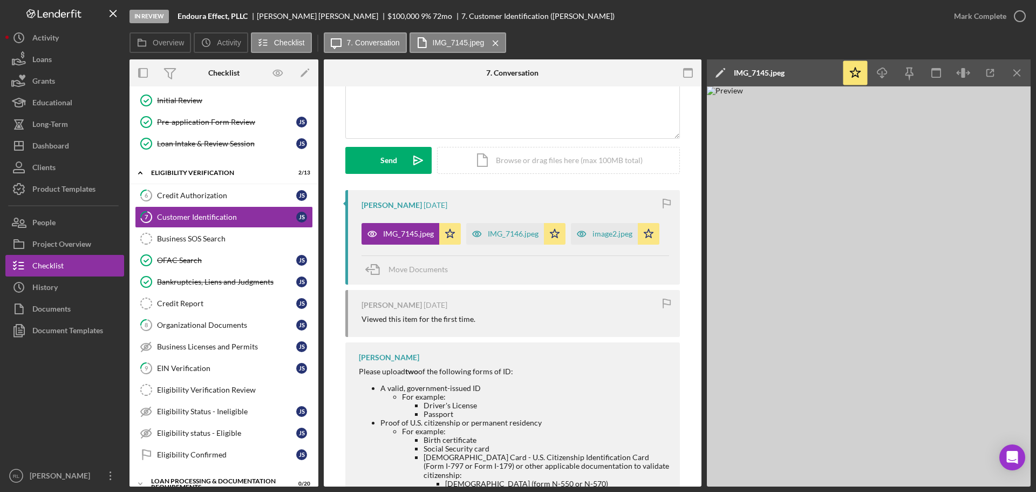
scroll to position [0, 0]
click at [1023, 77] on icon "Icon/Menu Close" at bounding box center [1018, 73] width 24 height 24
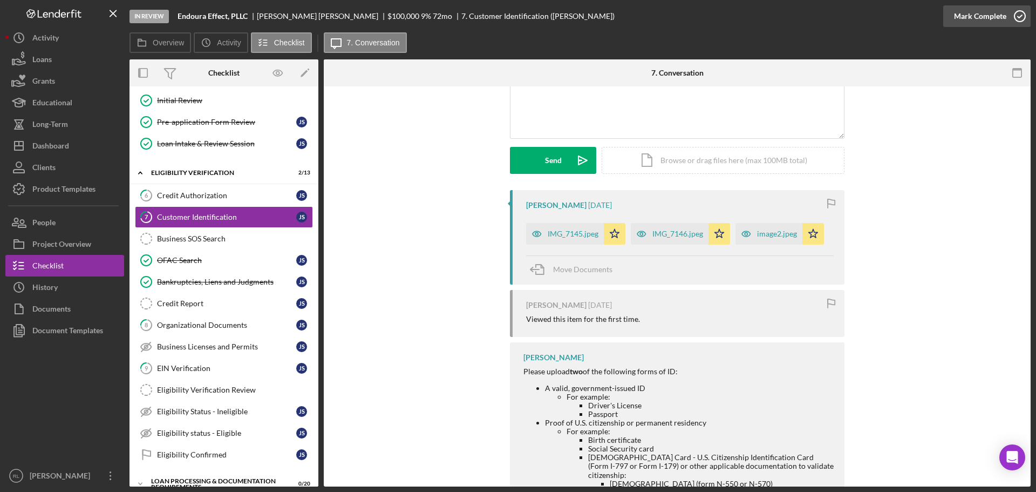
click at [1012, 17] on icon "button" at bounding box center [1020, 16] width 27 height 27
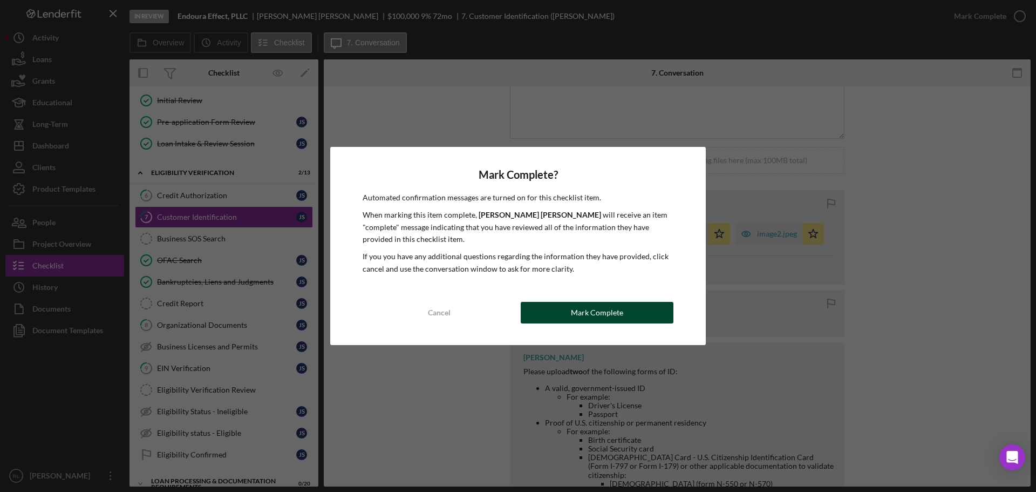
click at [592, 303] on div "Mark Complete" at bounding box center [597, 313] width 52 height 22
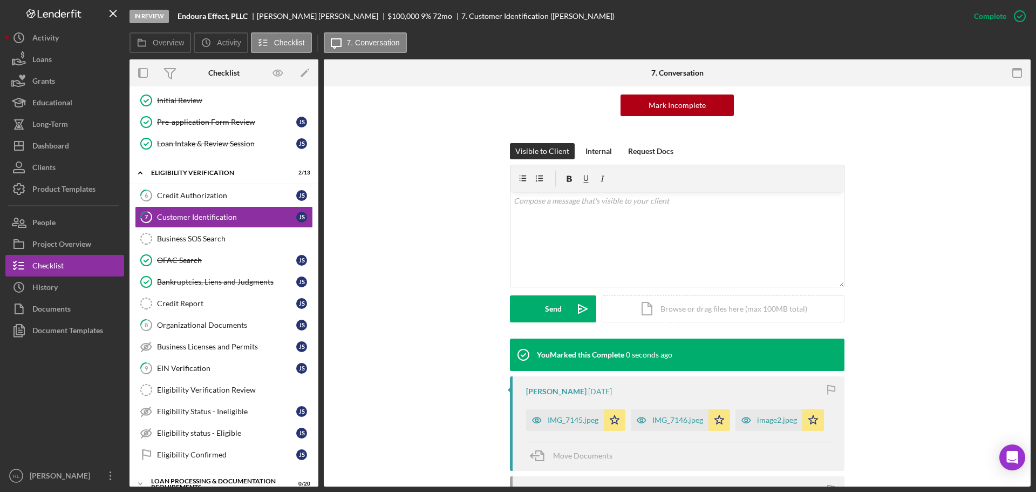
scroll to position [256, 0]
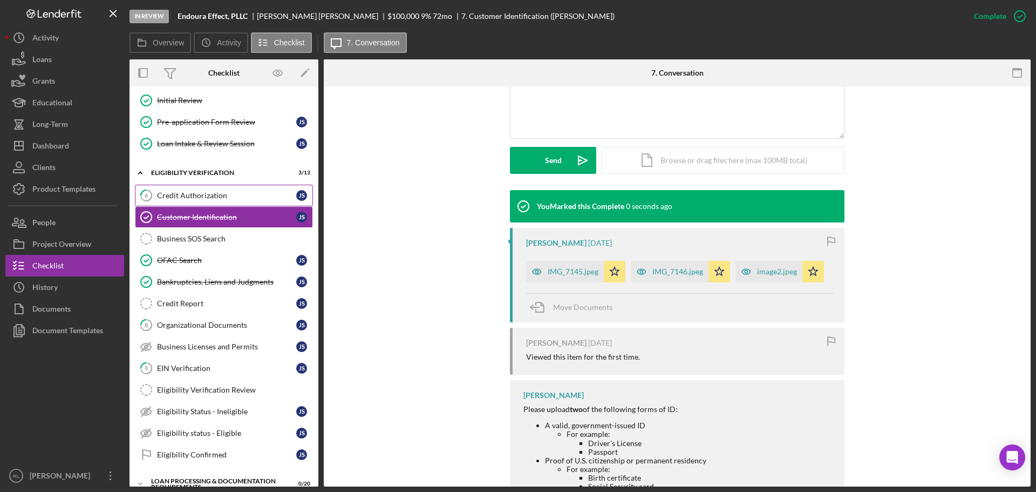
click at [233, 204] on link "6 Credit Authorization J S" at bounding box center [224, 196] width 178 height 22
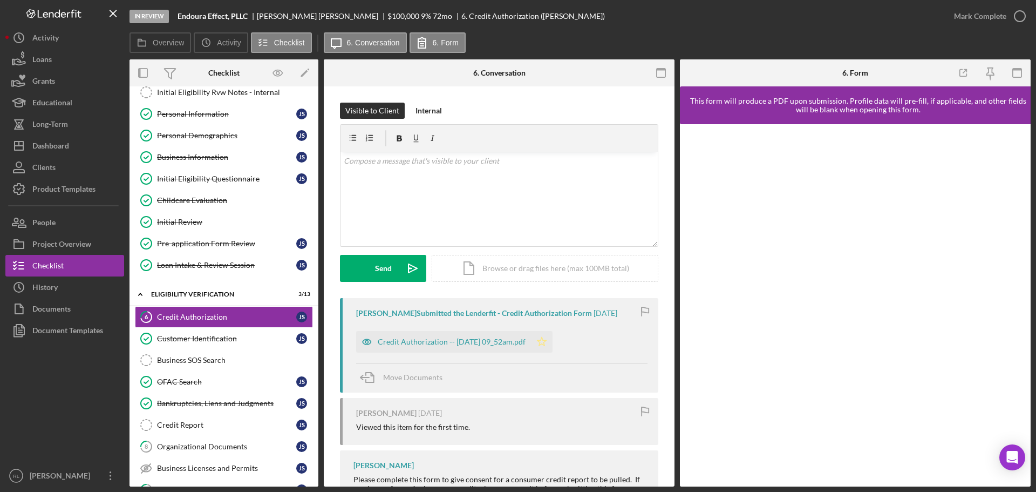
click at [553, 343] on icon "Icon/Star" at bounding box center [542, 342] width 22 height 22
click at [1002, 10] on div "Mark Complete" at bounding box center [980, 16] width 52 height 22
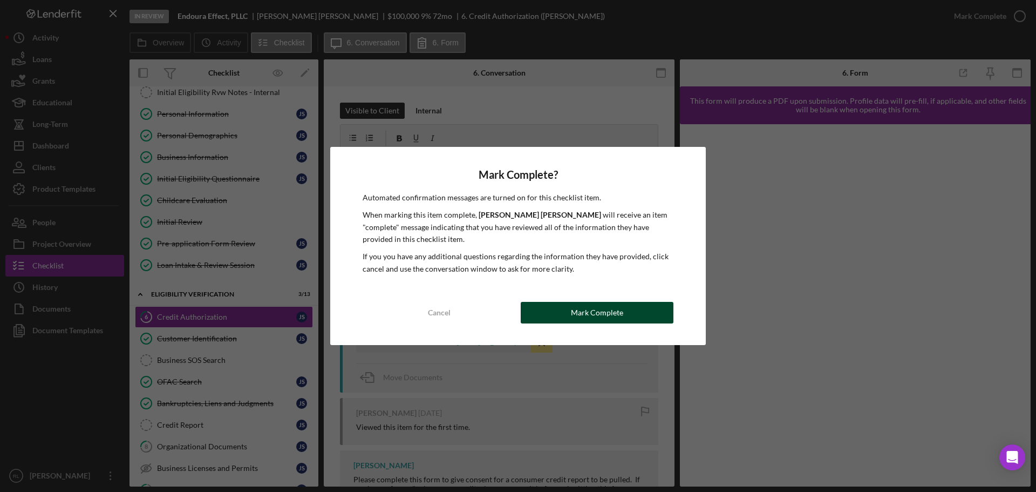
click at [589, 320] on div "Mark Complete" at bounding box center [597, 313] width 52 height 22
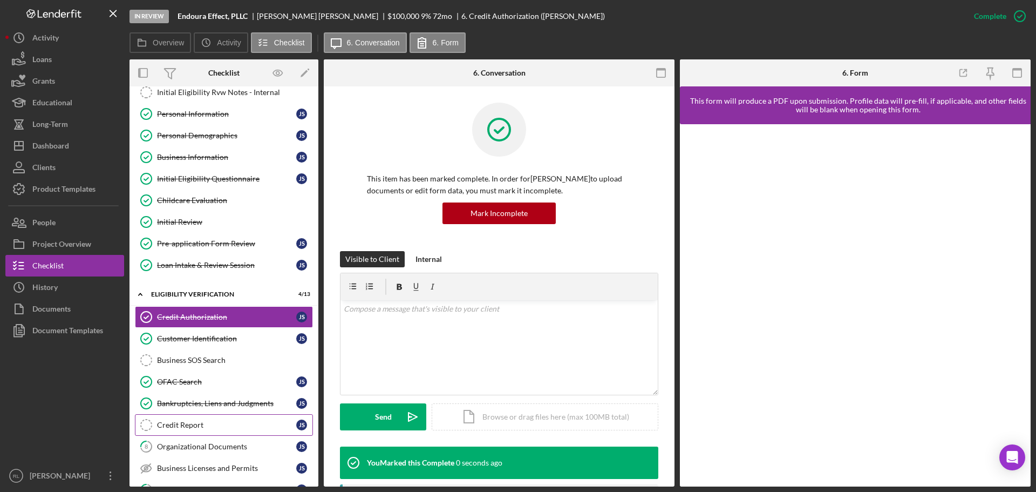
scroll to position [108, 0]
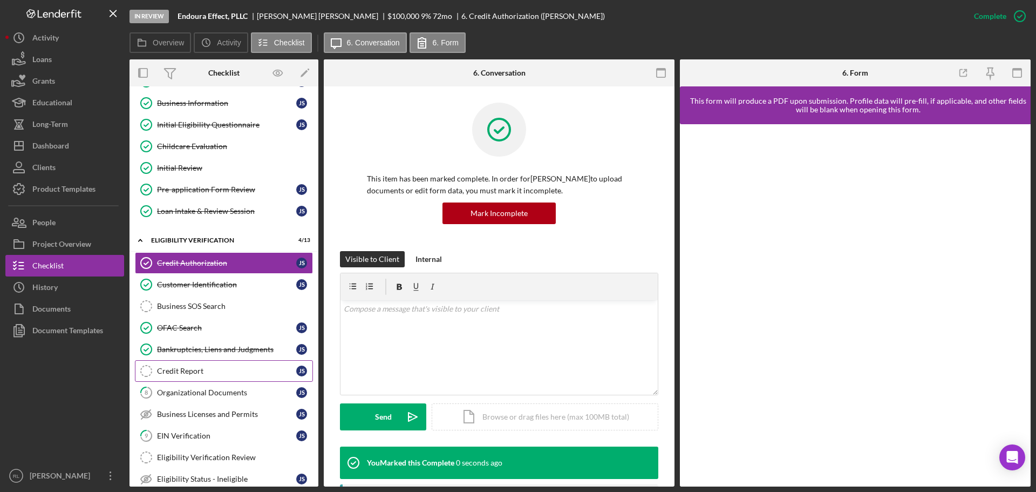
click at [226, 372] on div "Credit Report" at bounding box center [226, 371] width 139 height 9
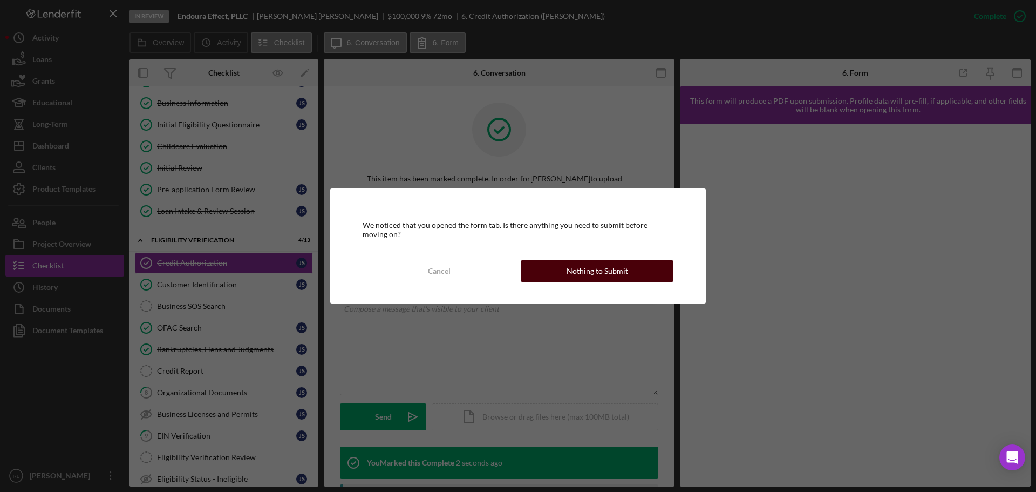
click at [597, 275] on div "Nothing to Submit" at bounding box center [598, 271] width 62 height 22
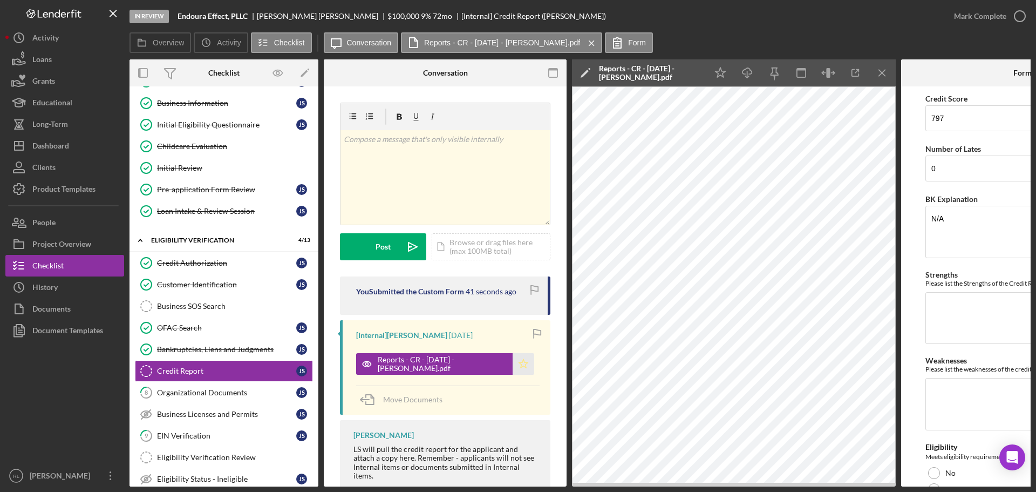
click at [519, 364] on polygon "button" at bounding box center [523, 363] width 9 height 9
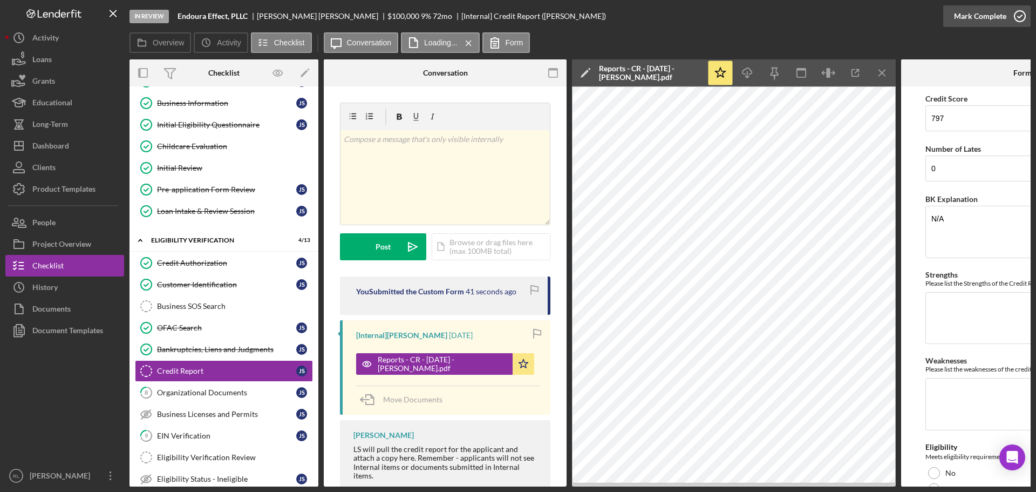
click at [982, 17] on div "Mark Complete" at bounding box center [980, 16] width 52 height 22
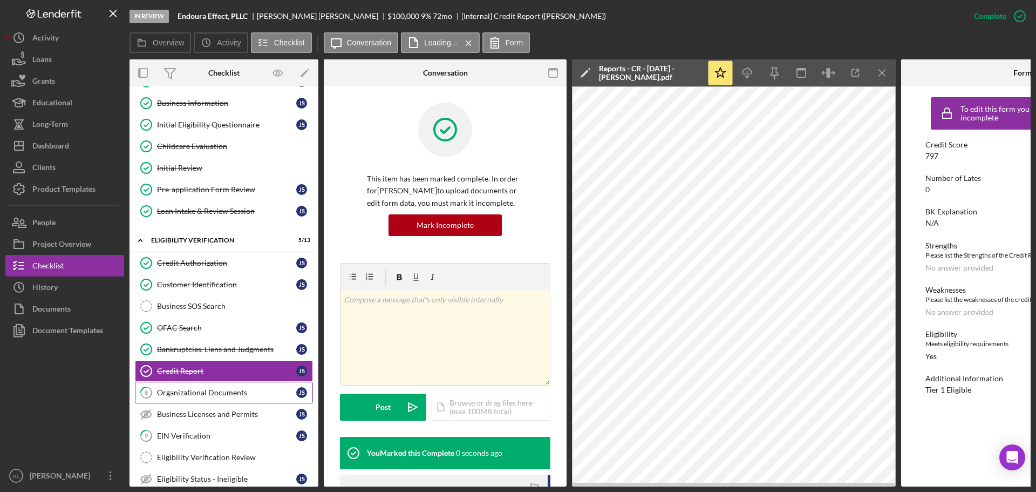
click at [188, 396] on div "Organizational Documents" at bounding box center [226, 392] width 139 height 9
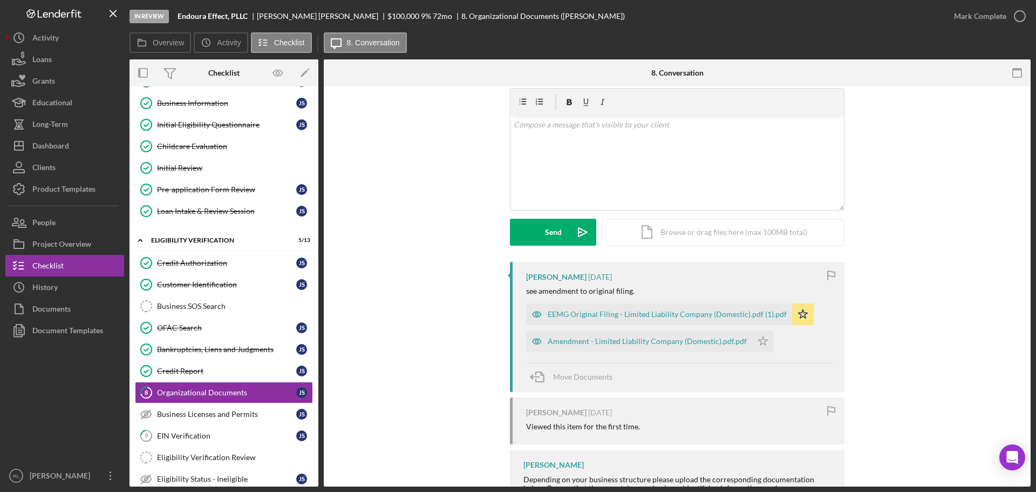
scroll to position [108, 0]
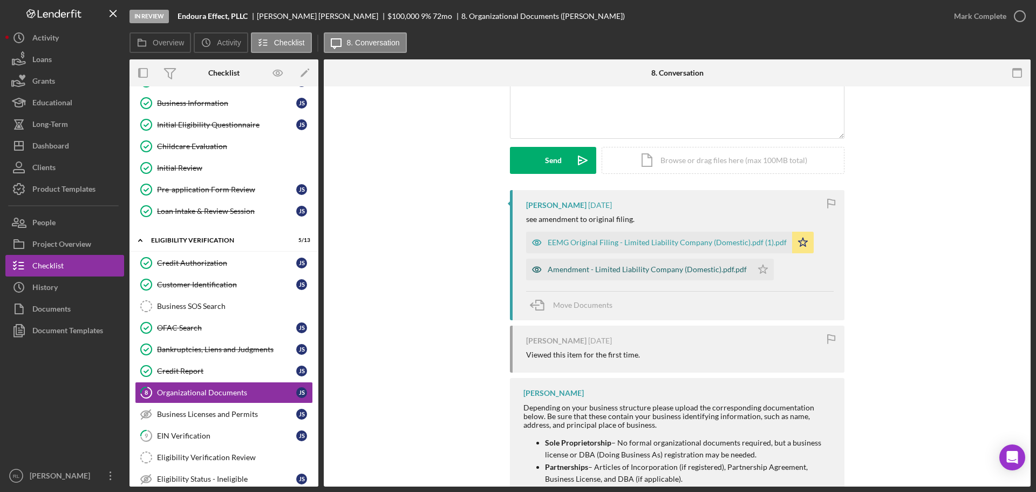
click at [598, 277] on div "Amendment - Limited Liability Company (Domestic).pdf.pdf" at bounding box center [639, 270] width 226 height 22
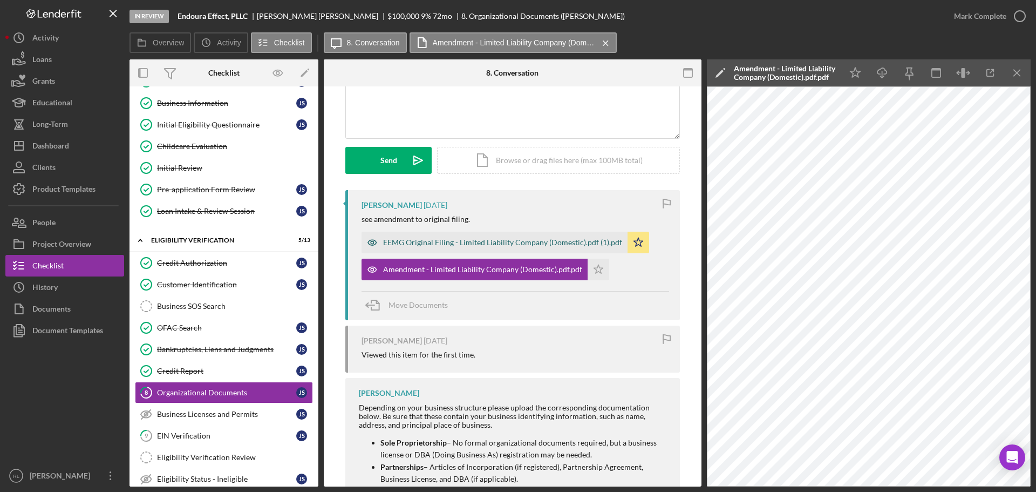
click at [486, 243] on div "EEMG Original Filing - Limited Liability Company (Domestic).pdf (1).pdf" at bounding box center [502, 242] width 239 height 9
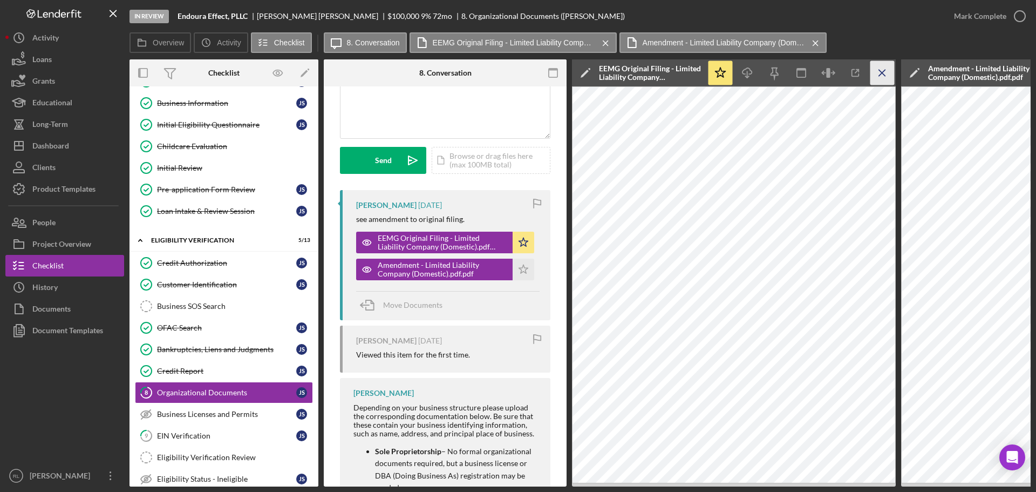
click at [881, 71] on line "button" at bounding box center [882, 73] width 6 height 6
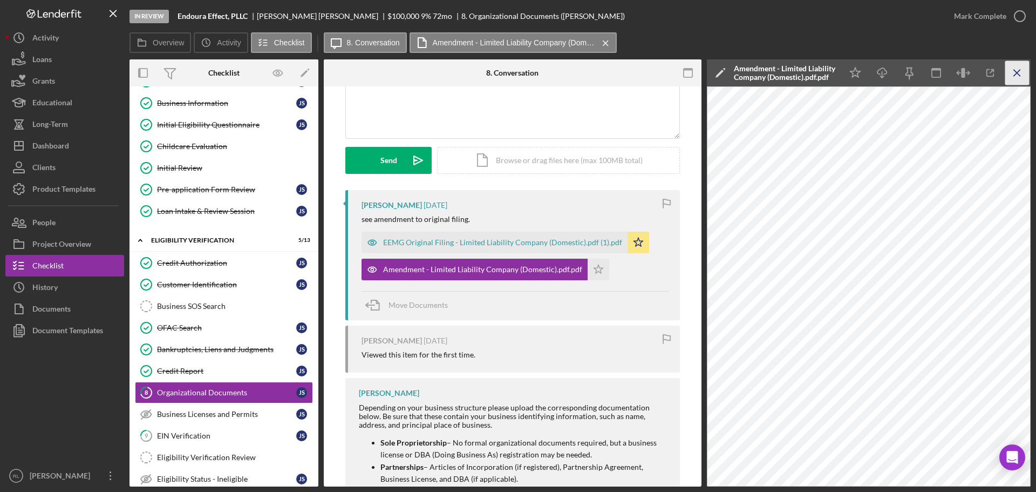
click at [1015, 78] on icon "Icon/Menu Close" at bounding box center [1018, 73] width 24 height 24
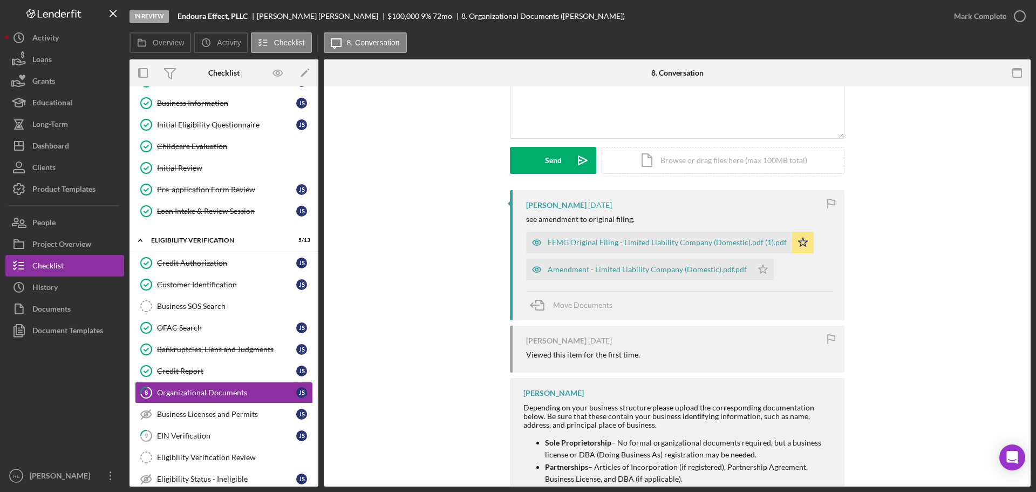
click at [432, 350] on div "[PERSON_NAME] [DATE] see amendment to original filing. EEMG Original Filing - L…" at bounding box center [677, 416] width 675 height 453
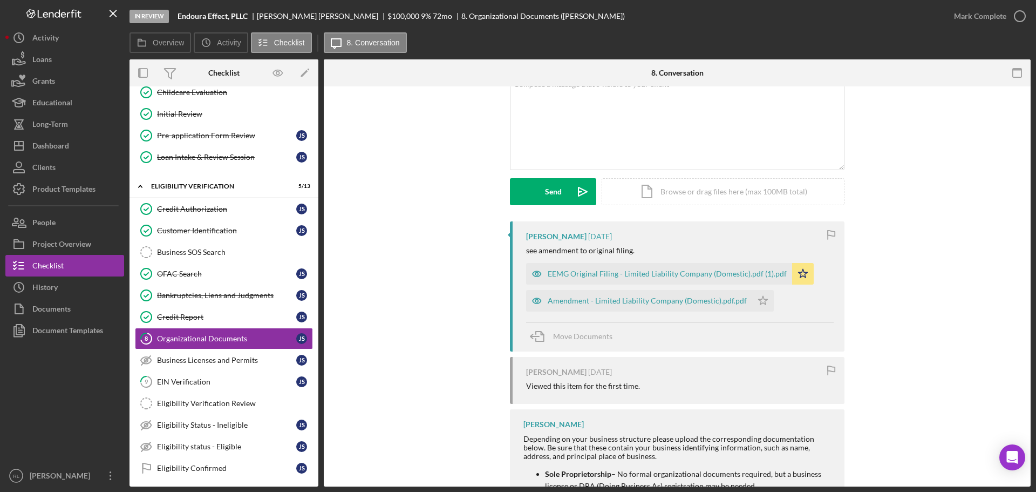
scroll to position [0, 0]
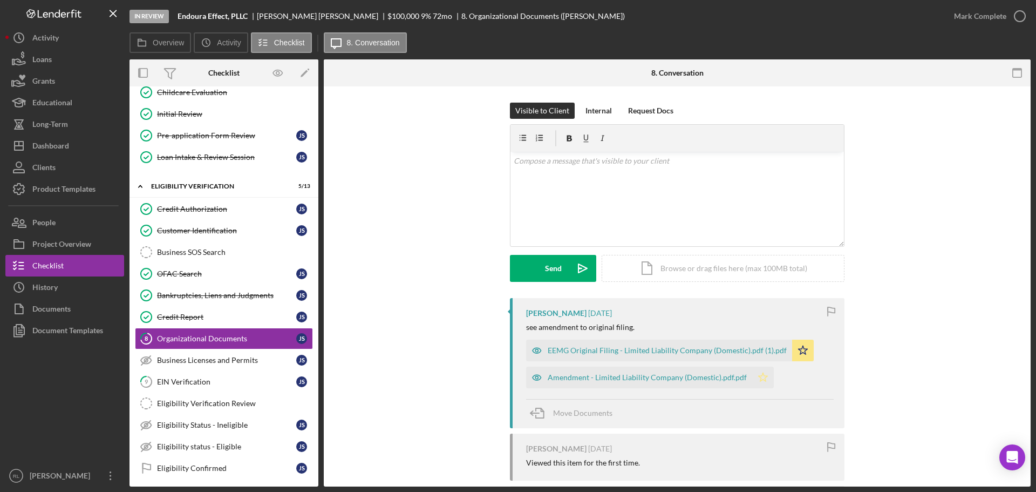
click at [755, 375] on icon "Icon/Star" at bounding box center [763, 378] width 22 height 22
click at [181, 377] on div "EIN Verification" at bounding box center [226, 381] width 139 height 9
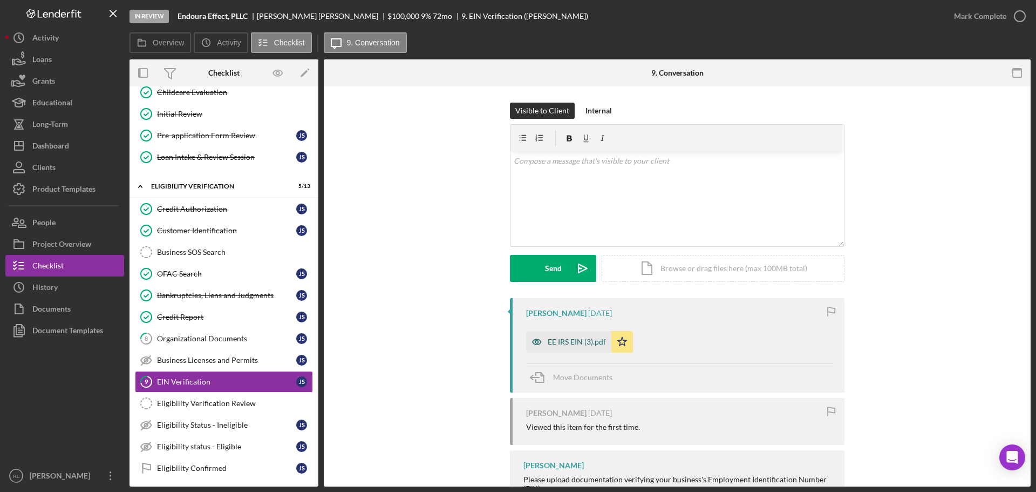
click at [569, 337] on div "EE IRS EIN (3).pdf" at bounding box center [577, 341] width 58 height 9
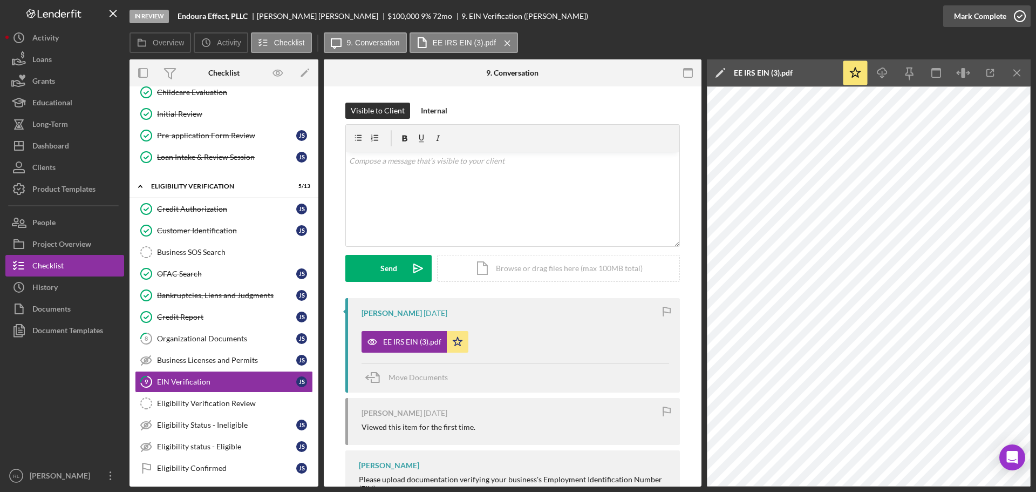
click at [1012, 15] on icon "button" at bounding box center [1020, 16] width 27 height 27
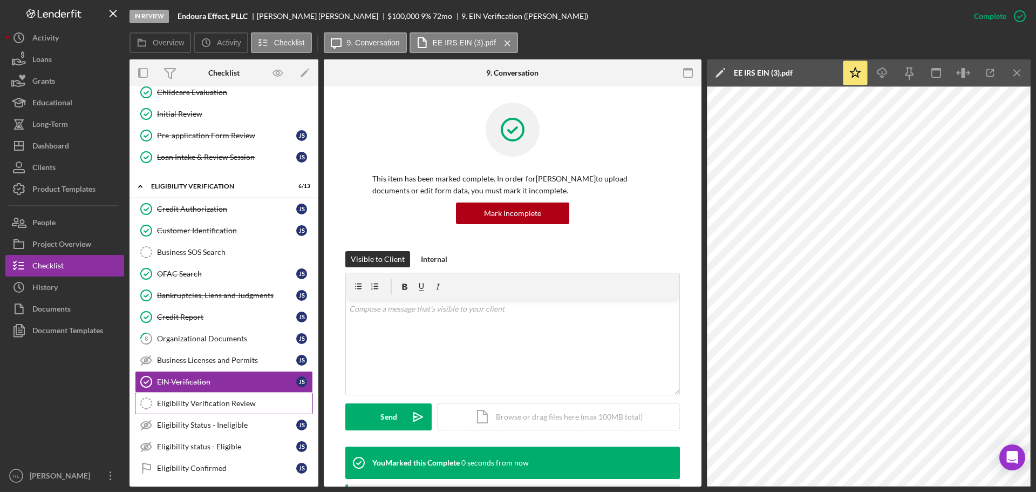
click at [196, 409] on link "Eligibility Verification Review Eligibility Verification Review" at bounding box center [224, 403] width 178 height 22
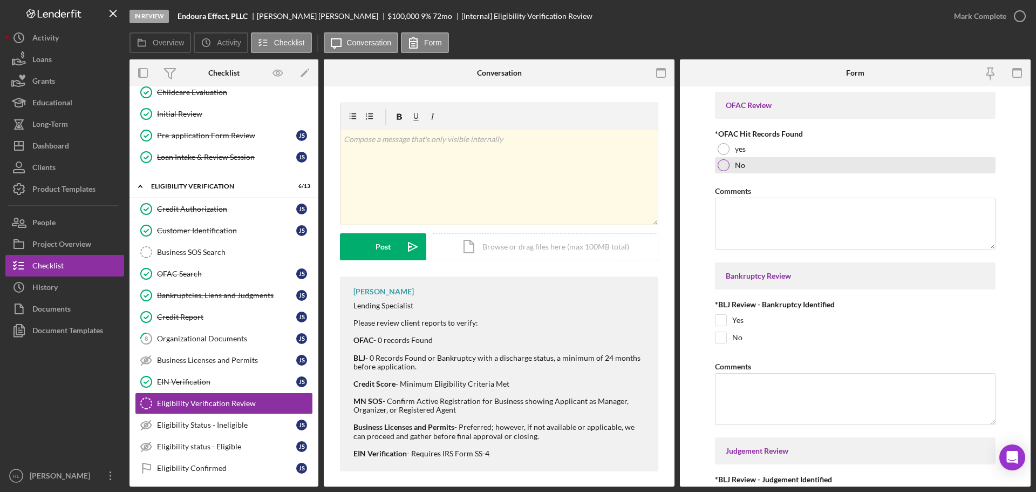
click at [732, 167] on div "No" at bounding box center [855, 165] width 281 height 16
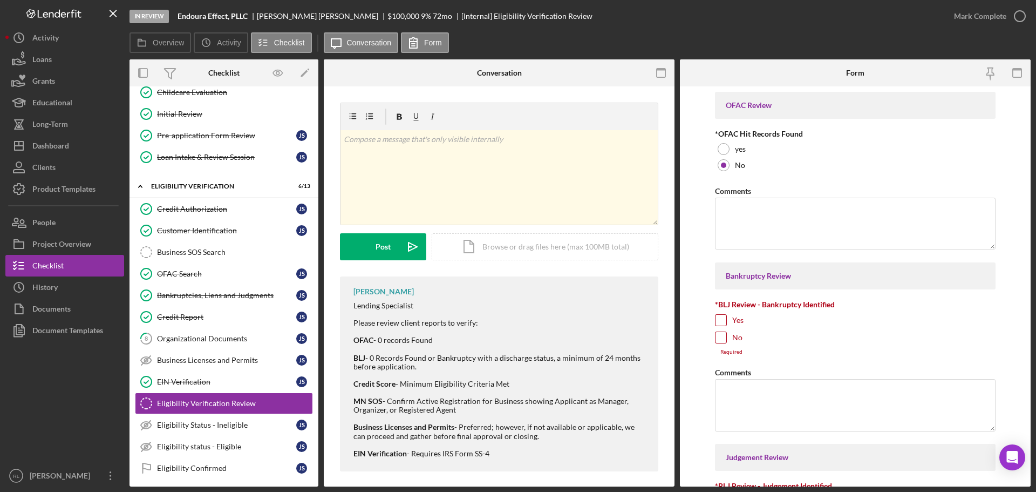
click at [726, 340] on div at bounding box center [721, 337] width 12 height 12
click at [721, 340] on input "No" at bounding box center [721, 337] width 11 height 11
checkbox input "true"
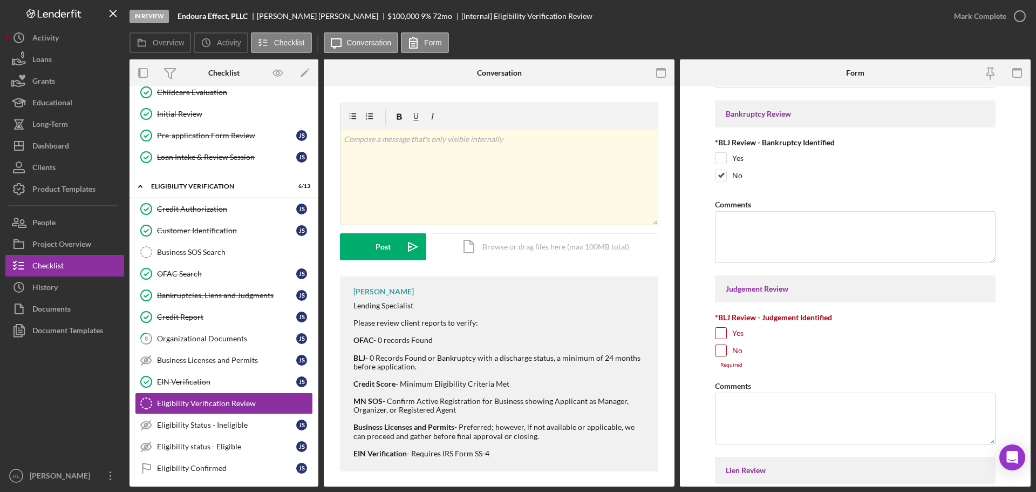
click at [718, 350] on input "No" at bounding box center [721, 350] width 11 height 11
checkbox input "true"
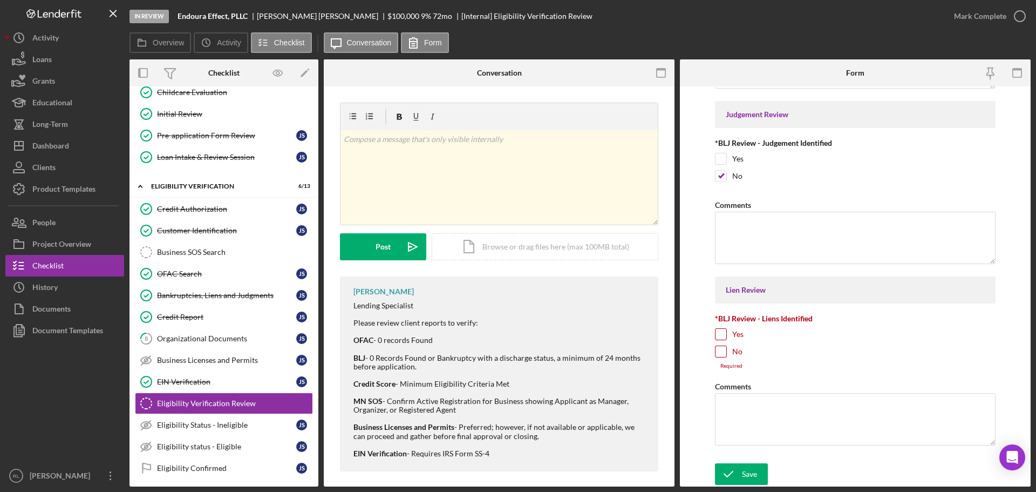
click at [721, 354] on input "No" at bounding box center [721, 351] width 11 height 11
checkbox input "true"
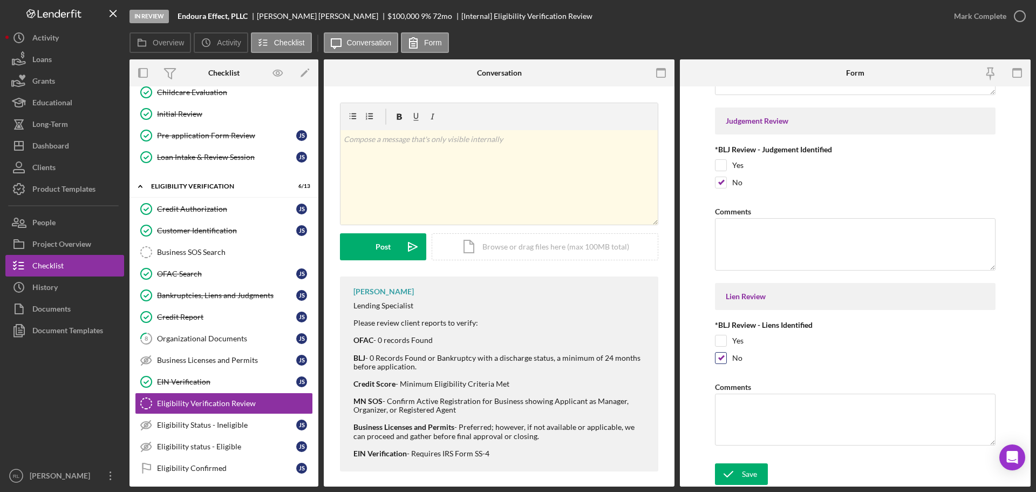
scroll to position [330, 0]
click at [730, 467] on icon "submit" at bounding box center [728, 473] width 27 height 27
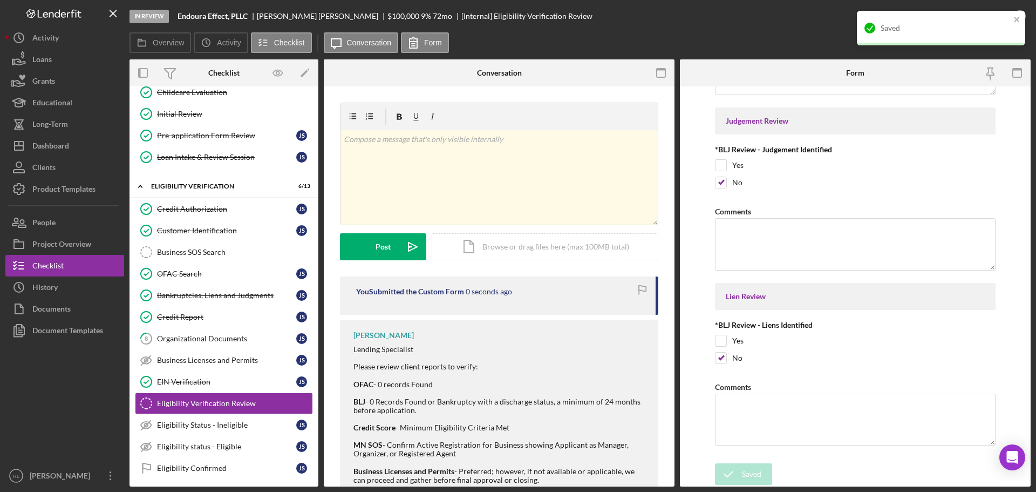
click at [988, 25] on div "Saved" at bounding box center [946, 28] width 130 height 9
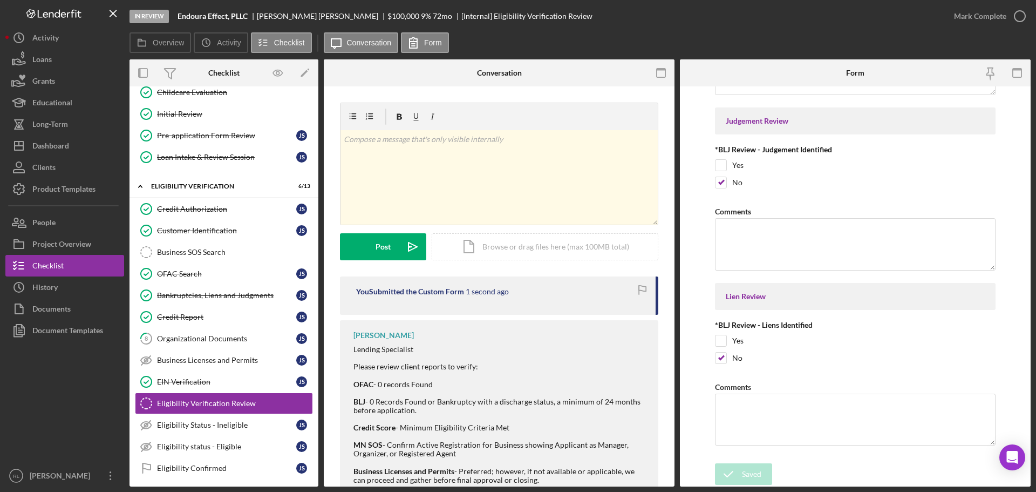
click at [1005, 17] on div "Saved" at bounding box center [941, 33] width 173 height 48
click at [1000, 19] on div "Mark Complete" at bounding box center [980, 16] width 52 height 22
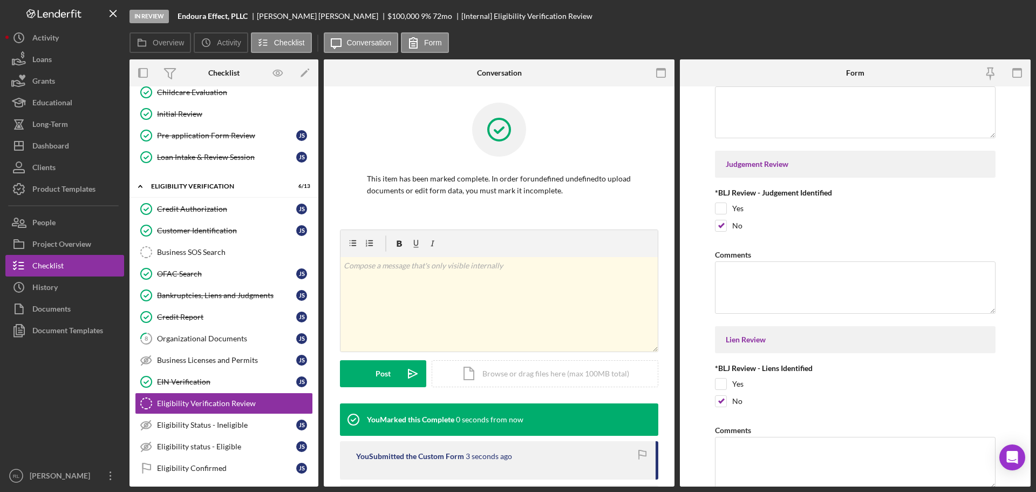
scroll to position [373, 0]
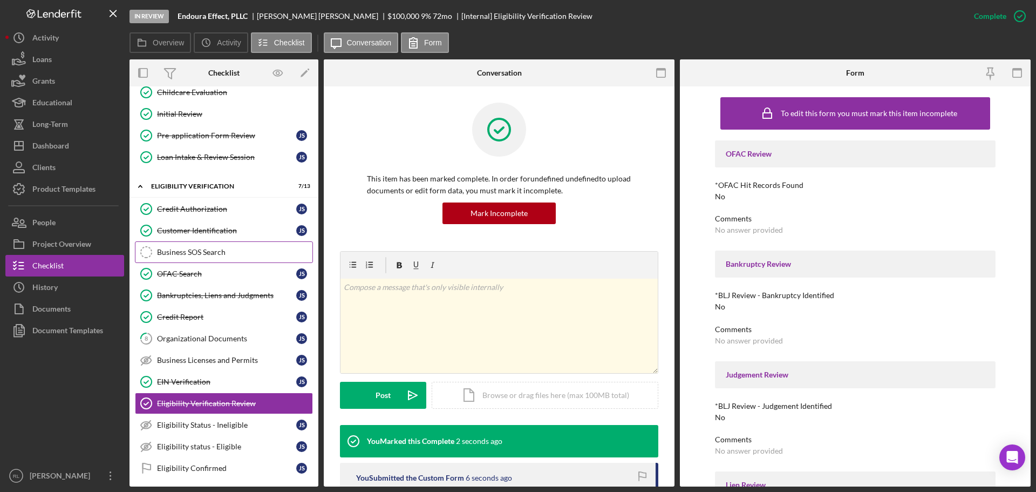
click at [226, 249] on div "Business SOS Search" at bounding box center [234, 252] width 155 height 9
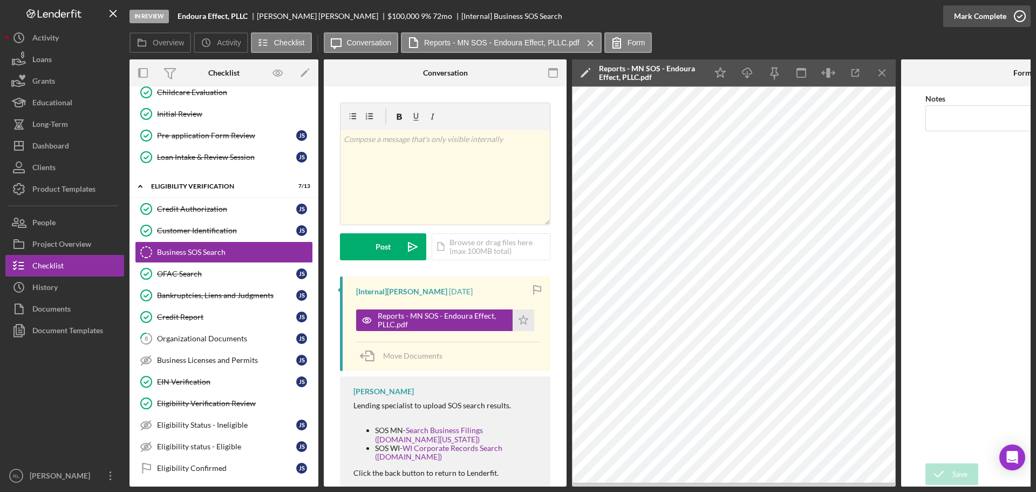
click at [1009, 19] on icon "button" at bounding box center [1020, 16] width 27 height 27
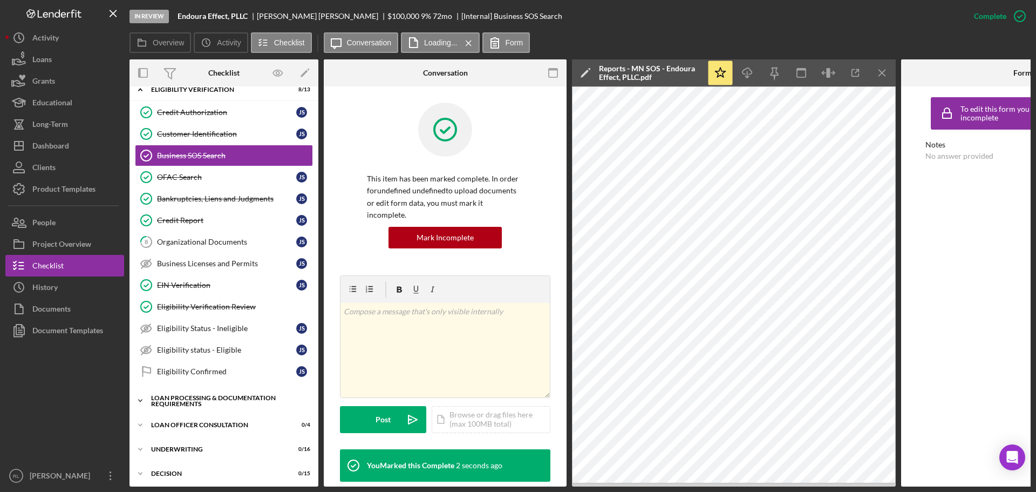
scroll to position [270, 0]
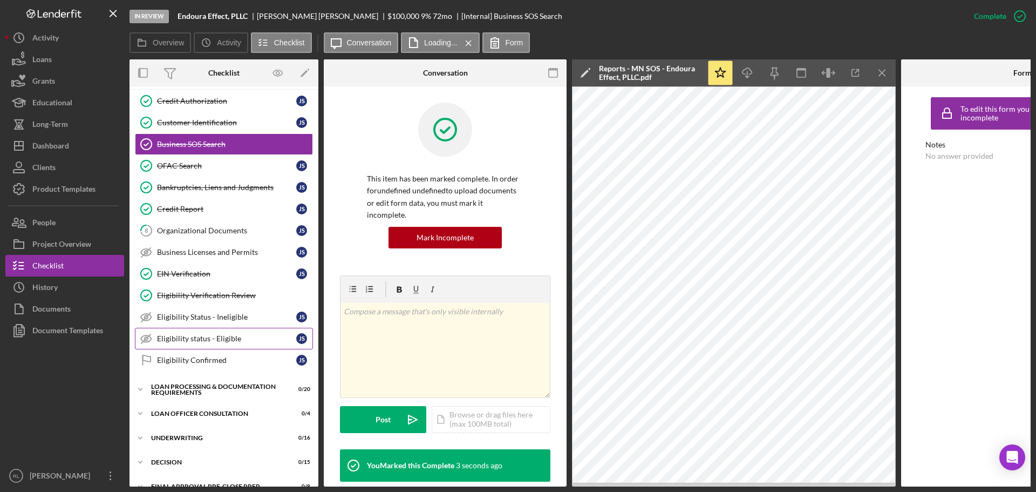
click at [226, 336] on div "Eligibility status - Eligible" at bounding box center [226, 338] width 139 height 9
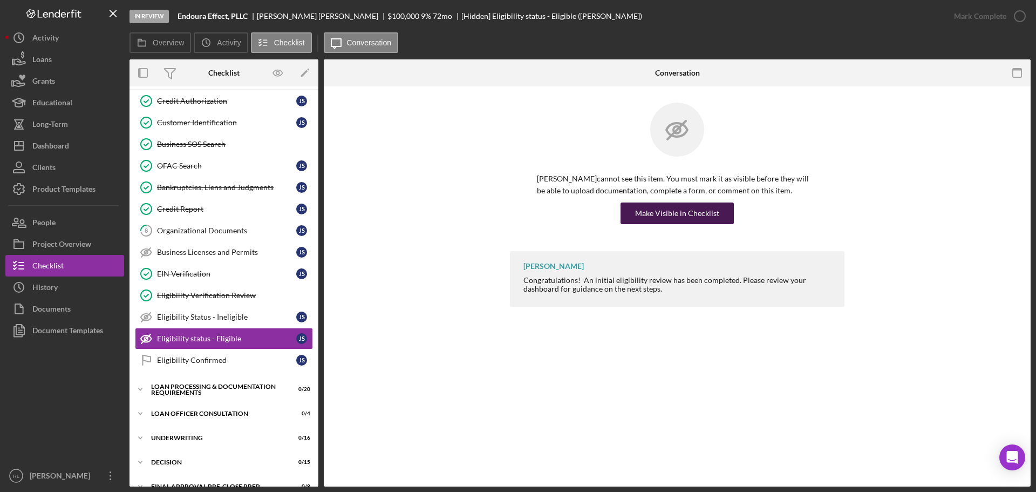
click at [696, 211] on div "Make Visible in Checklist" at bounding box center [677, 213] width 84 height 22
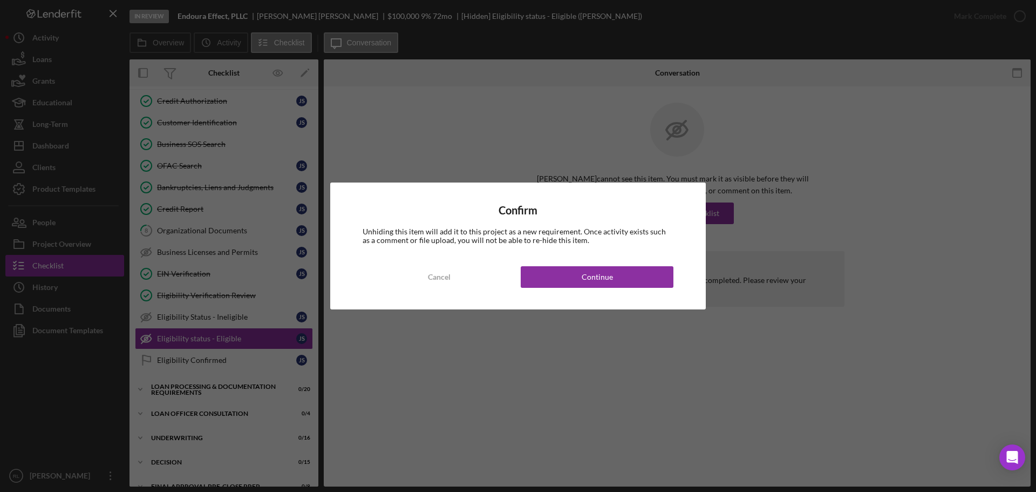
click at [570, 293] on div "Confirm Unhiding this item will add it to this project as a new requirement. On…" at bounding box center [518, 245] width 376 height 127
click at [606, 273] on div "Continue" at bounding box center [597, 277] width 31 height 22
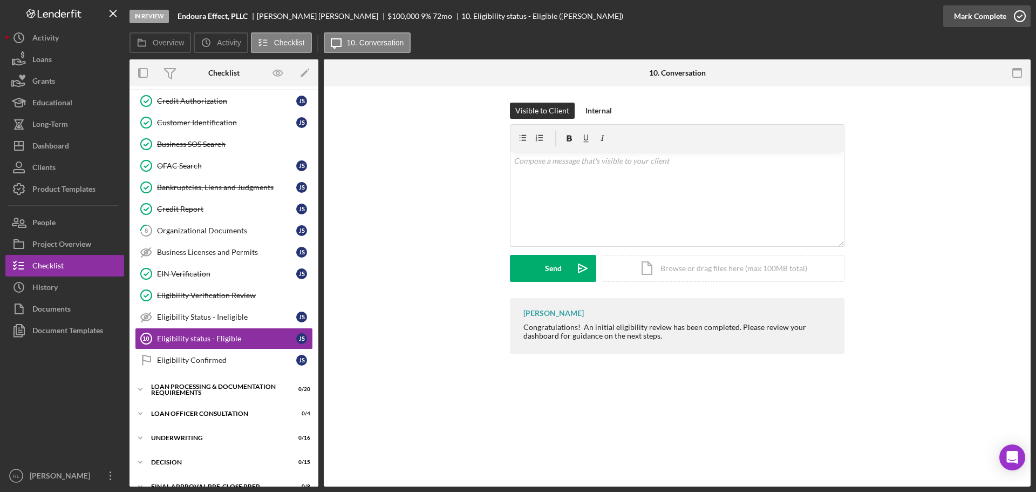
click at [1011, 12] on icon "button" at bounding box center [1020, 16] width 27 height 27
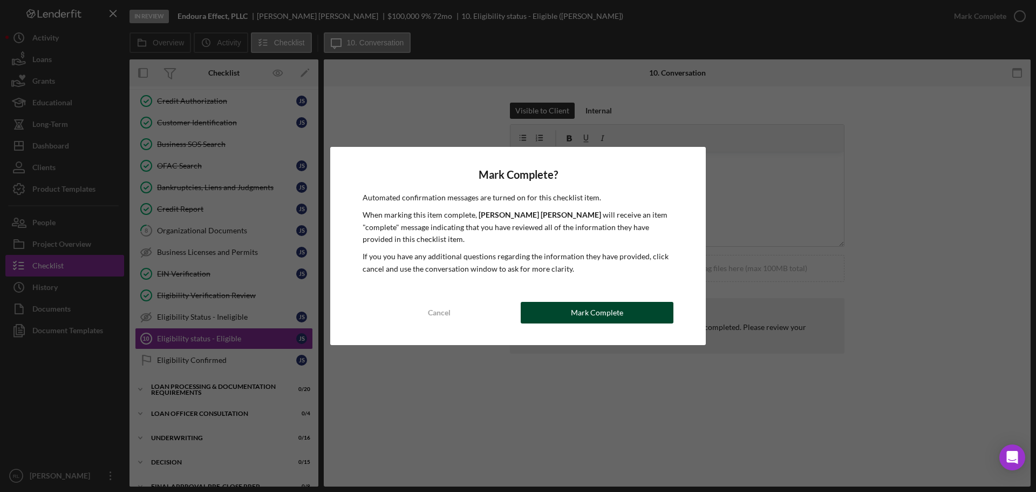
click at [621, 310] on div "Mark Complete" at bounding box center [597, 313] width 52 height 22
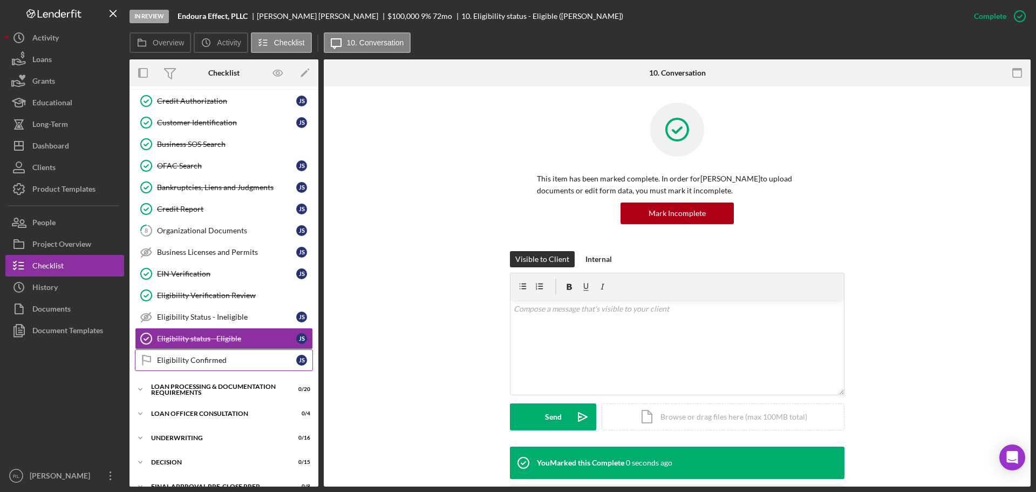
click at [181, 367] on link "Eligibility Confirmed Eligibility Confirmed J S" at bounding box center [224, 360] width 178 height 22
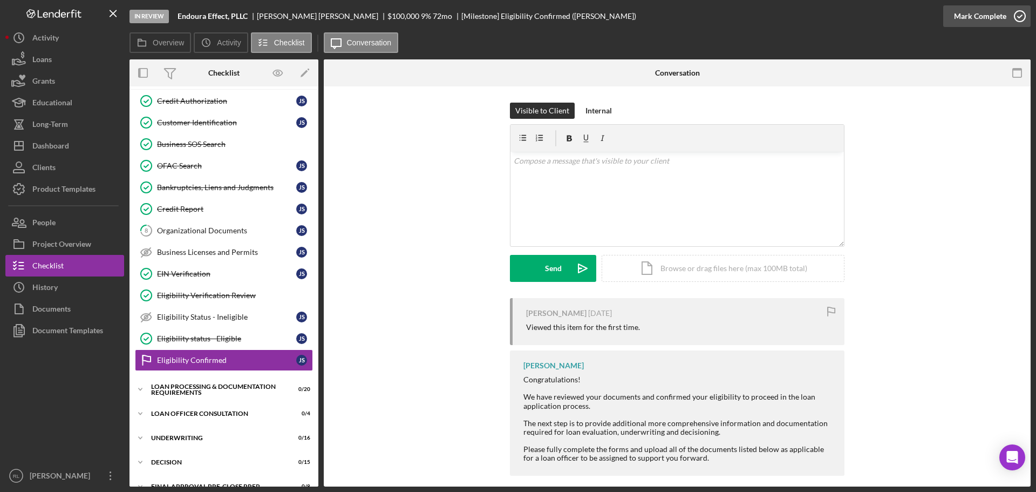
click at [975, 10] on div "Mark Complete" at bounding box center [980, 16] width 52 height 22
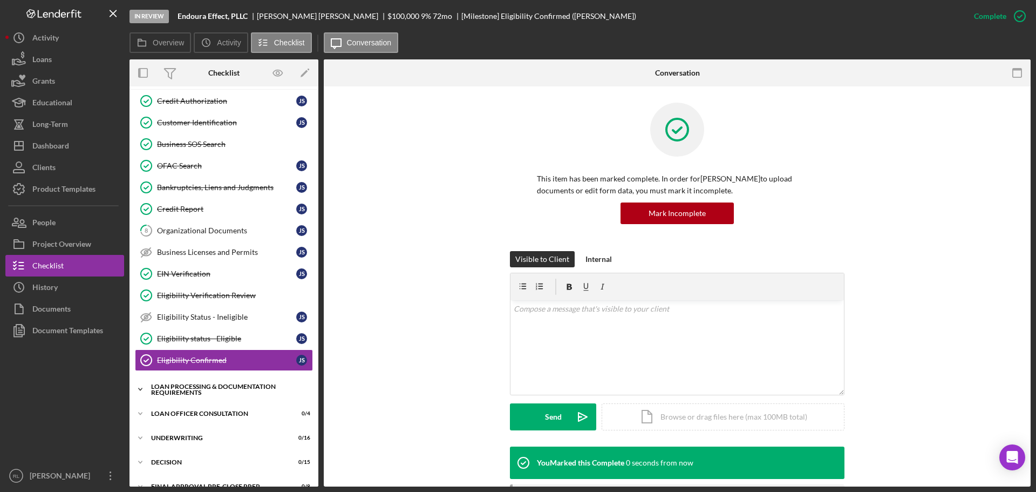
click at [192, 399] on div "Icon/Expander Loan Processing & Documentation Requirements 0 / 20" at bounding box center [224, 389] width 189 height 22
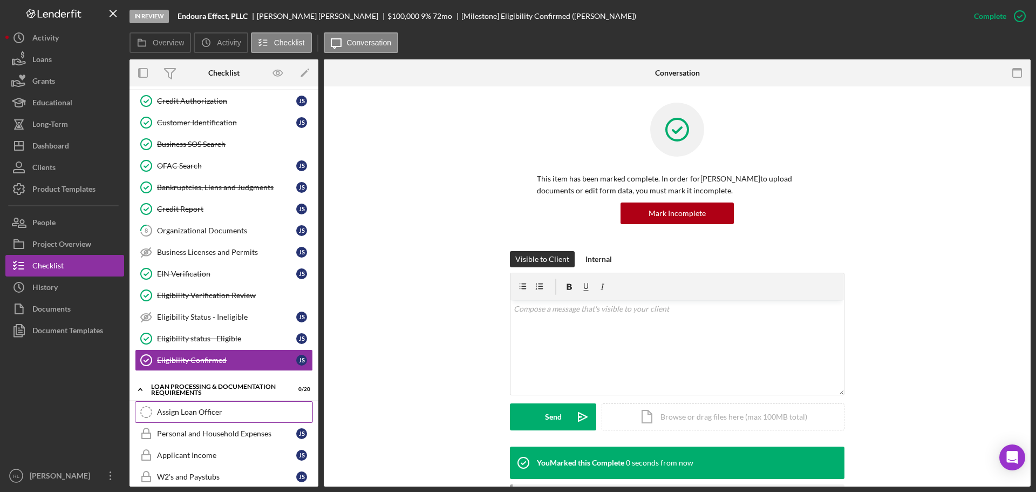
click at [220, 408] on div "Assign Loan Officer" at bounding box center [234, 412] width 155 height 9
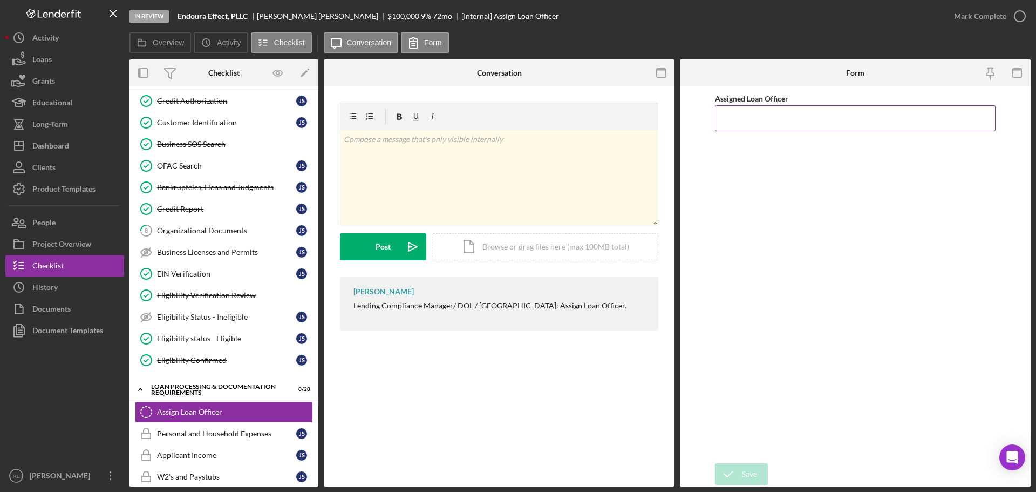
click at [770, 131] on input "Assigned Loan Officer" at bounding box center [855, 118] width 281 height 26
type input "[PERSON_NAME]"
click at [756, 474] on div "Save" at bounding box center [749, 474] width 15 height 22
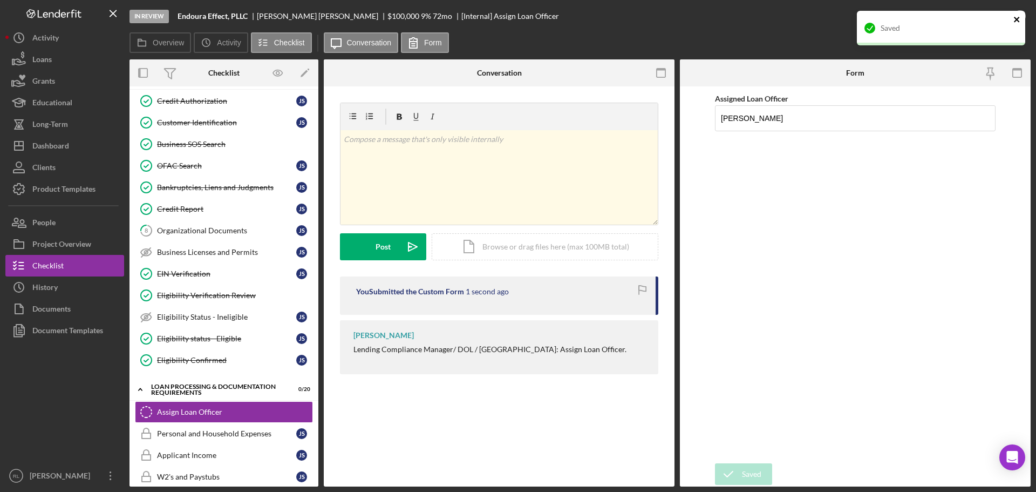
click at [1021, 17] on icon "close" at bounding box center [1018, 19] width 8 height 9
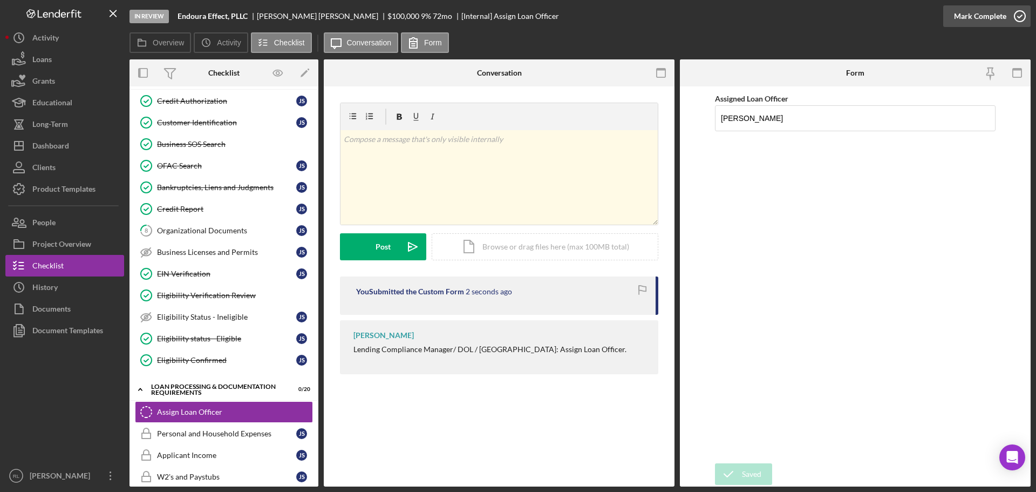
click at [992, 17] on div "Mark Complete" at bounding box center [980, 16] width 52 height 22
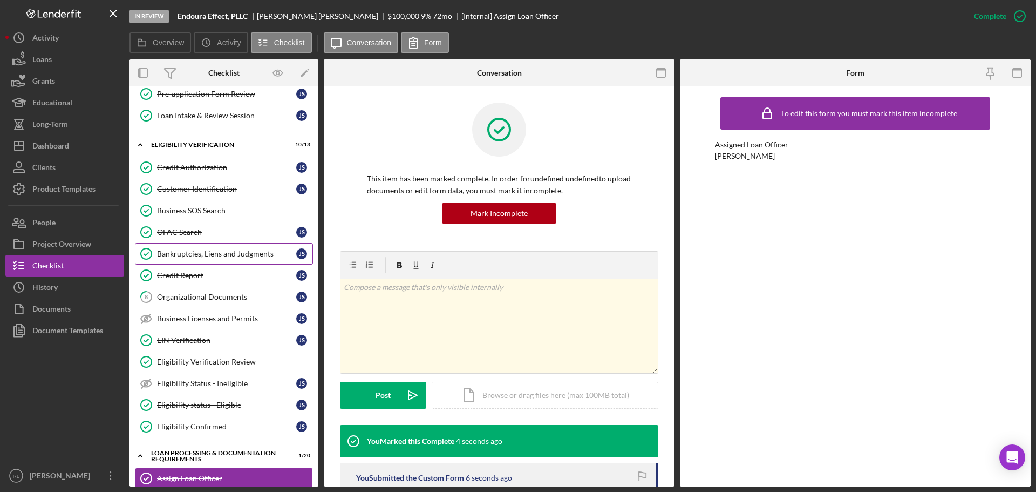
scroll to position [216, 0]
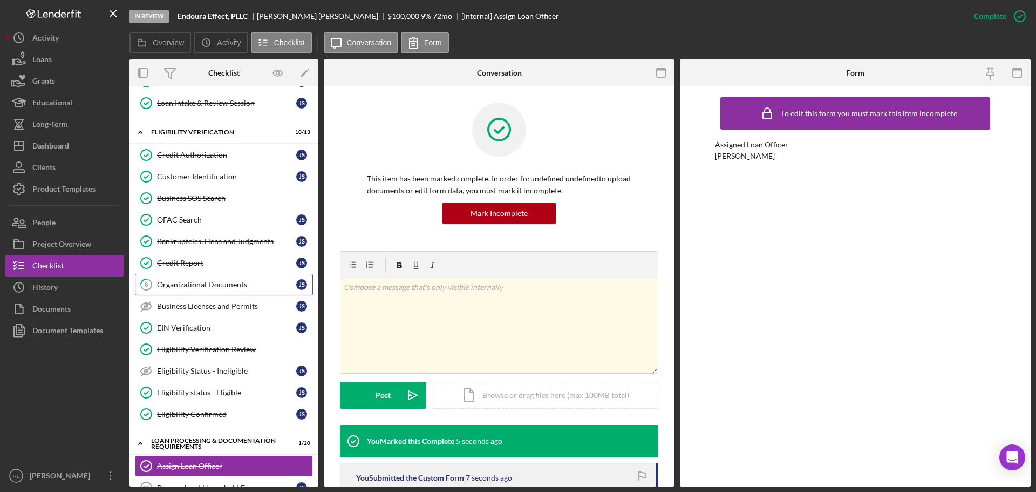
click at [215, 289] on link "8 Organizational Documents J S" at bounding box center [224, 285] width 178 height 22
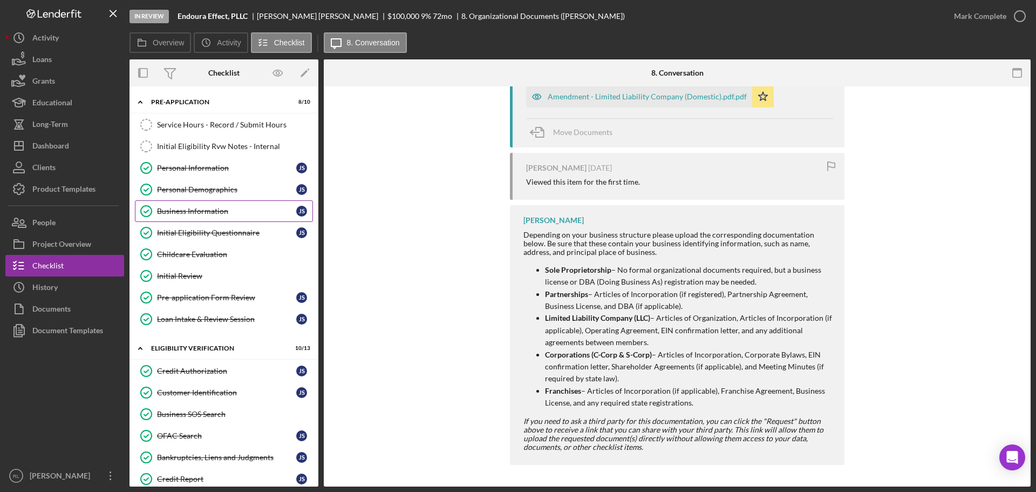
click at [233, 210] on div "Business Information" at bounding box center [226, 211] width 139 height 9
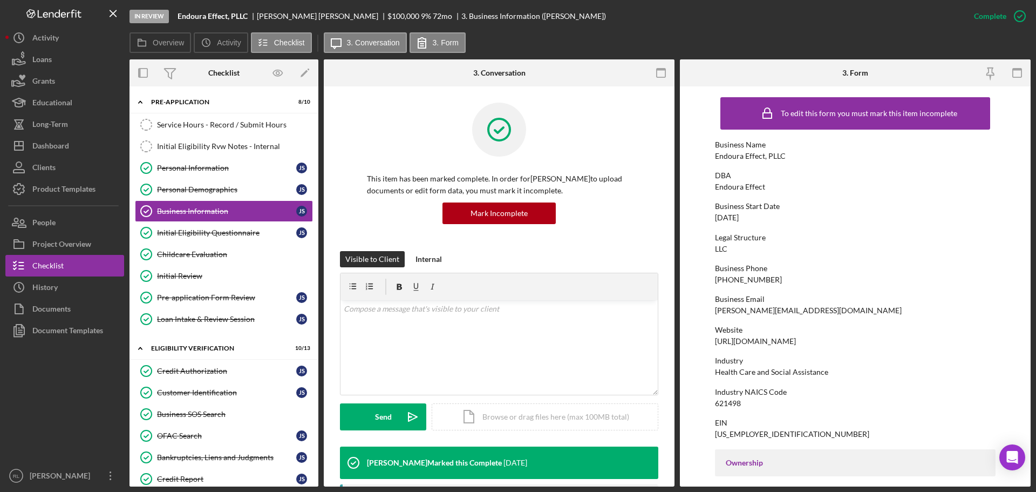
click at [765, 341] on div "[URL][DOMAIN_NAME]" at bounding box center [755, 341] width 81 height 9
copy div "[URL][DOMAIN_NAME]"
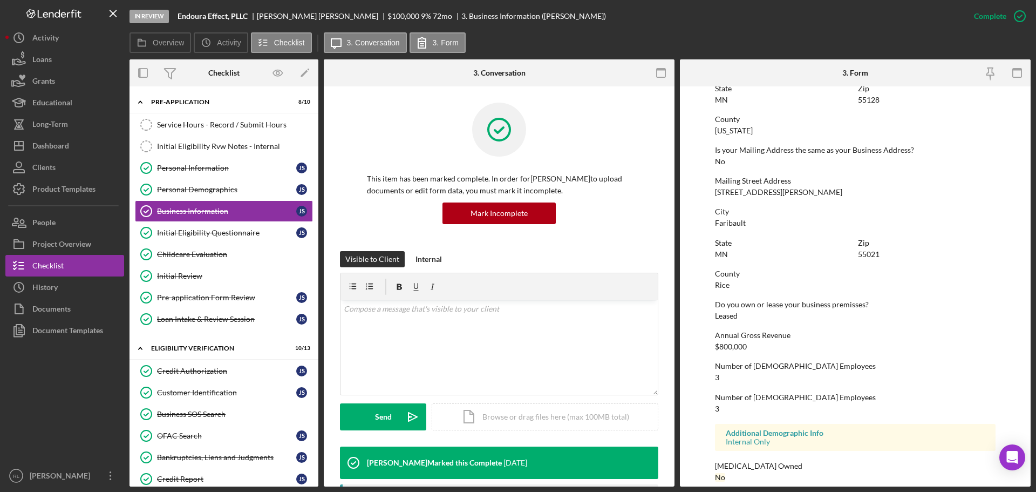
scroll to position [538, 0]
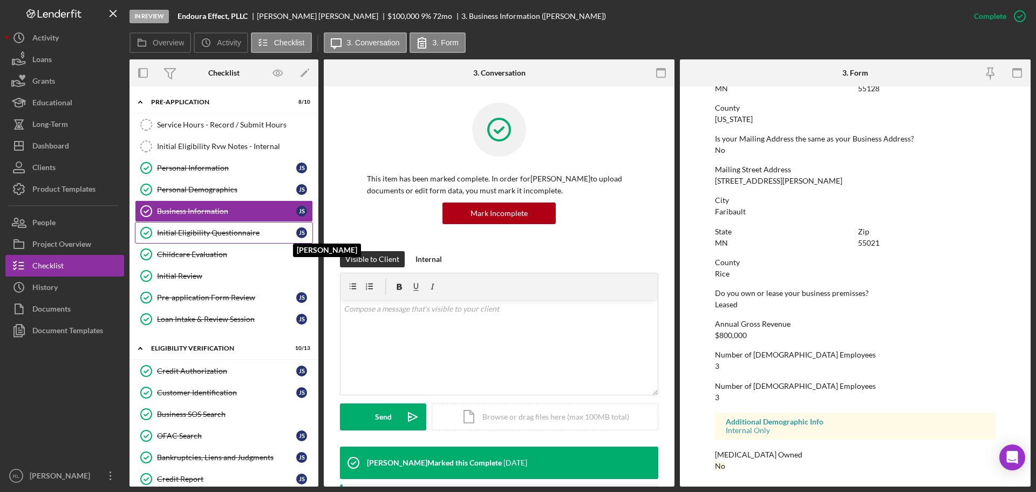
click at [247, 238] on link "Initial Eligibility Questionnaire Initial Eligibility Questionnaire J S [PERSON…" at bounding box center [224, 233] width 178 height 22
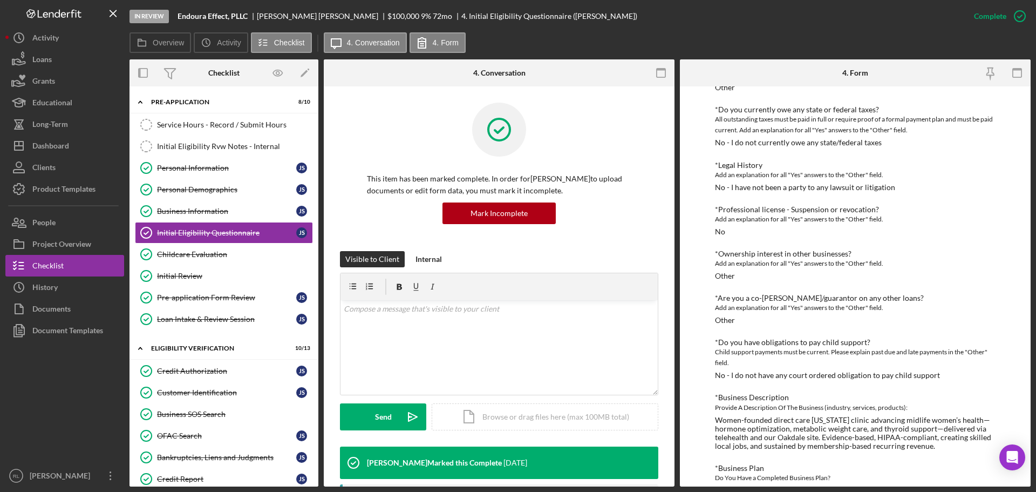
scroll to position [677, 0]
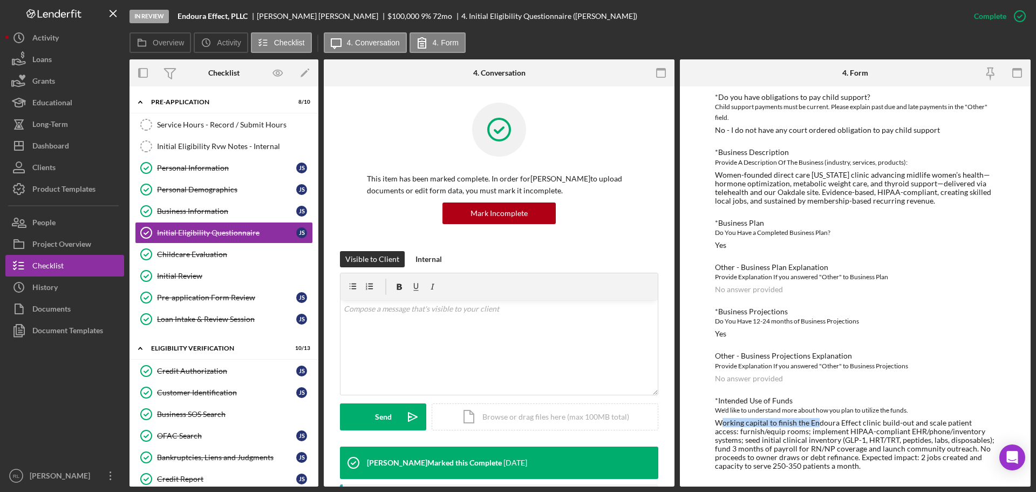
drag, startPoint x: 720, startPoint y: 419, endPoint x: 819, endPoint y: 422, distance: 99.9
click at [819, 422] on div "Working capital to finish the Endoura Effect clinic build-out and scale patient…" at bounding box center [855, 444] width 281 height 52
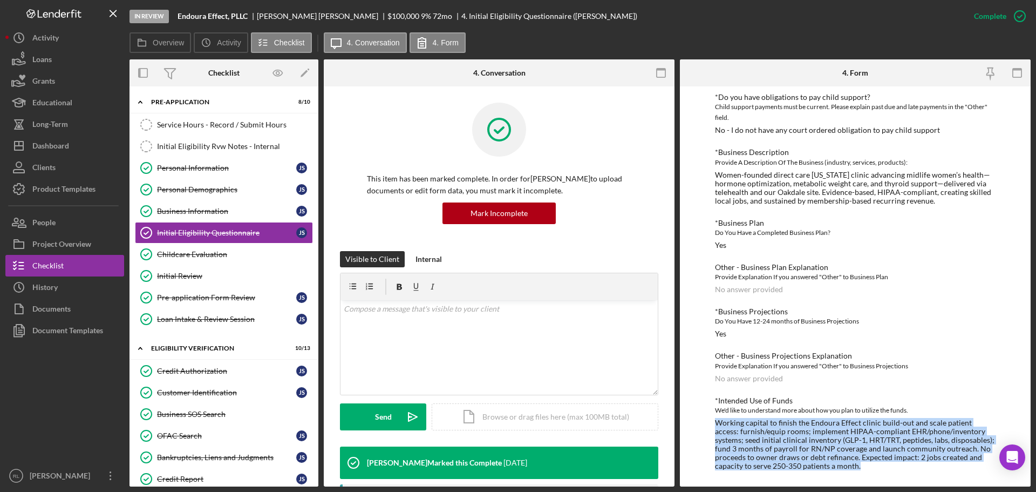
click at [819, 422] on div "Working capital to finish the Endoura Effect clinic build-out and scale patient…" at bounding box center [855, 444] width 281 height 52
click at [791, 432] on div "Working capital to finish the Endoura Effect clinic build-out and scale patient…" at bounding box center [855, 444] width 281 height 52
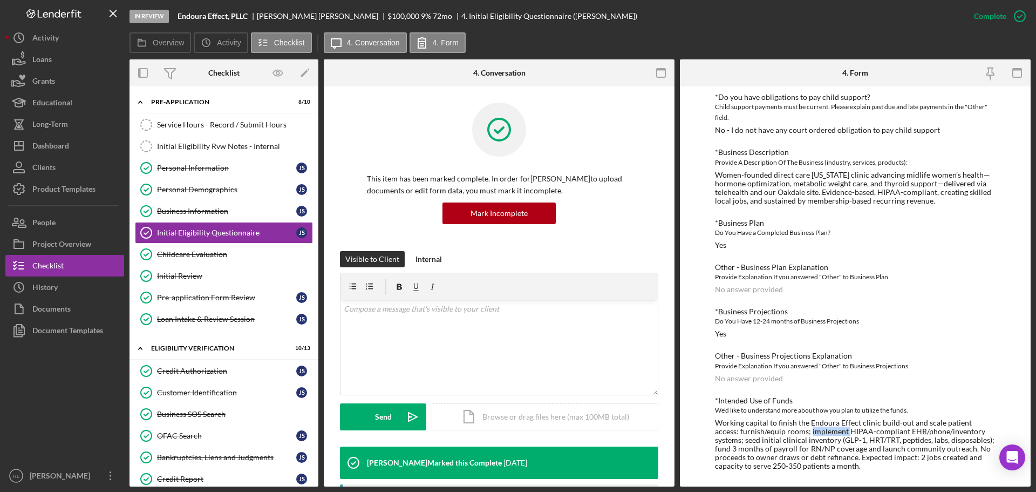
click at [791, 432] on div "Working capital to finish the Endoura Effect clinic build-out and scale patient…" at bounding box center [855, 444] width 281 height 52
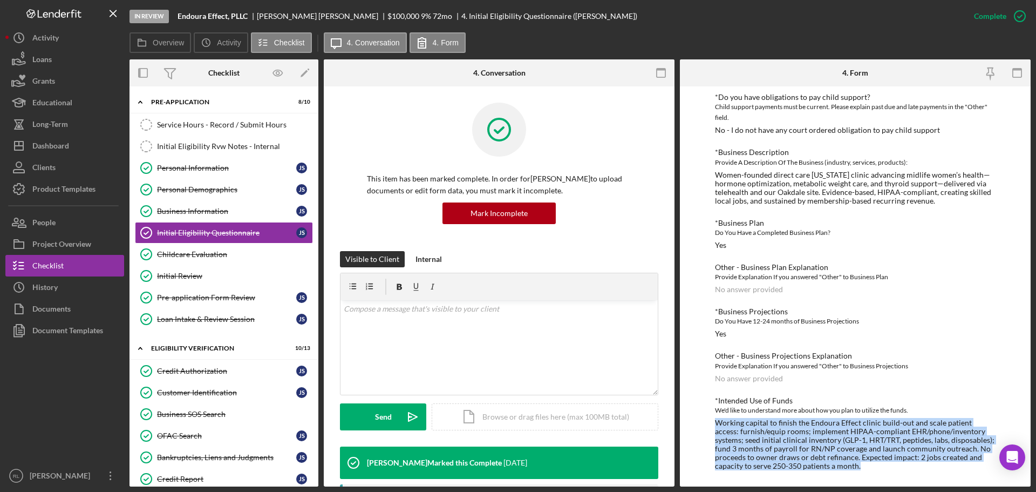
click at [791, 432] on div "Working capital to finish the Endoura Effect clinic build-out and scale patient…" at bounding box center [855, 444] width 281 height 52
click at [853, 429] on div "Working capital to finish the Endoura Effect clinic build-out and scale patient…" at bounding box center [855, 444] width 281 height 52
drag, startPoint x: 715, startPoint y: 423, endPoint x: 850, endPoint y: 466, distance: 141.3
click at [850, 466] on div "Working capital to finish the Endoura Effect clinic build-out and scale patient…" at bounding box center [855, 444] width 281 height 52
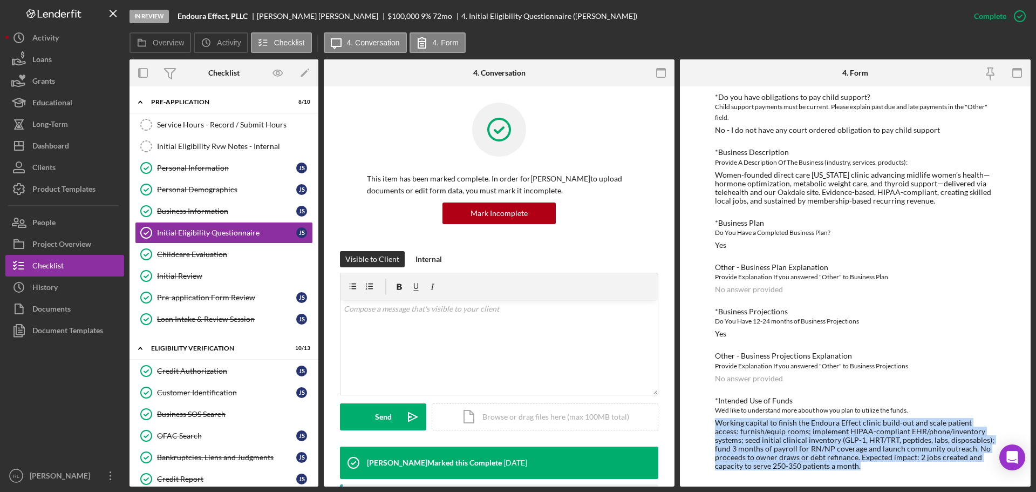
drag, startPoint x: 875, startPoint y: 466, endPoint x: 713, endPoint y: 418, distance: 168.9
click at [713, 418] on div "To edit this form you must mark this item incomplete *In which county is your b…" at bounding box center [855, 286] width 351 height 400
drag, startPoint x: 713, startPoint y: 418, endPoint x: 872, endPoint y: 467, distance: 166.6
click at [872, 467] on div "To edit this form you must mark this item incomplete *In which county is your b…" at bounding box center [855, 286] width 351 height 400
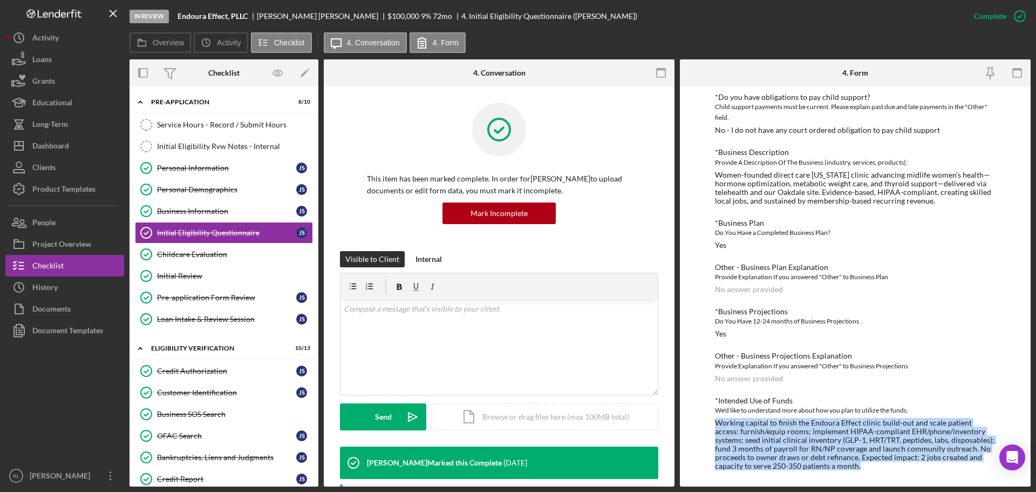
click at [872, 467] on div "Working capital to finish the Endoura Effect clinic build-out and scale patient…" at bounding box center [855, 444] width 281 height 52
drag, startPoint x: 891, startPoint y: 467, endPoint x: 713, endPoint y: 420, distance: 184.7
click at [713, 420] on div "To edit this form you must mark this item incomplete *In which county is your b…" at bounding box center [855, 286] width 351 height 400
click at [750, 429] on div "Working capital to finish the Endoura Effect clinic build-out and scale patient…" at bounding box center [855, 444] width 281 height 52
drag, startPoint x: 714, startPoint y: 423, endPoint x: 868, endPoint y: 468, distance: 160.8
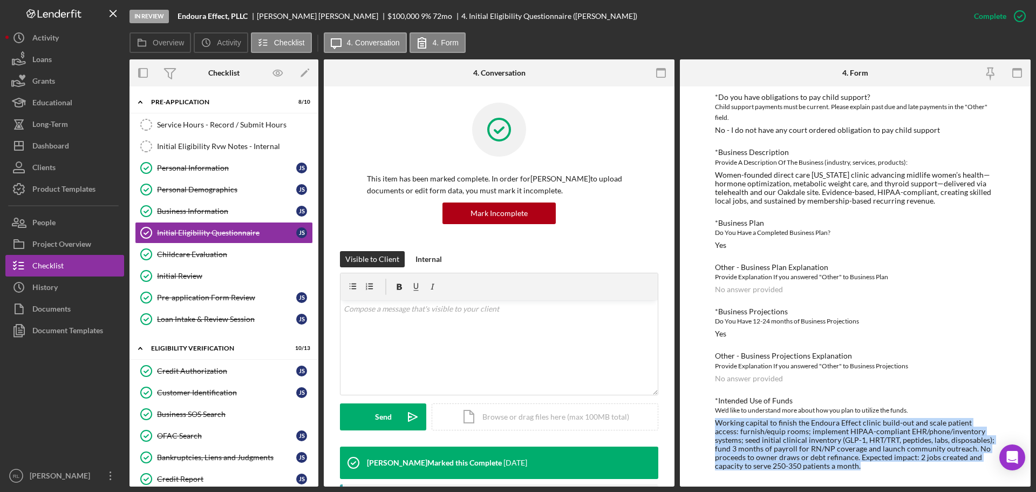
click at [868, 468] on div "To edit this form you must mark this item incomplete *In which county is your b…" at bounding box center [855, 286] width 351 height 400
click at [868, 468] on div "Working capital to finish the Endoura Effect clinic build-out and scale patient…" at bounding box center [855, 444] width 281 height 52
drag, startPoint x: 887, startPoint y: 467, endPoint x: 704, endPoint y: 423, distance: 188.1
click at [704, 423] on div "To edit this form you must mark this item incomplete *In which county is your b…" at bounding box center [855, 286] width 351 height 400
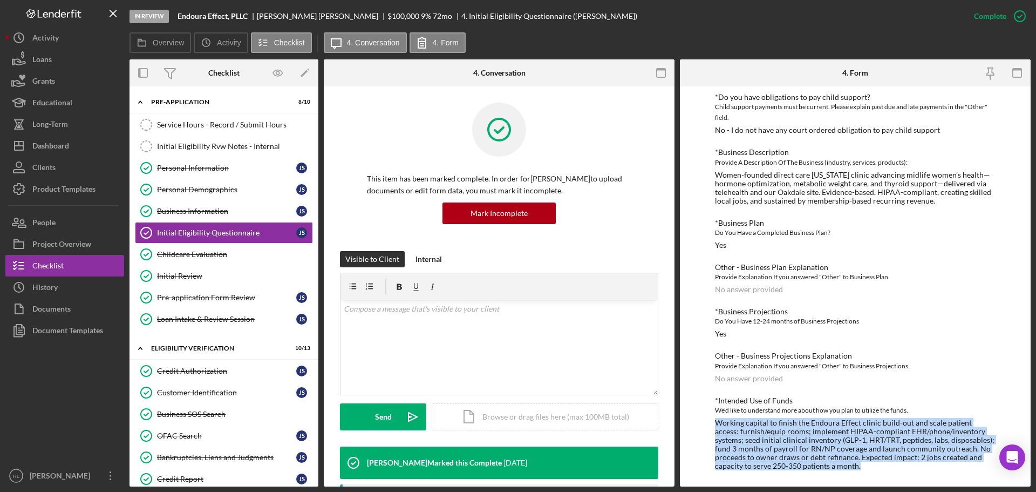
drag, startPoint x: 704, startPoint y: 423, endPoint x: 880, endPoint y: 464, distance: 181.1
click at [880, 464] on div "To edit this form you must mark this item incomplete *In which county is your b…" at bounding box center [855, 286] width 351 height 400
click at [880, 464] on div "Working capital to finish the Endoura Effect clinic build-out and scale patient…" at bounding box center [855, 444] width 281 height 52
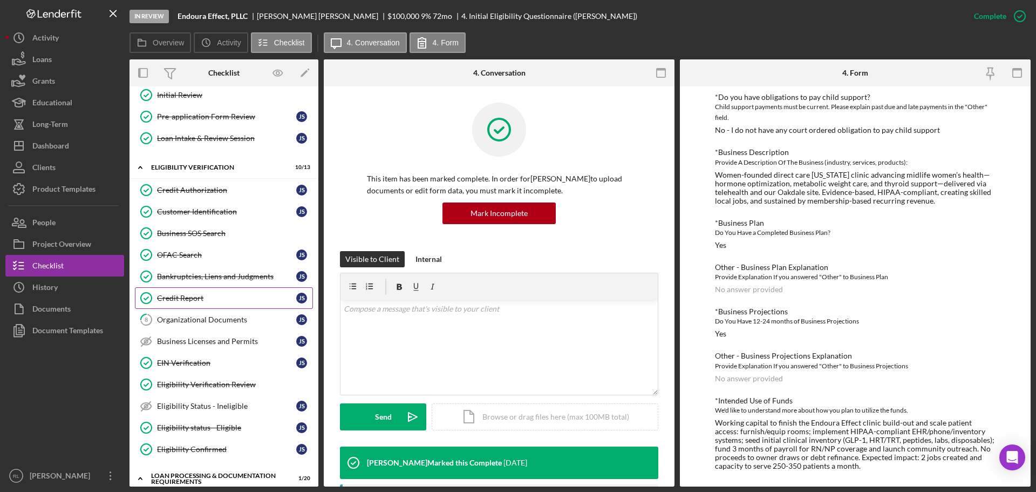
scroll to position [162, 0]
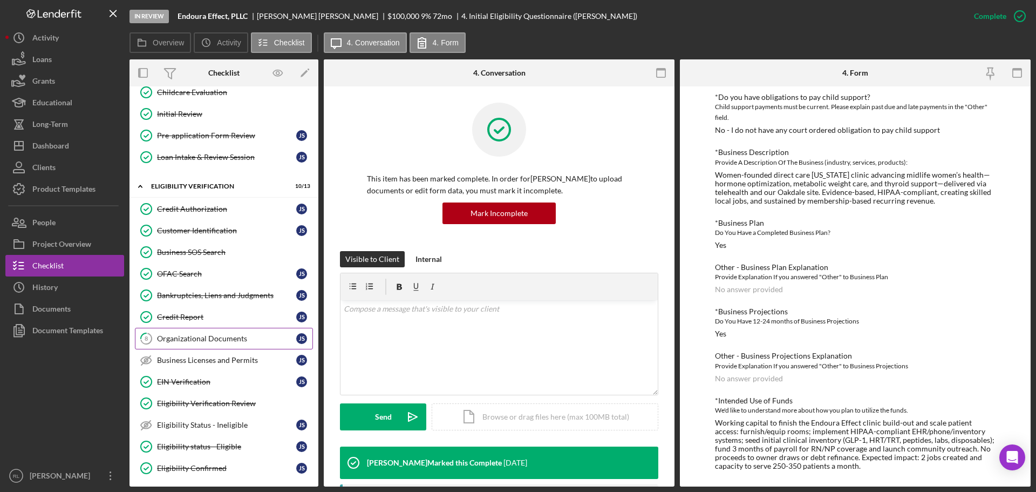
click at [225, 335] on div "Organizational Documents" at bounding box center [226, 338] width 139 height 9
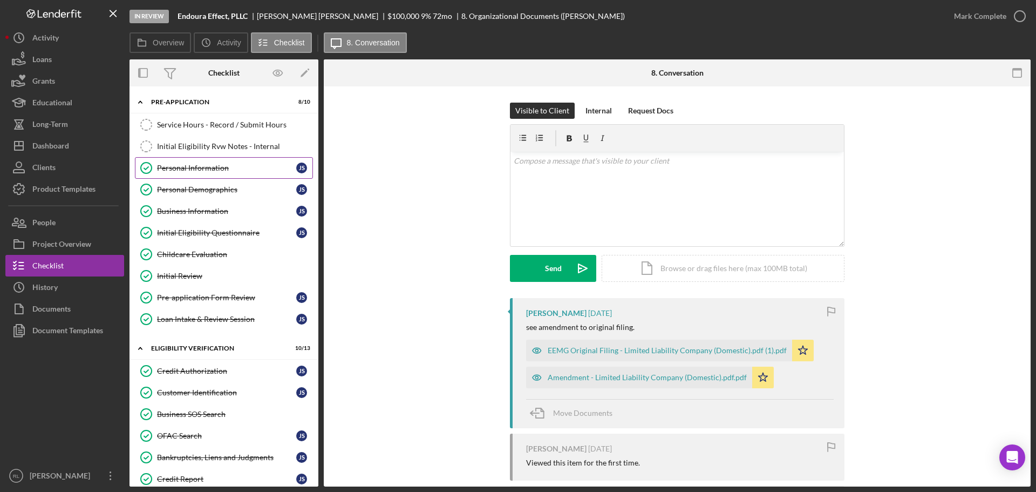
click at [202, 168] on div "Personal Information" at bounding box center [226, 168] width 139 height 9
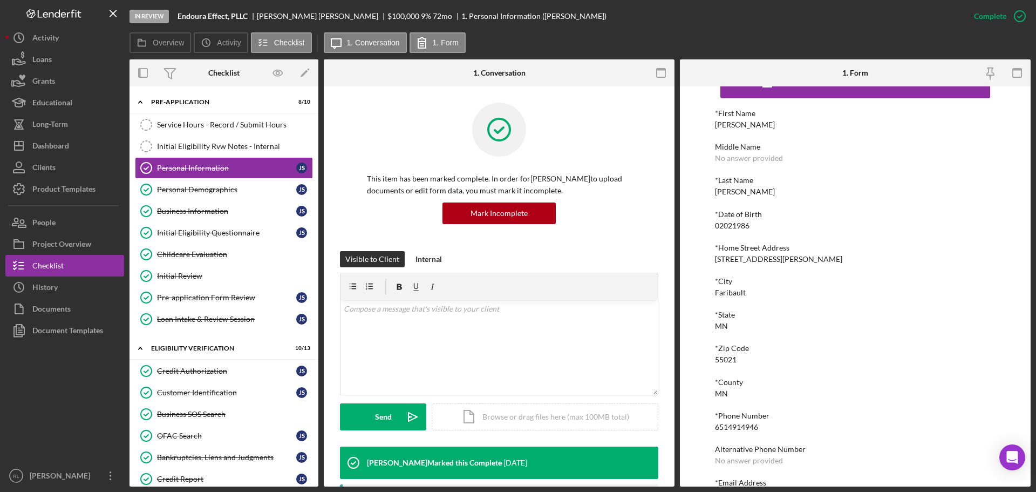
scroll to position [59, 0]
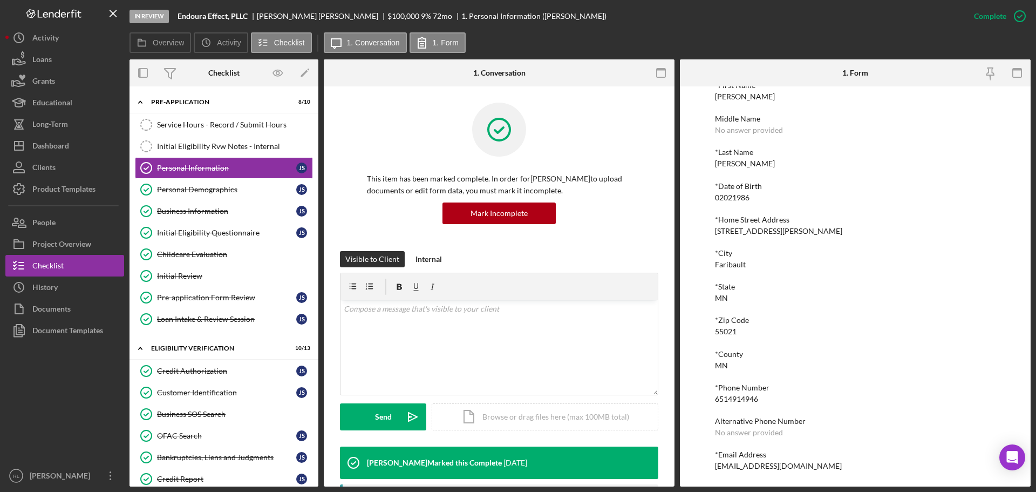
click at [734, 398] on div "6514914946" at bounding box center [736, 399] width 43 height 9
copy div "6514914946"
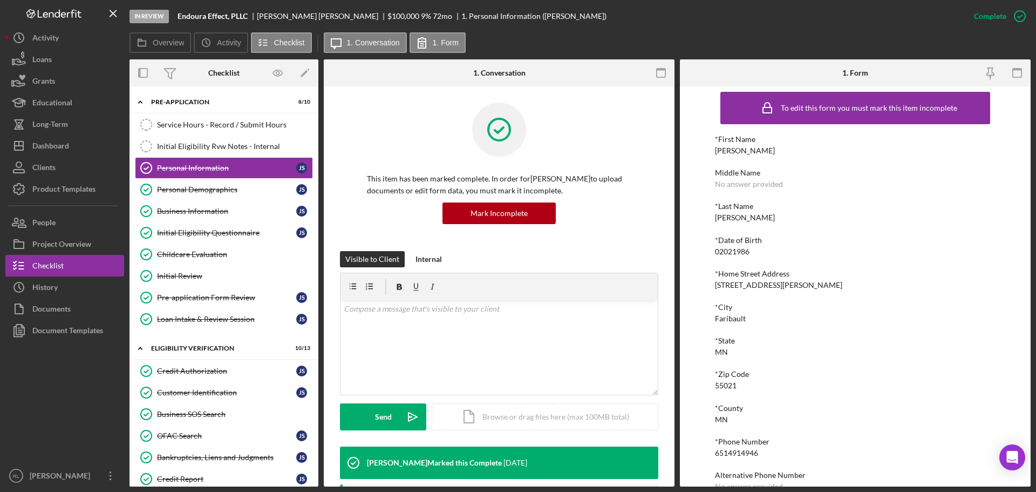
click at [773, 306] on div "*City" at bounding box center [855, 307] width 281 height 9
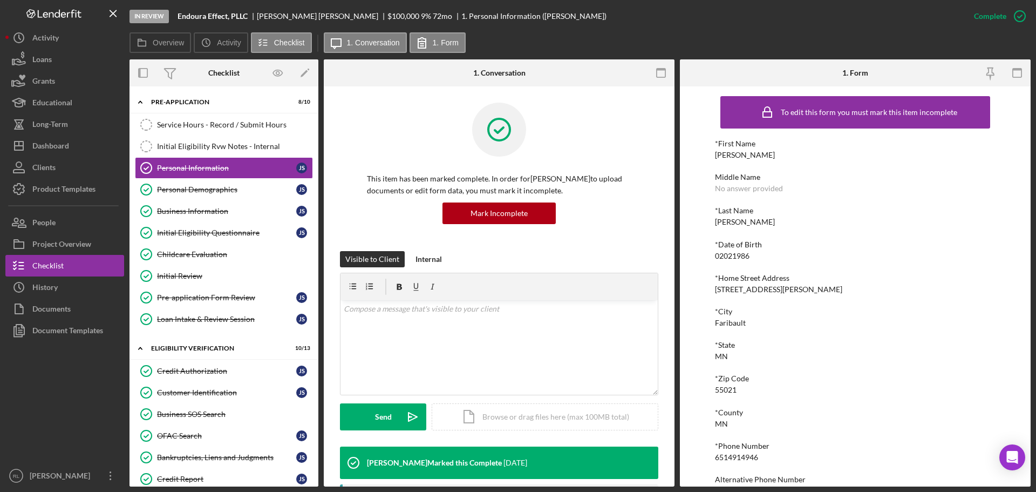
scroll to position [0, 0]
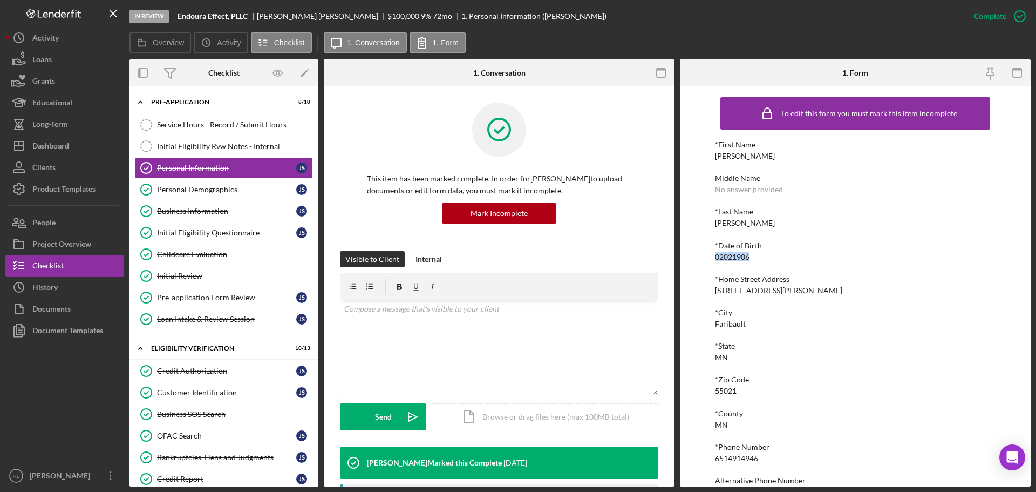
drag, startPoint x: 715, startPoint y: 256, endPoint x: 756, endPoint y: 257, distance: 41.0
click at [756, 257] on div "*Date of Birth 02021986" at bounding box center [855, 251] width 281 height 20
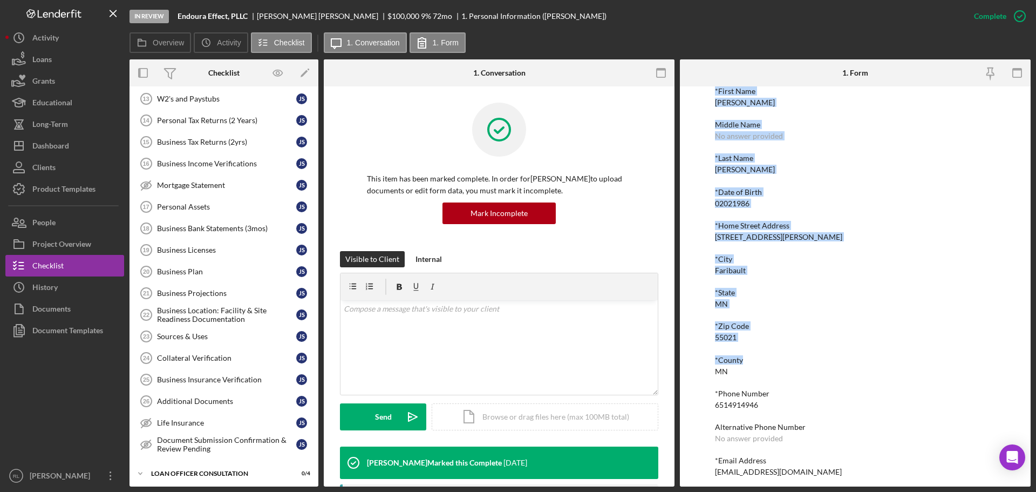
scroll to position [59, 0]
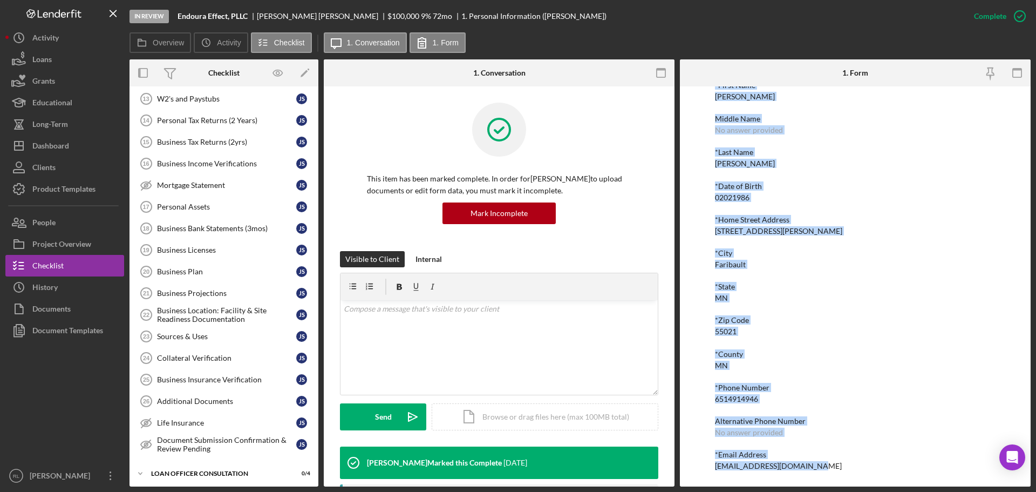
drag, startPoint x: 713, startPoint y: 138, endPoint x: 825, endPoint y: 473, distance: 353.7
click at [825, 473] on div "To edit this form you must mark this item incomplete *First Name [PERSON_NAME] …" at bounding box center [855, 286] width 351 height 400
click at [831, 466] on div "*Email Address [EMAIL_ADDRESS][DOMAIN_NAME]" at bounding box center [855, 460] width 281 height 20
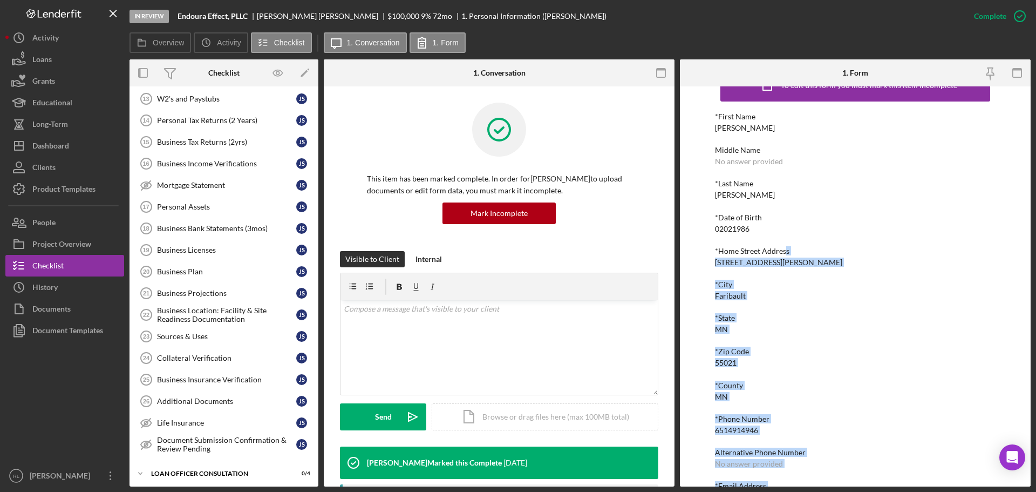
scroll to position [0, 0]
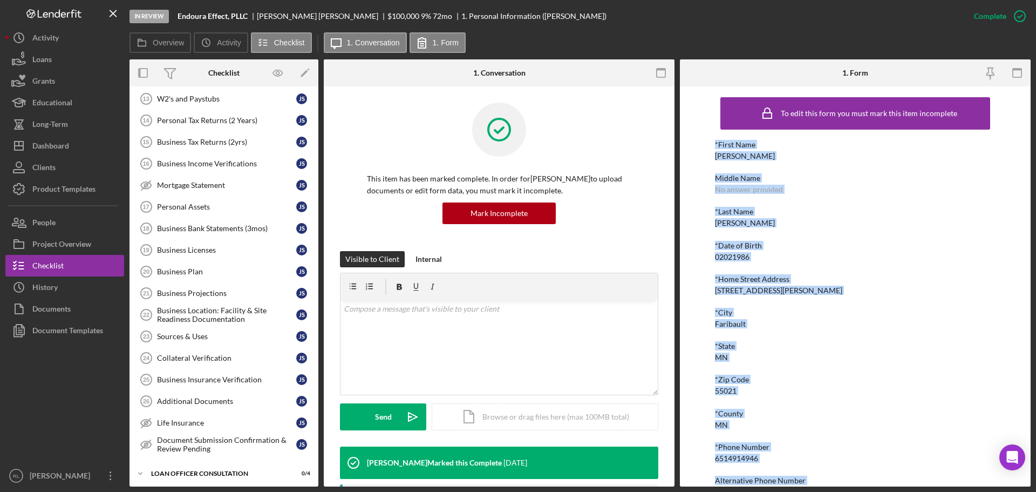
drag, startPoint x: 844, startPoint y: 466, endPoint x: 706, endPoint y: 147, distance: 347.2
click at [706, 147] on div "To edit this form you must mark this item incomplete *First Name [PERSON_NAME] …" at bounding box center [855, 286] width 351 height 400
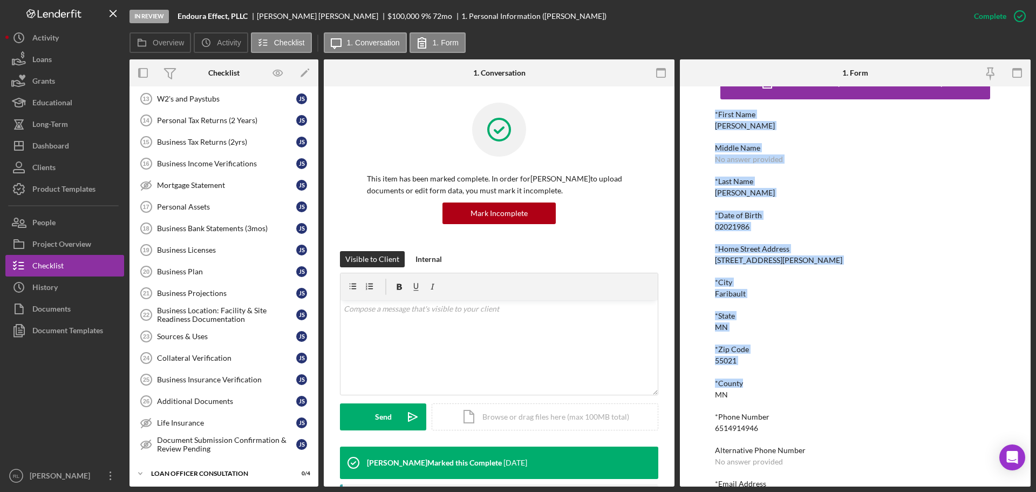
scroll to position [59, 0]
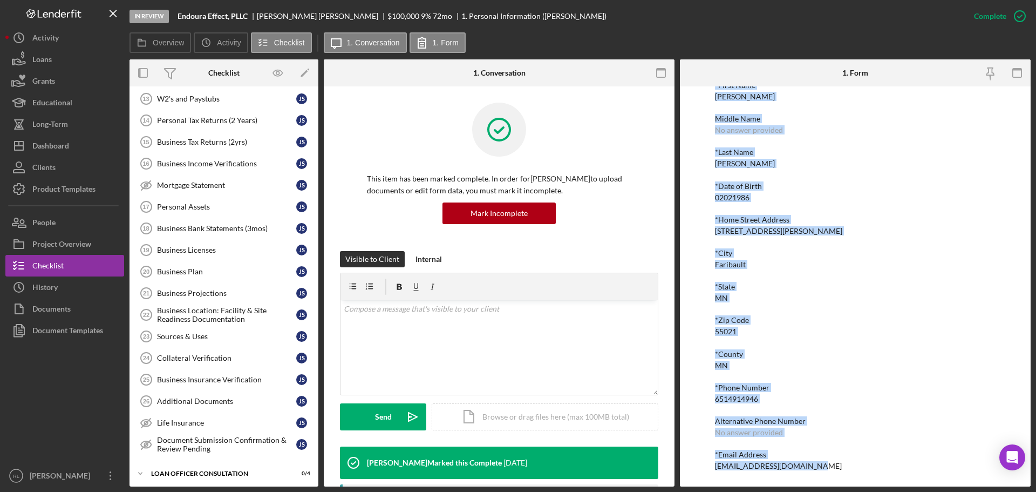
drag, startPoint x: 709, startPoint y: 140, endPoint x: 834, endPoint y: 463, distance: 346.0
click at [834, 463] on div "To edit this form you must mark this item incomplete *First Name [PERSON_NAME] …" at bounding box center [855, 286] width 351 height 400
click at [834, 463] on div "*Email Address [EMAIL_ADDRESS][DOMAIN_NAME]" at bounding box center [855, 460] width 281 height 20
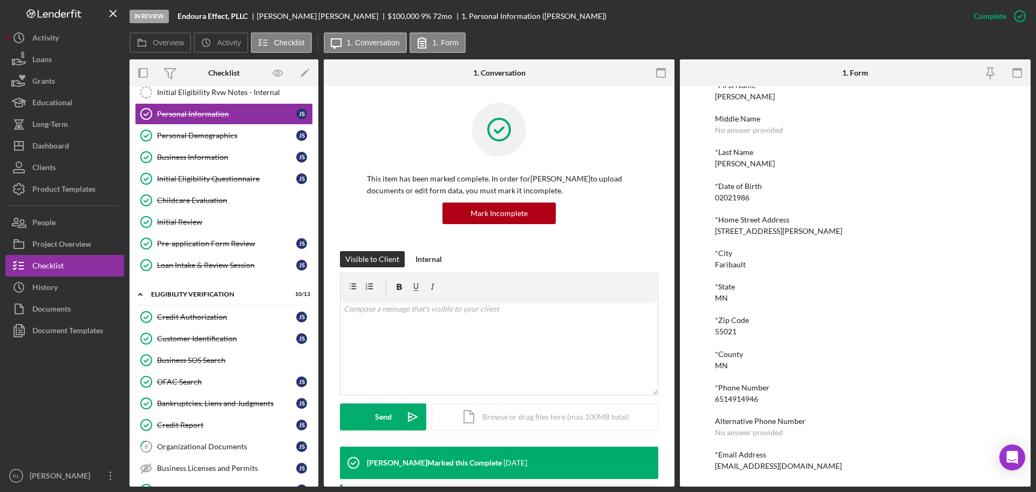
scroll to position [0, 0]
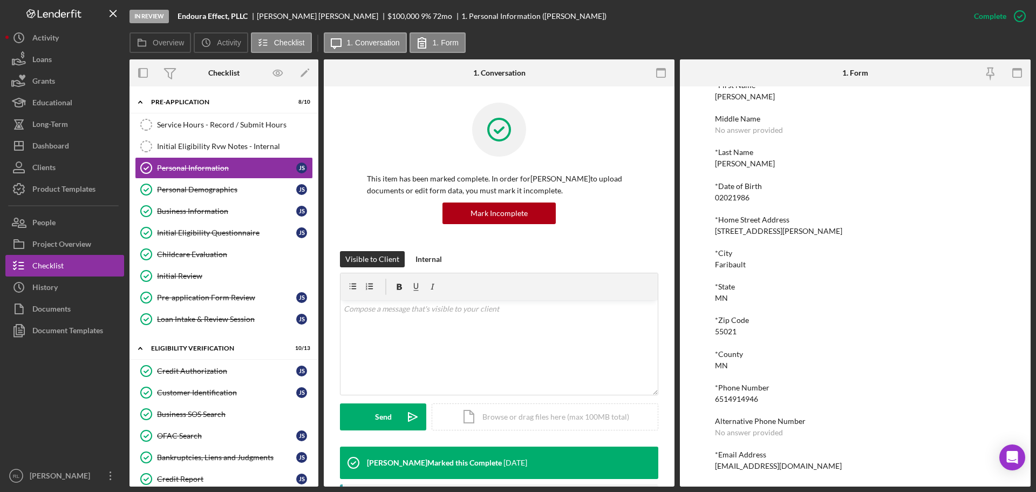
click at [765, 469] on div "[EMAIL_ADDRESS][DOMAIN_NAME]" at bounding box center [778, 466] width 127 height 9
copy div "[EMAIL_ADDRESS][DOMAIN_NAME] Logo-Reversed Created with Sketch. Icon/Menu Close…"
click at [791, 371] on div "*First Name [PERSON_NAME] Middle Name No answer provided *Last Name [PERSON_NAM…" at bounding box center [855, 275] width 281 height 389
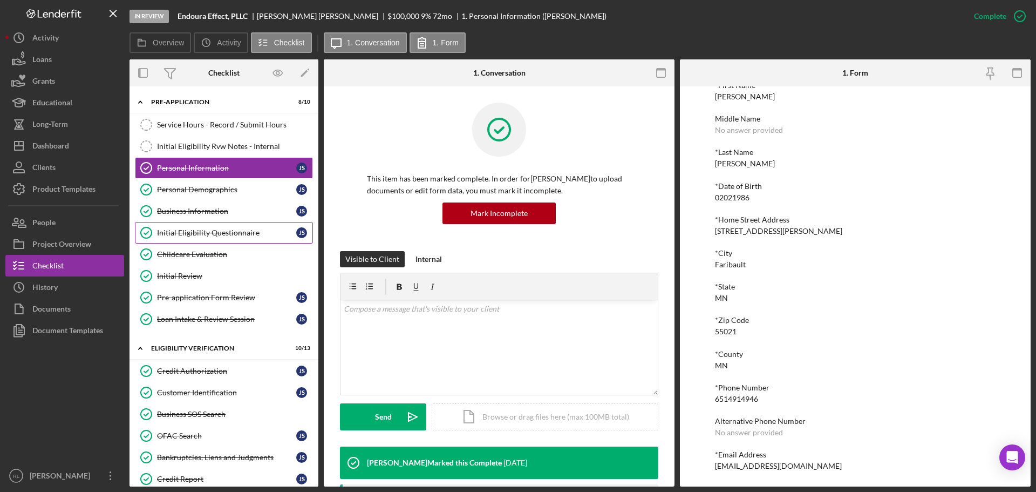
click at [176, 128] on div "Service Hours - Record / Submit Hours" at bounding box center [234, 124] width 155 height 9
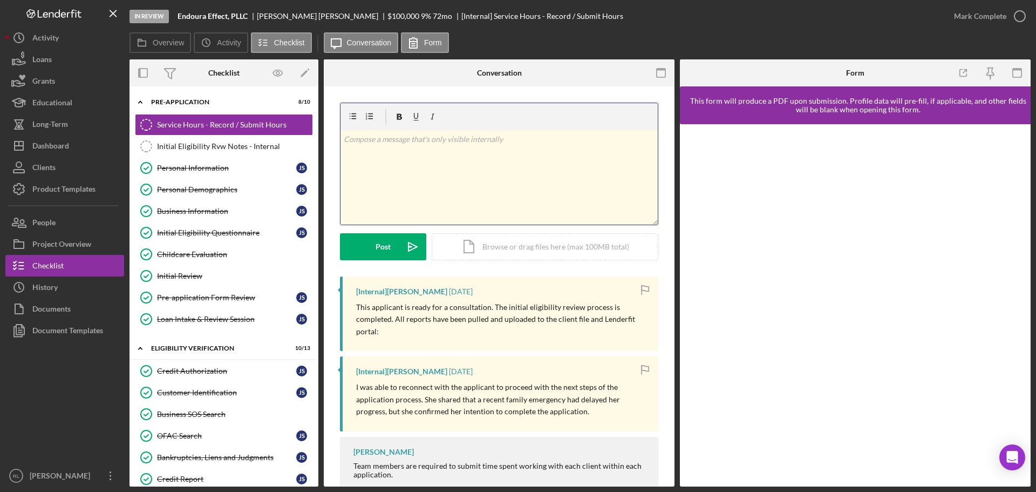
click at [459, 190] on div "v Color teal Color pink Remove color Add row above Add row below Add column bef…" at bounding box center [499, 177] width 317 height 94
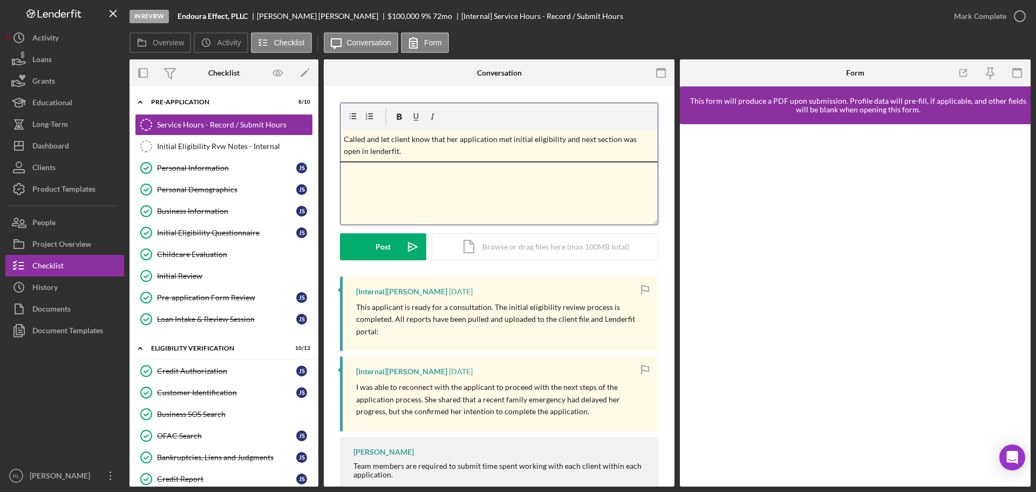
scroll to position [39, 0]
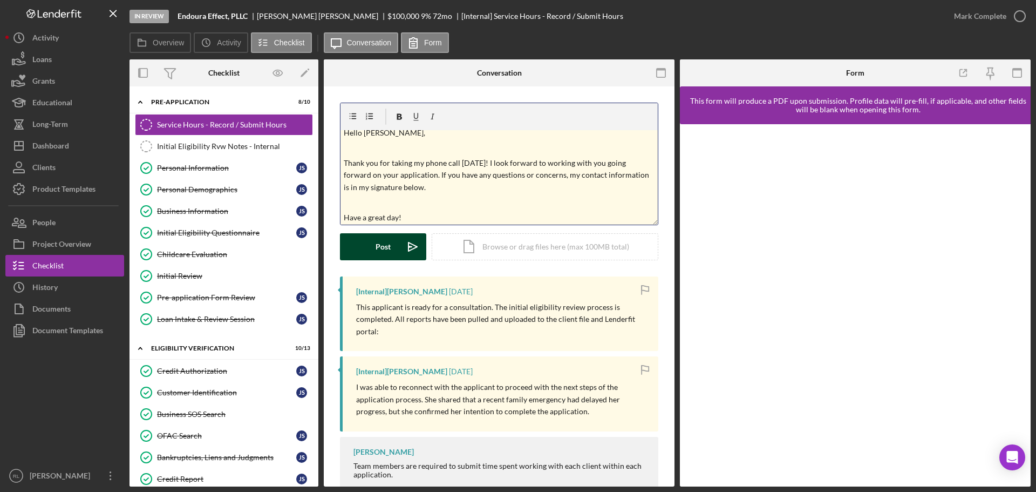
click at [382, 252] on div "Post" at bounding box center [383, 246] width 15 height 27
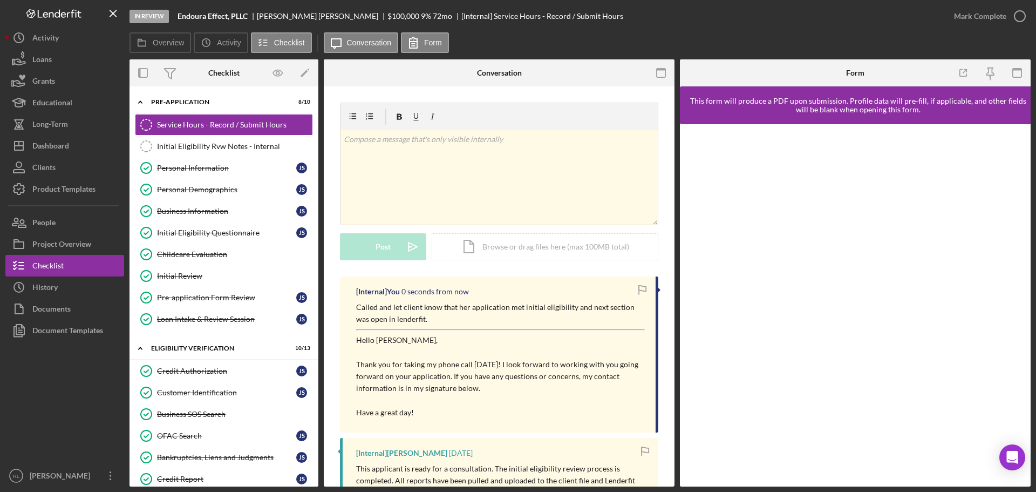
scroll to position [0, 0]
click at [71, 152] on button "Icon/Dashboard Dashboard" at bounding box center [64, 146] width 119 height 22
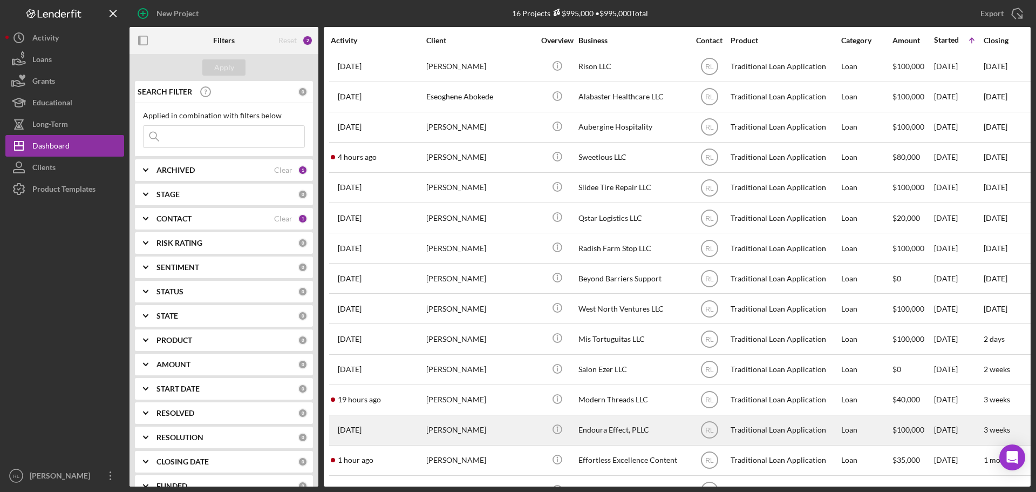
scroll to position [66, 0]
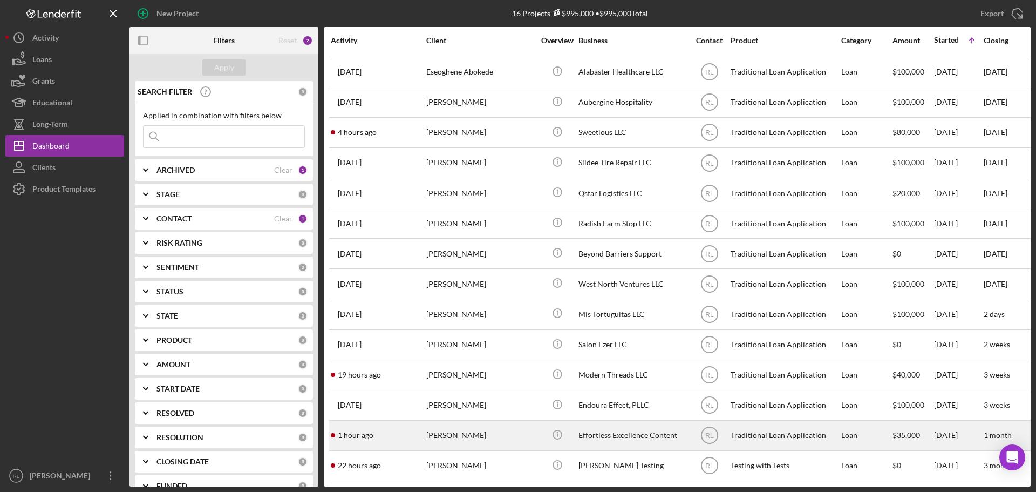
click at [485, 429] on div "[PERSON_NAME]" at bounding box center [480, 435] width 108 height 29
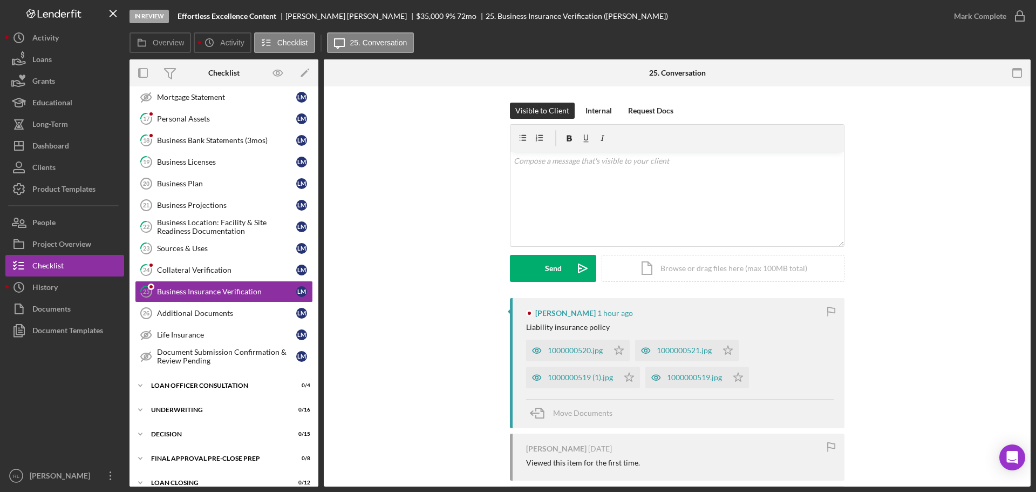
scroll to position [232, 0]
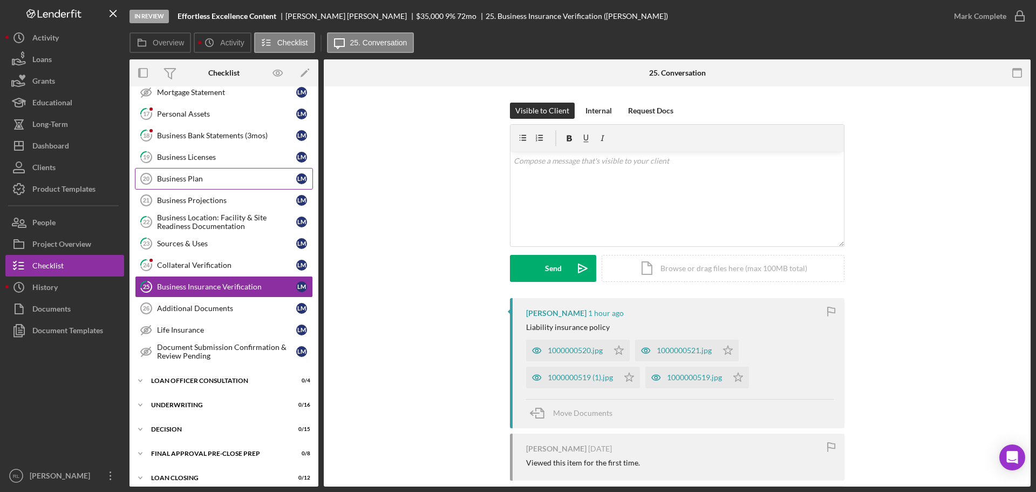
click at [242, 169] on link "Business Plan 20 Business Plan [PERSON_NAME]" at bounding box center [224, 179] width 178 height 22
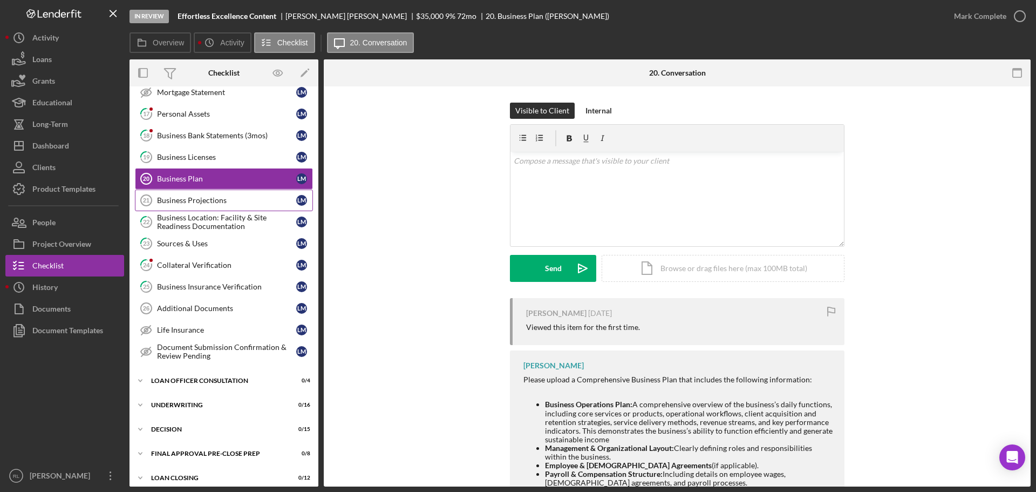
click at [226, 198] on div "Business Projections" at bounding box center [226, 200] width 139 height 9
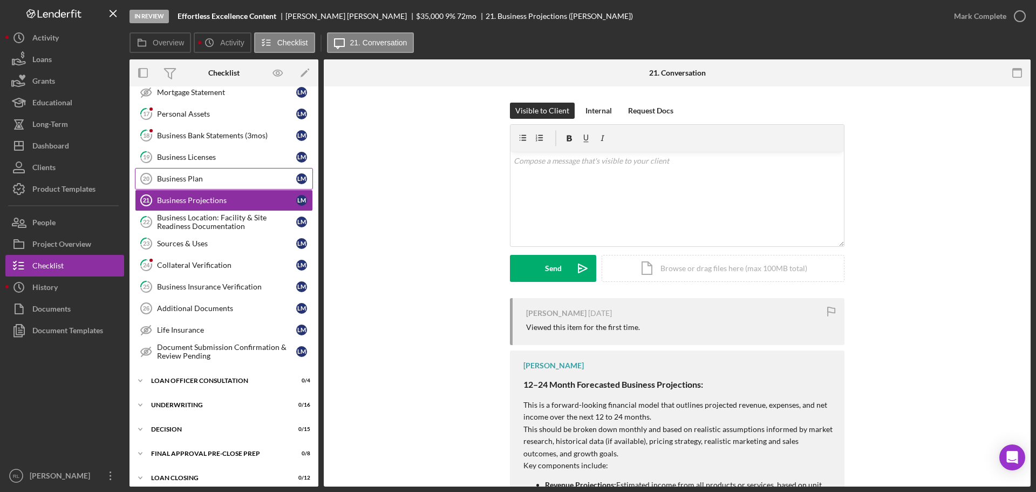
click at [230, 189] on link "Business Plan 20 Business Plan [PERSON_NAME]" at bounding box center [224, 179] width 178 height 22
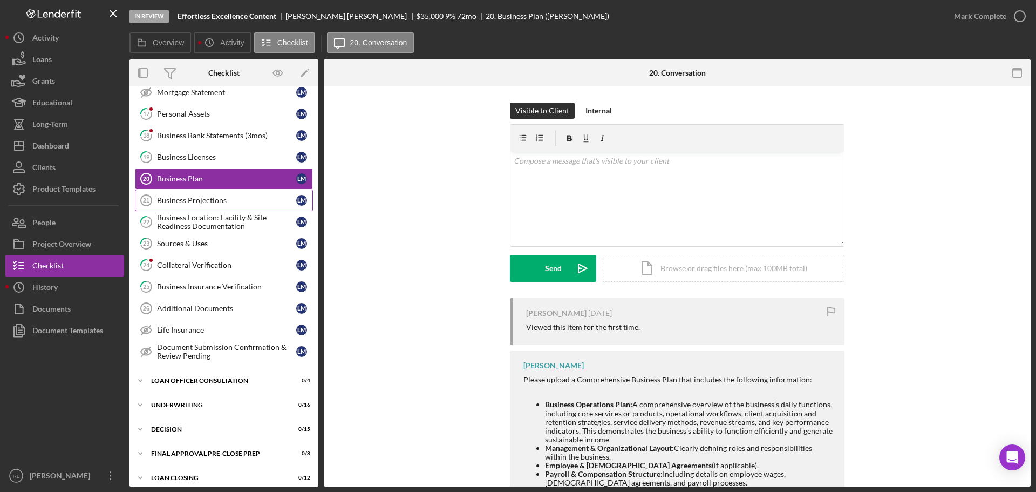
click at [216, 199] on div "Business Projections" at bounding box center [226, 200] width 139 height 9
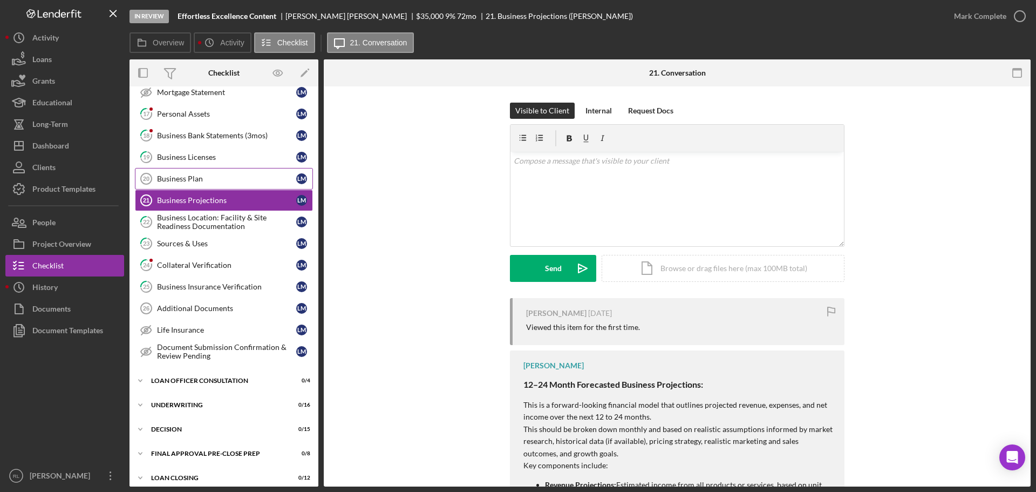
click at [216, 189] on link "Business Plan 20 Business Plan [PERSON_NAME]" at bounding box center [224, 179] width 178 height 22
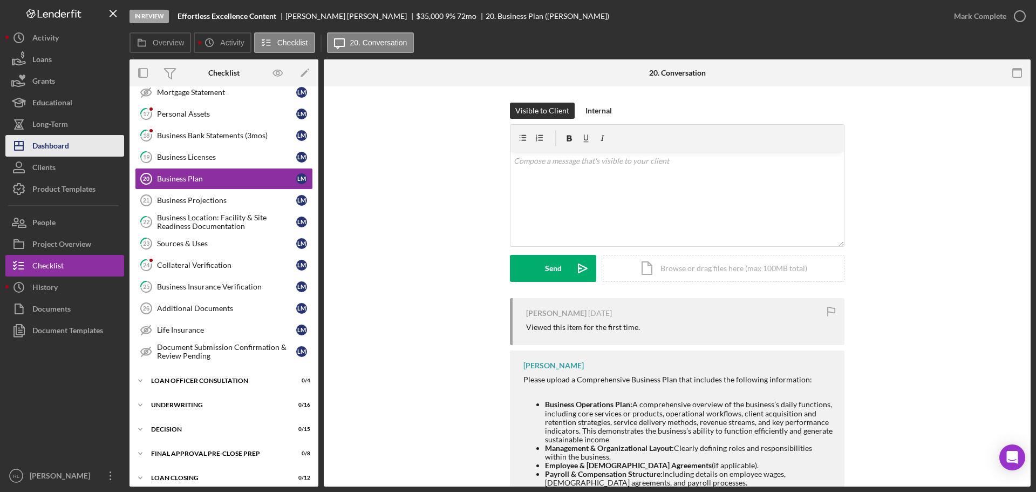
click at [70, 152] on button "Icon/Dashboard Dashboard" at bounding box center [64, 146] width 119 height 22
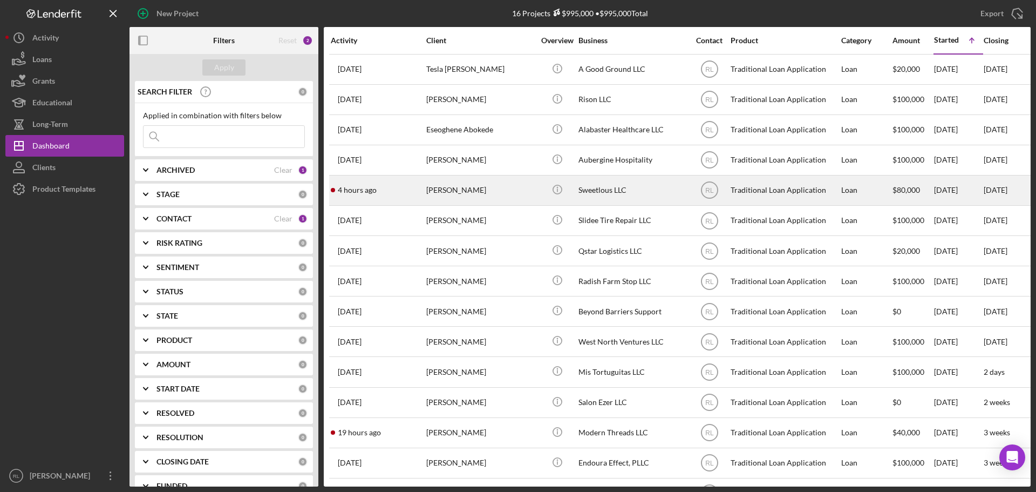
click at [463, 189] on div "[PERSON_NAME]" at bounding box center [480, 190] width 108 height 29
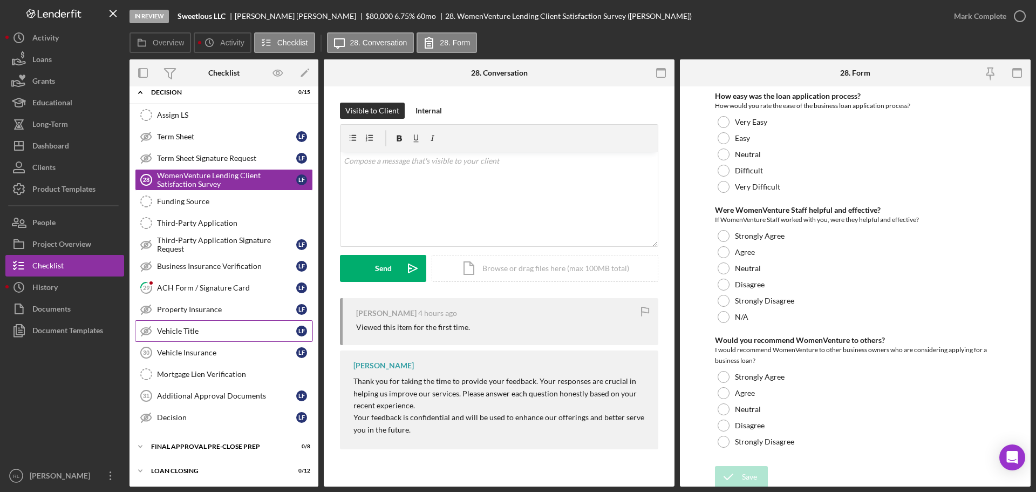
scroll to position [132, 0]
click at [238, 294] on link "29 ACH Form / Signature Card L F" at bounding box center [224, 287] width 178 height 22
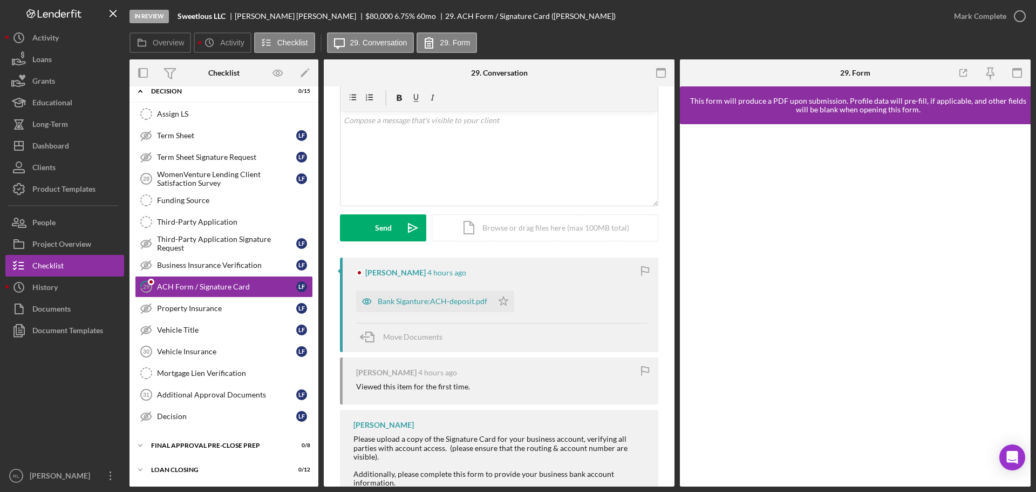
scroll to position [102, 0]
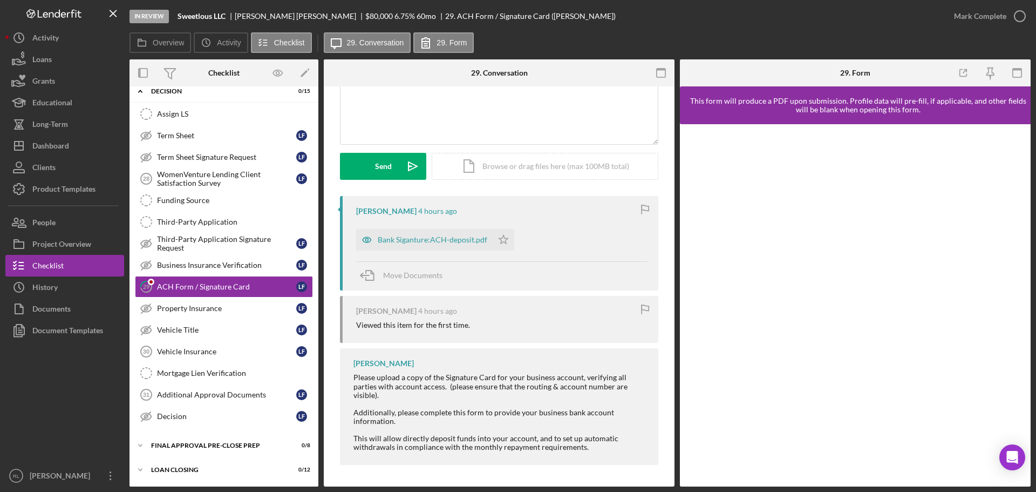
click at [534, 308] on div "[PERSON_NAME] 4 hours ago" at bounding box center [501, 311] width 291 height 9
click at [63, 147] on div "Dashboard" at bounding box center [50, 147] width 37 height 24
